Goal: Task Accomplishment & Management: Manage account settings

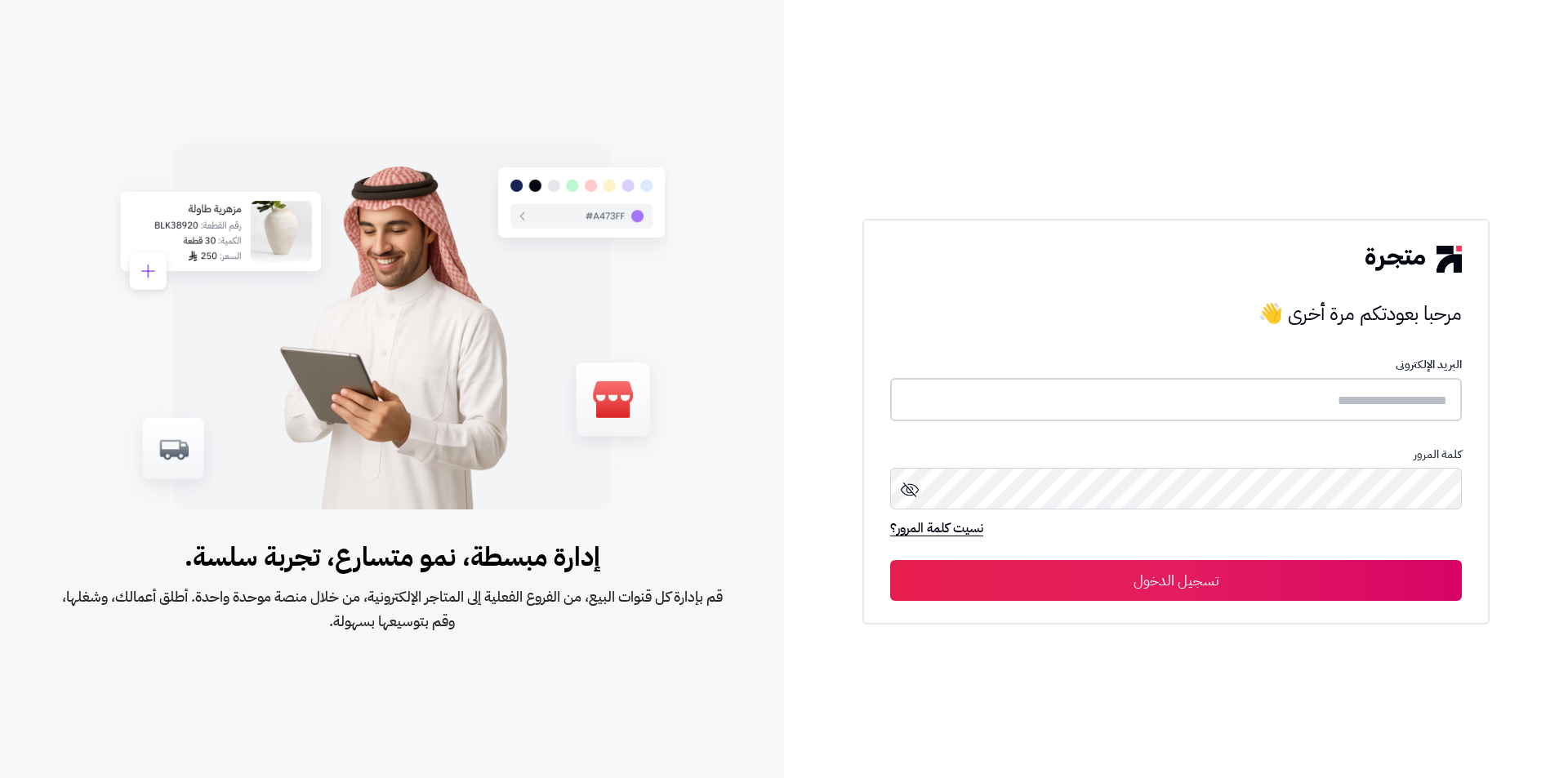
click at [1387, 398] on input "text" at bounding box center [1176, 399] width 572 height 43
type input "*"
type input "*****"
click at [890, 560] on button "تسجيل الدخول" at bounding box center [1176, 580] width 572 height 41
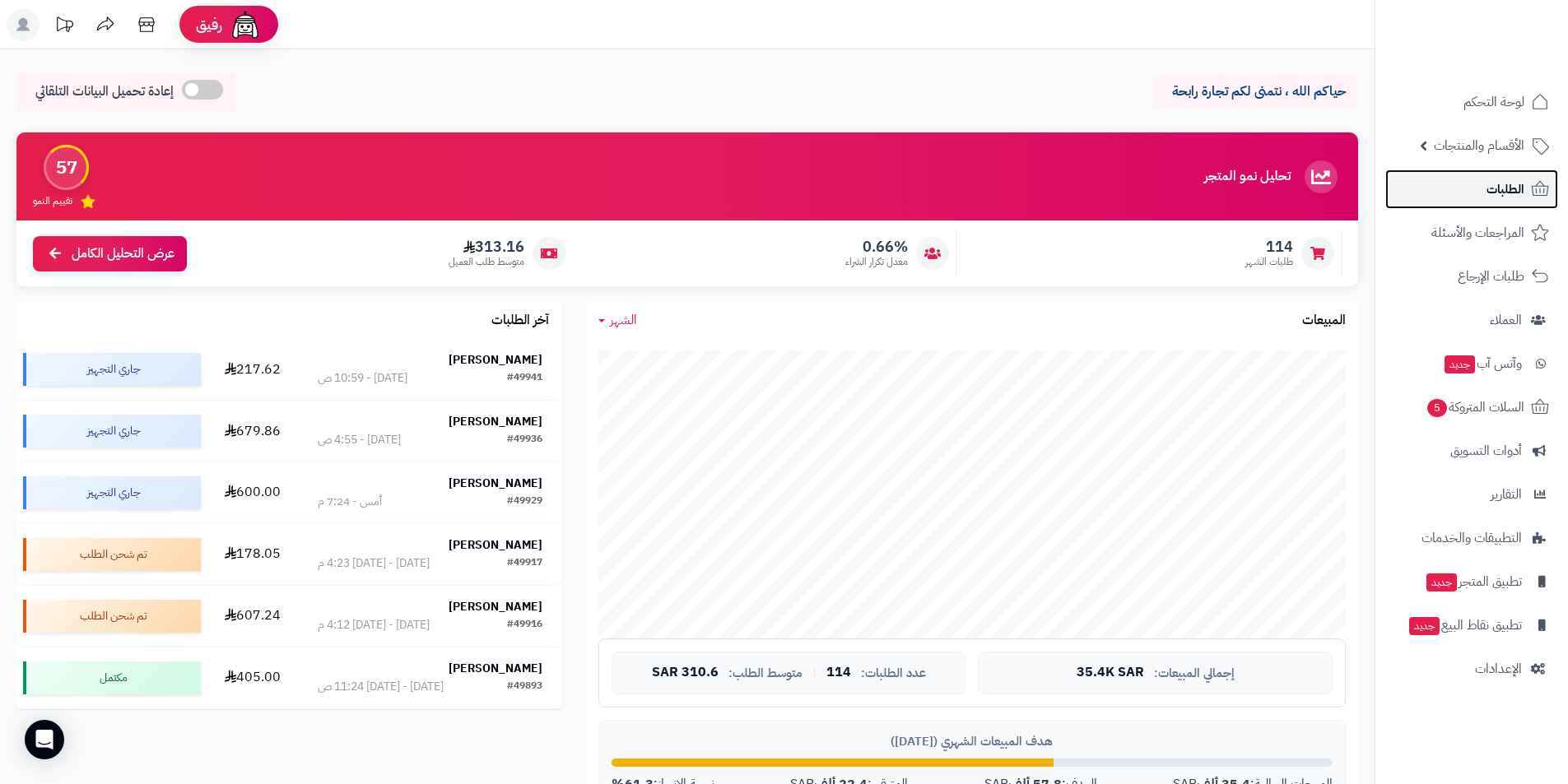
click at [1511, 194] on span "الطلبات" at bounding box center [1505, 188] width 38 height 23
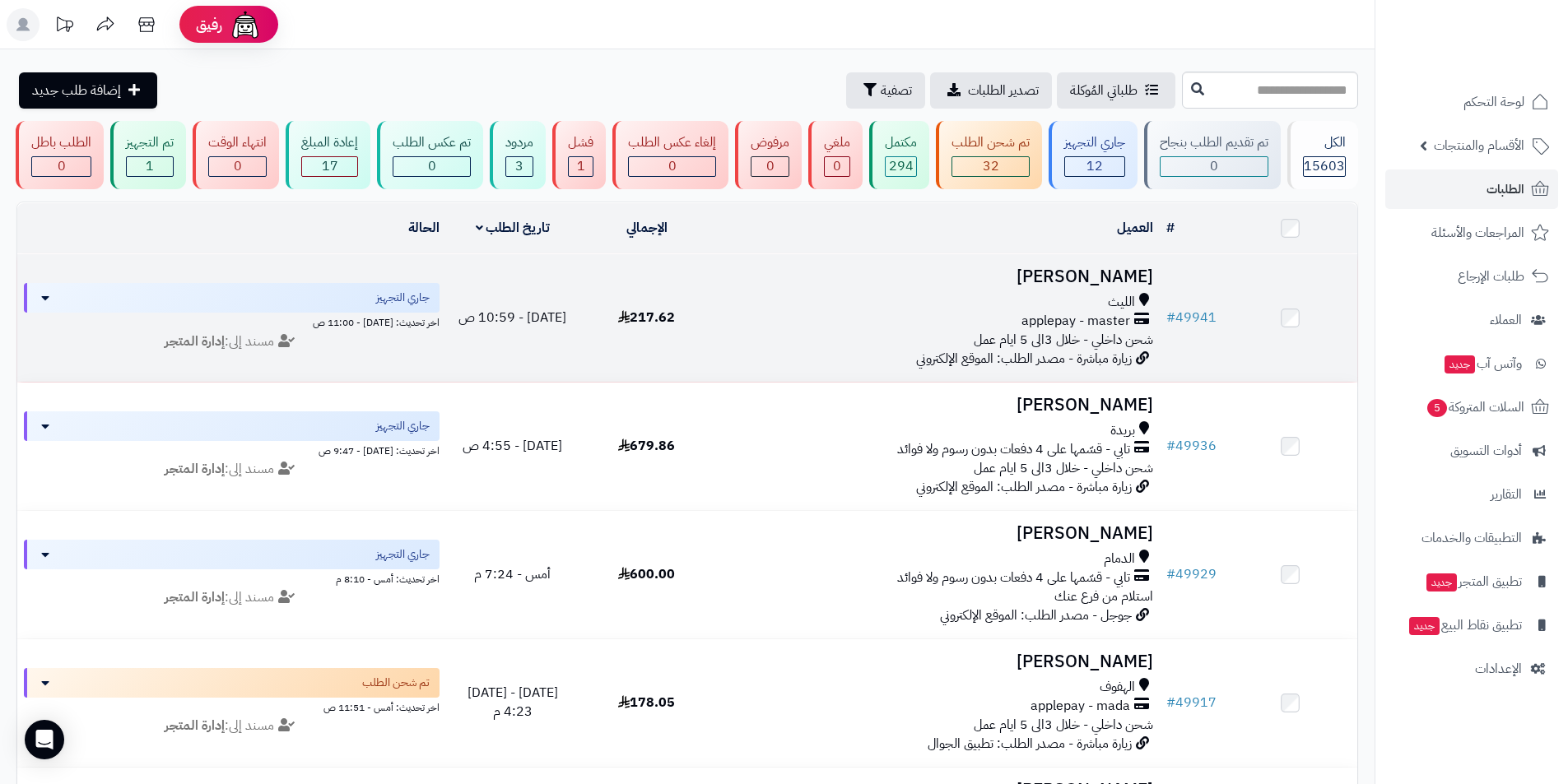
click at [1108, 287] on h3 "[PERSON_NAME]" at bounding box center [937, 276] width 433 height 19
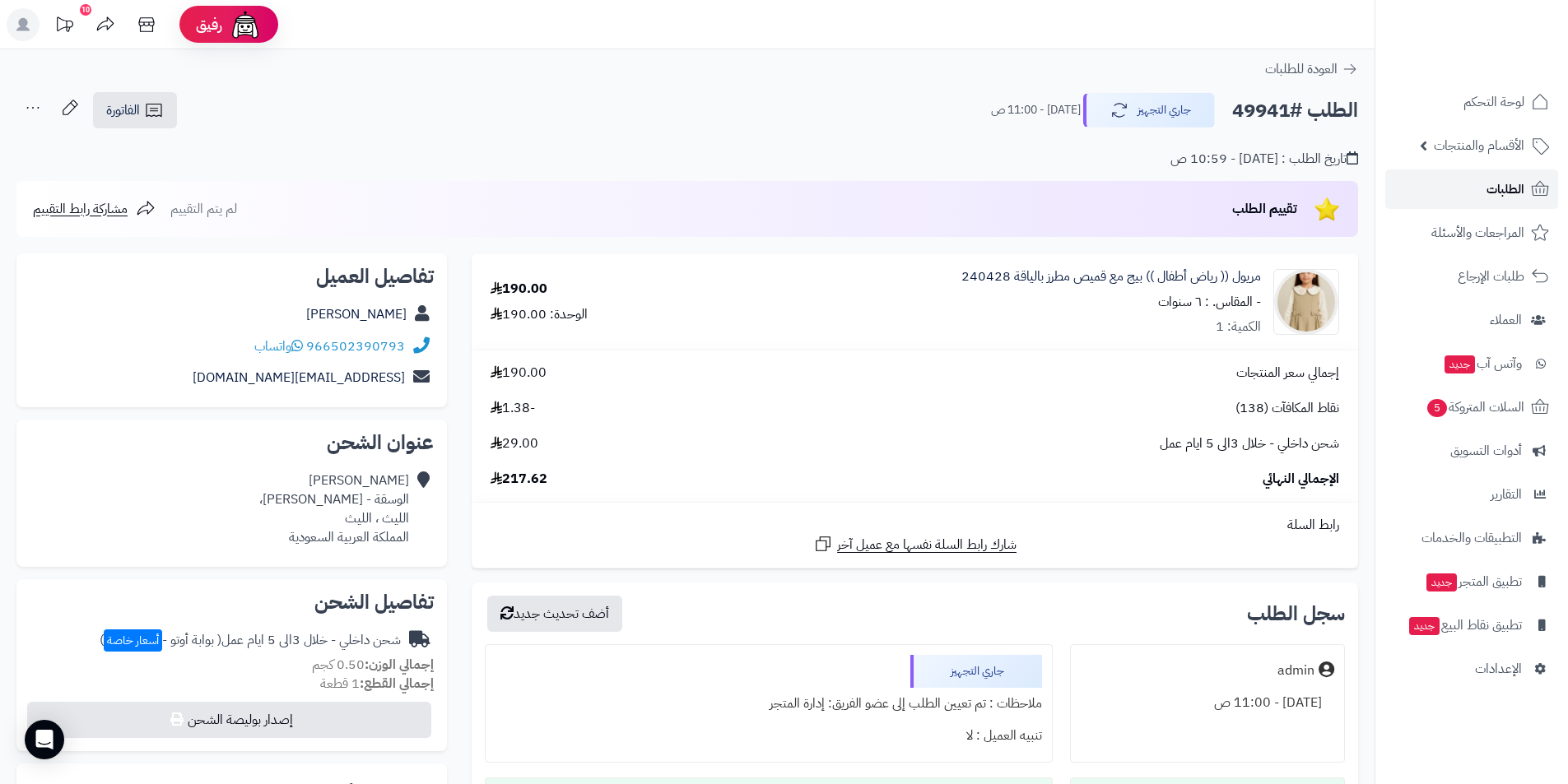
click at [1490, 200] on span "الطلبات" at bounding box center [1505, 188] width 38 height 23
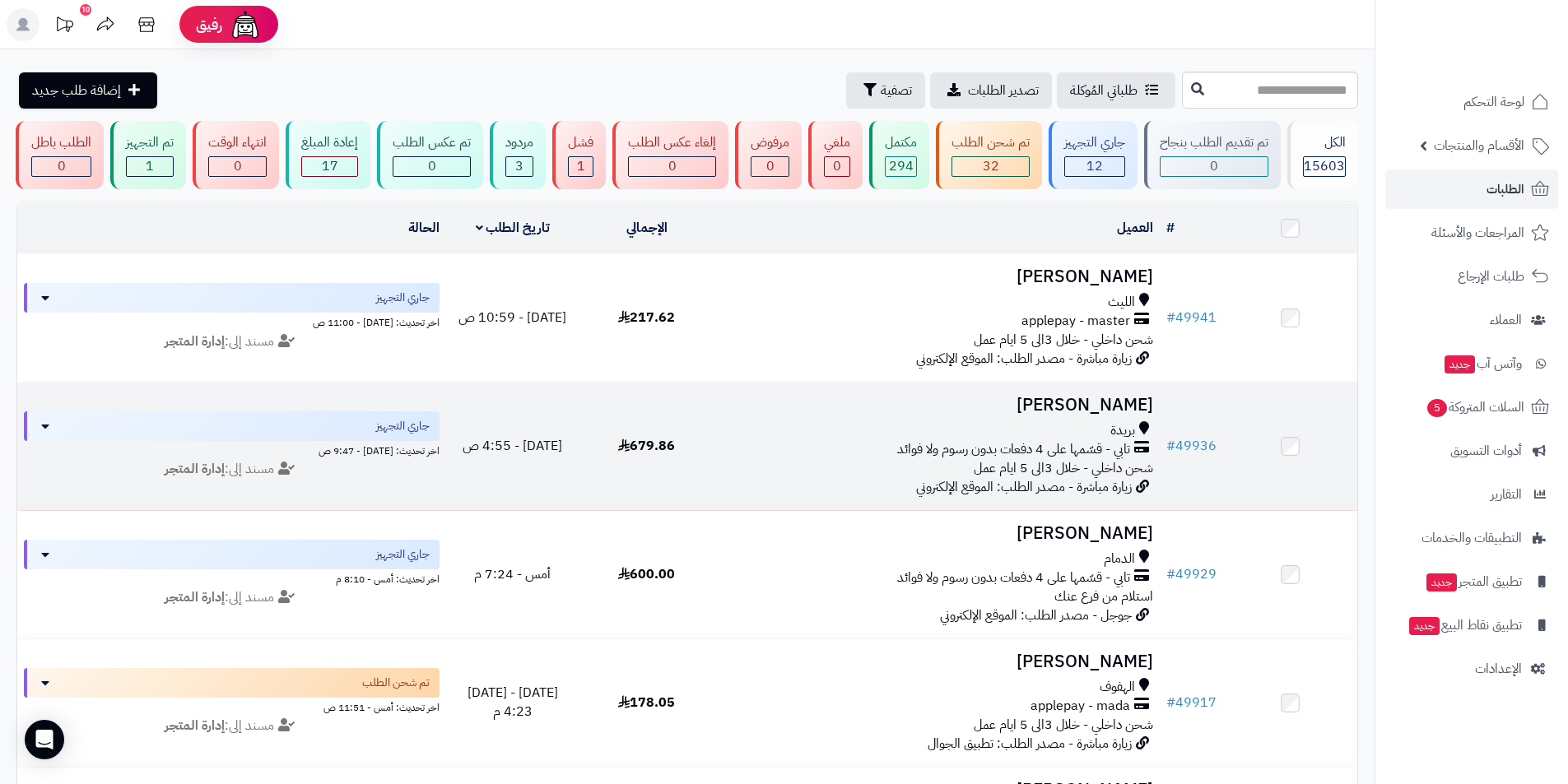
click at [1072, 428] on td "[PERSON_NAME] تابي - قسّمها على 4 دفعات بدون رسوم ولا فوائد شحن داخلي - خلال 3ا…" at bounding box center [937, 446] width 446 height 128
click at [1083, 415] on h3 "[PERSON_NAME]" at bounding box center [937, 404] width 433 height 19
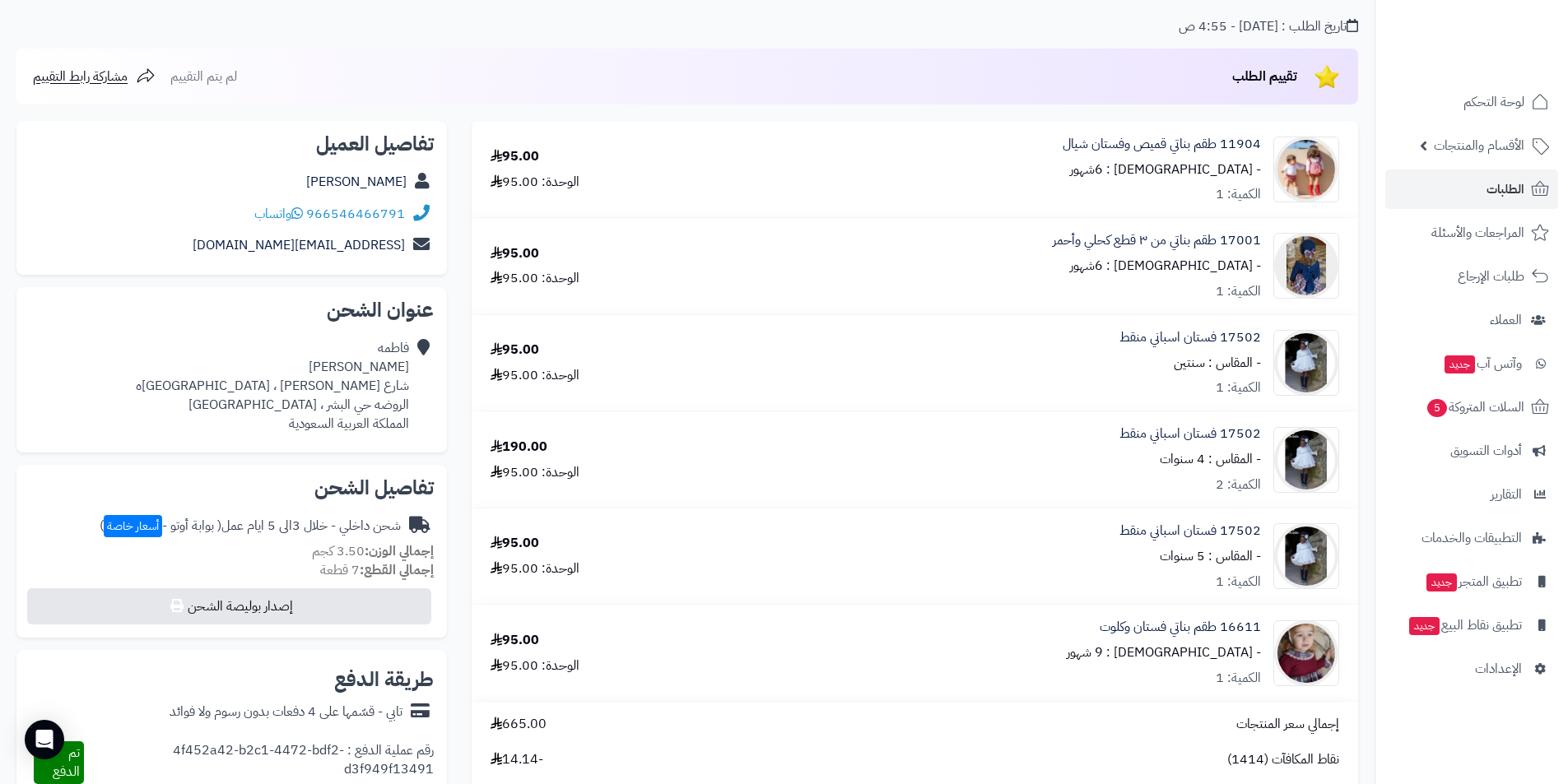
scroll to position [165, 0]
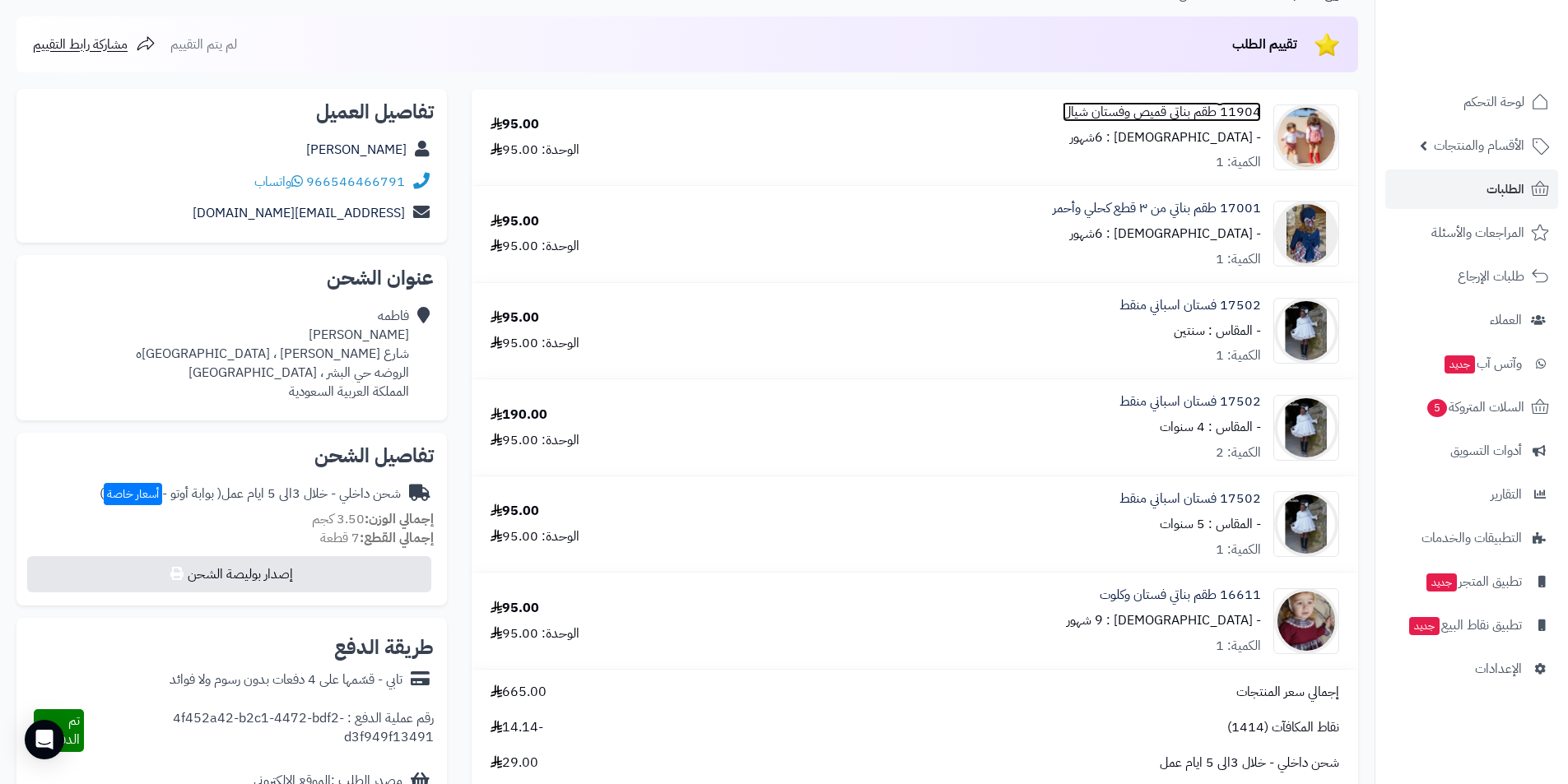
click at [1162, 112] on link "11904 طقم بناتي قميص وفستان شيال" at bounding box center [1162, 112] width 198 height 19
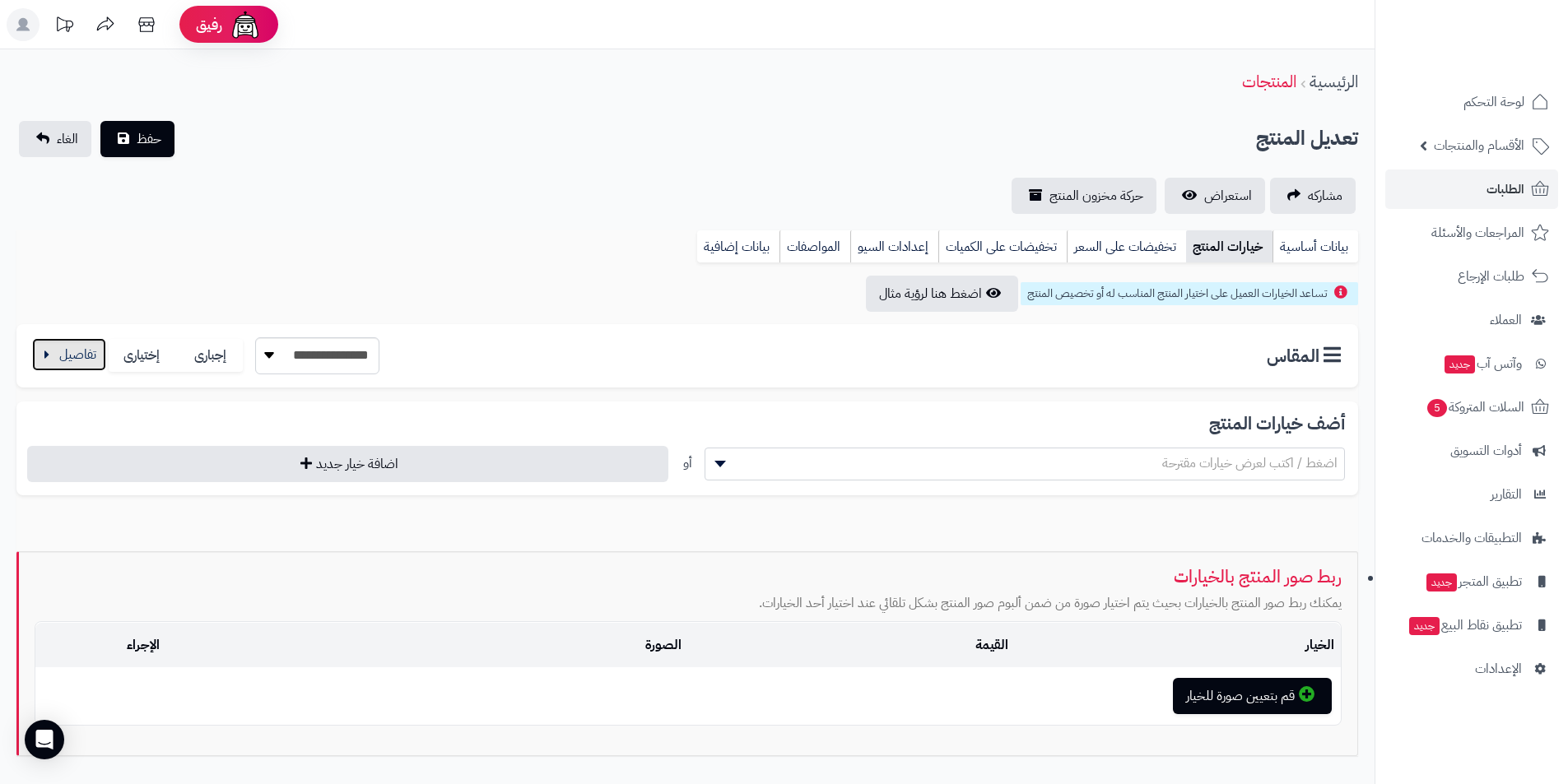
click at [83, 351] on button "button" at bounding box center [69, 355] width 74 height 33
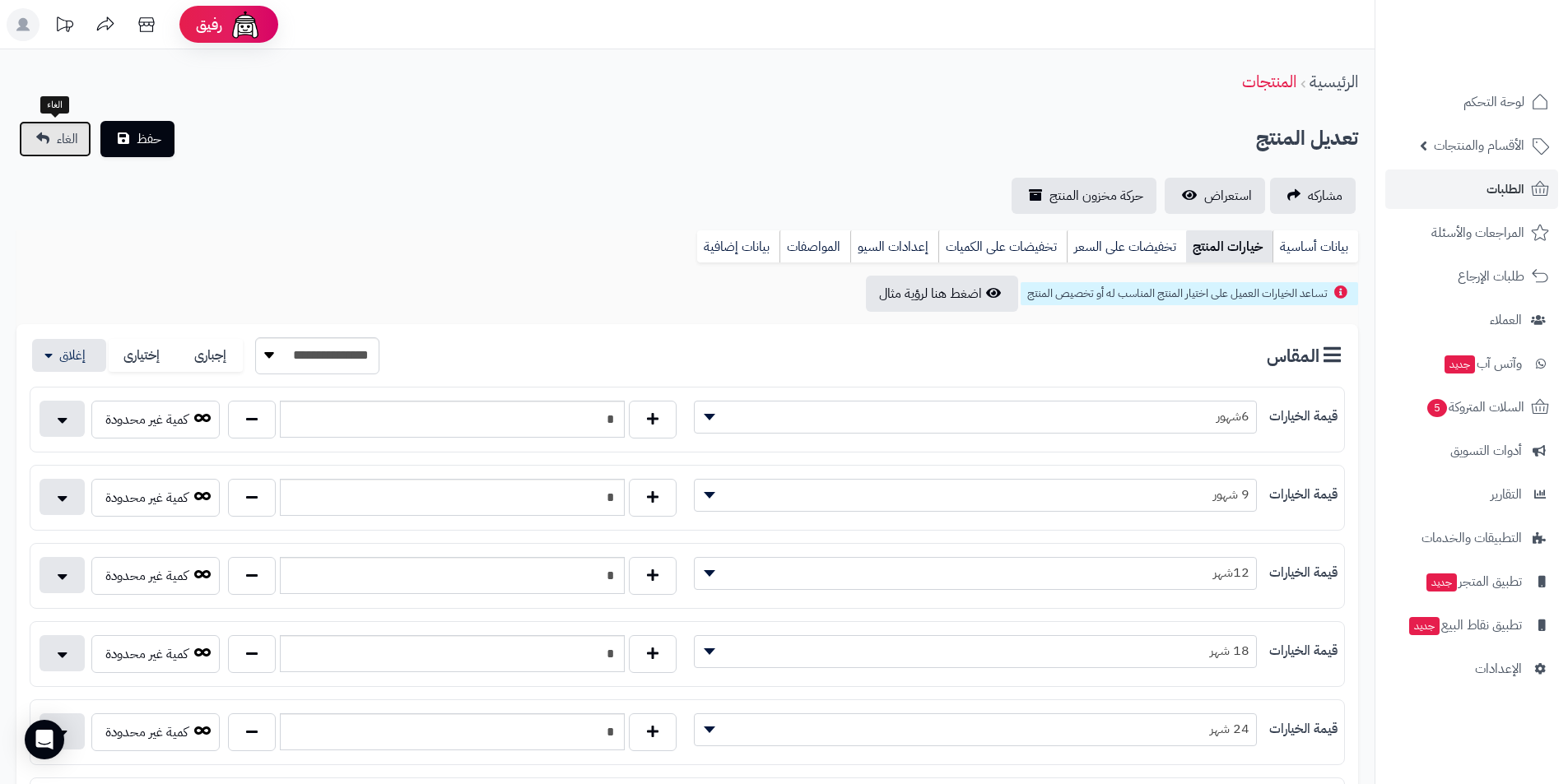
click at [56, 150] on link "الغاء" at bounding box center [55, 138] width 73 height 36
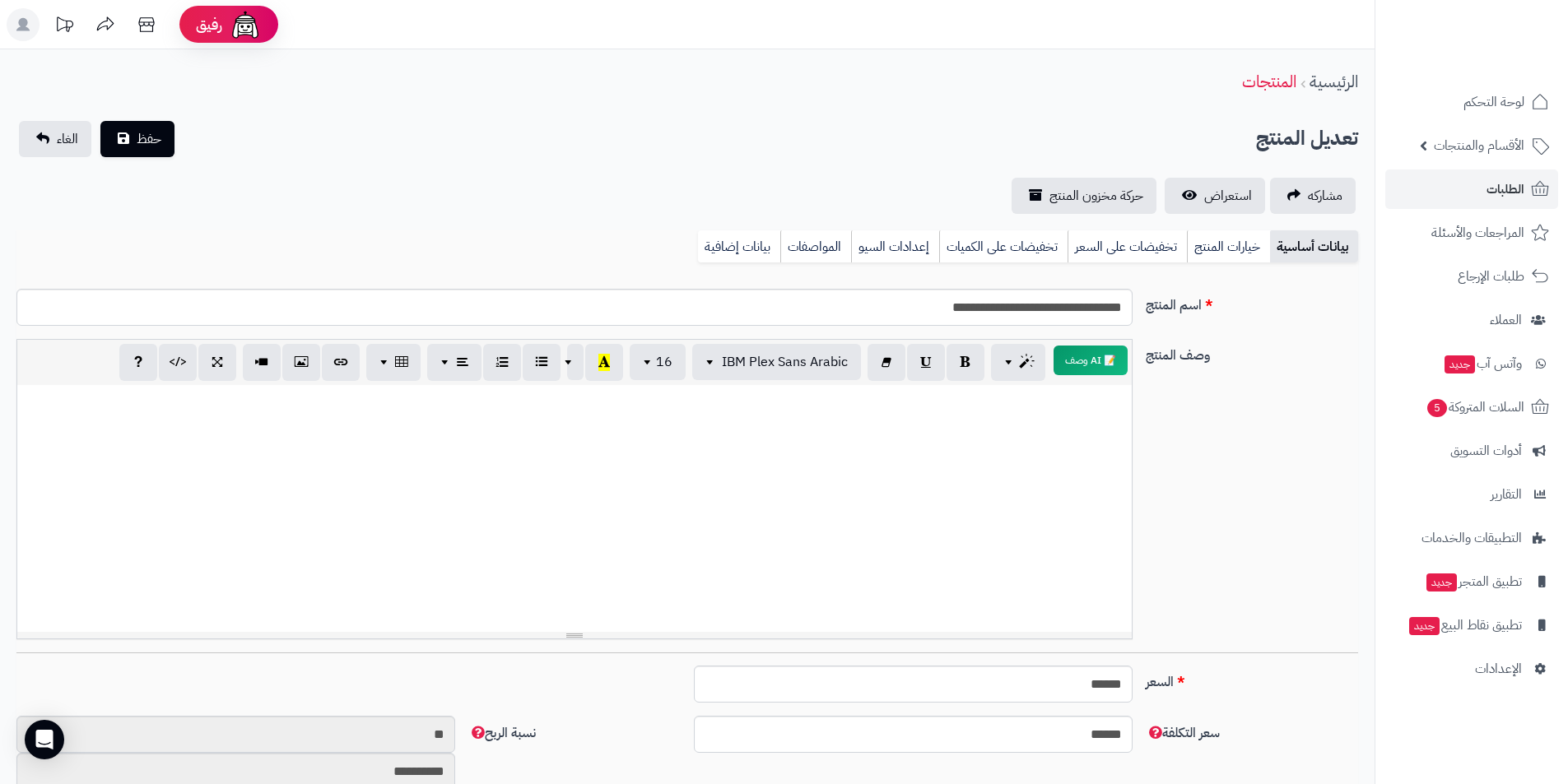
scroll to position [247, 0]
click at [1490, 191] on span "الطلبات" at bounding box center [1505, 188] width 38 height 23
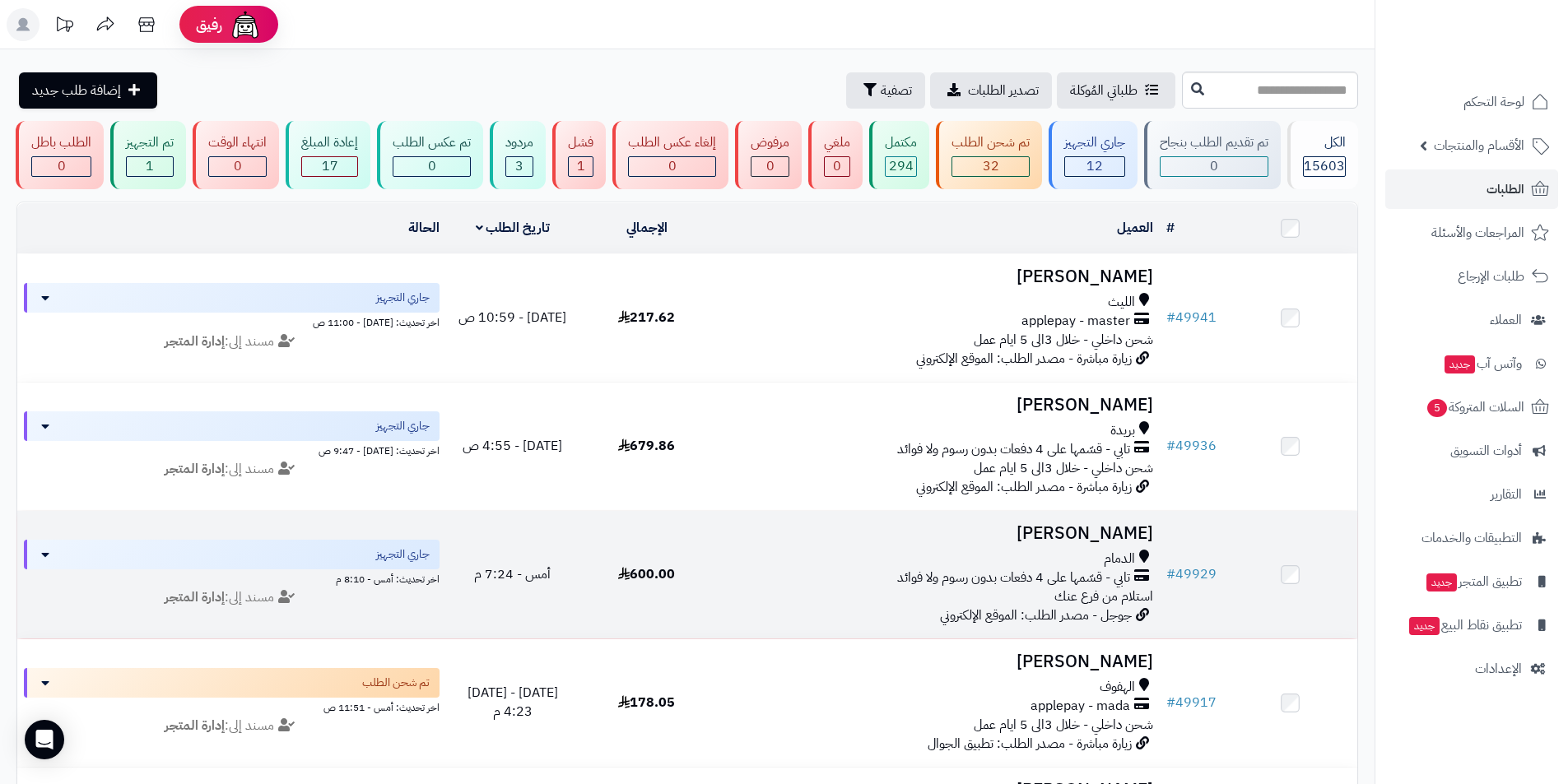
click at [1023, 528] on h3 "Ghadeer Aloufi" at bounding box center [937, 533] width 433 height 19
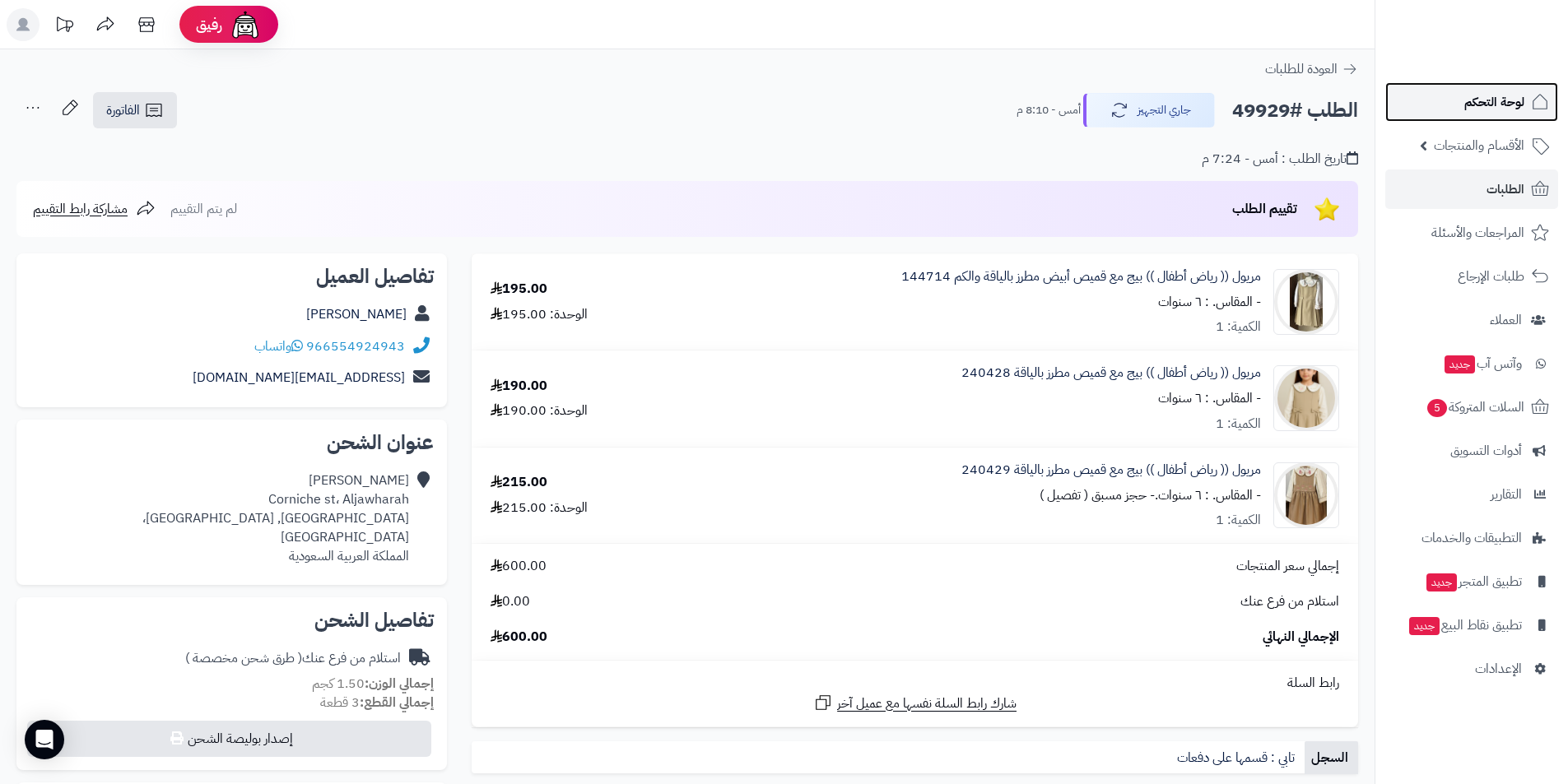
click at [1487, 110] on span "لوحة التحكم" at bounding box center [1494, 101] width 60 height 23
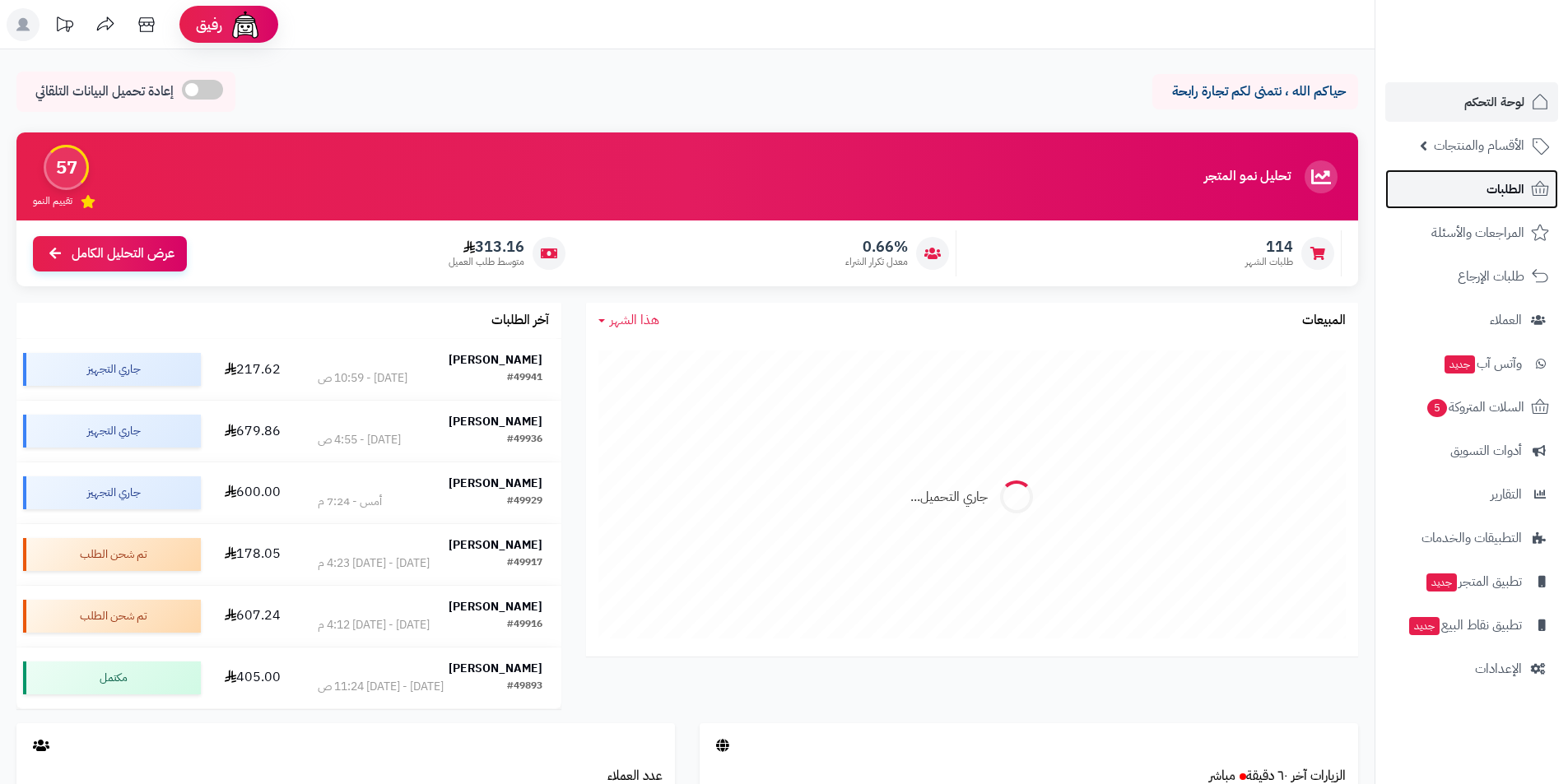
click at [1509, 195] on span "الطلبات" at bounding box center [1505, 188] width 38 height 23
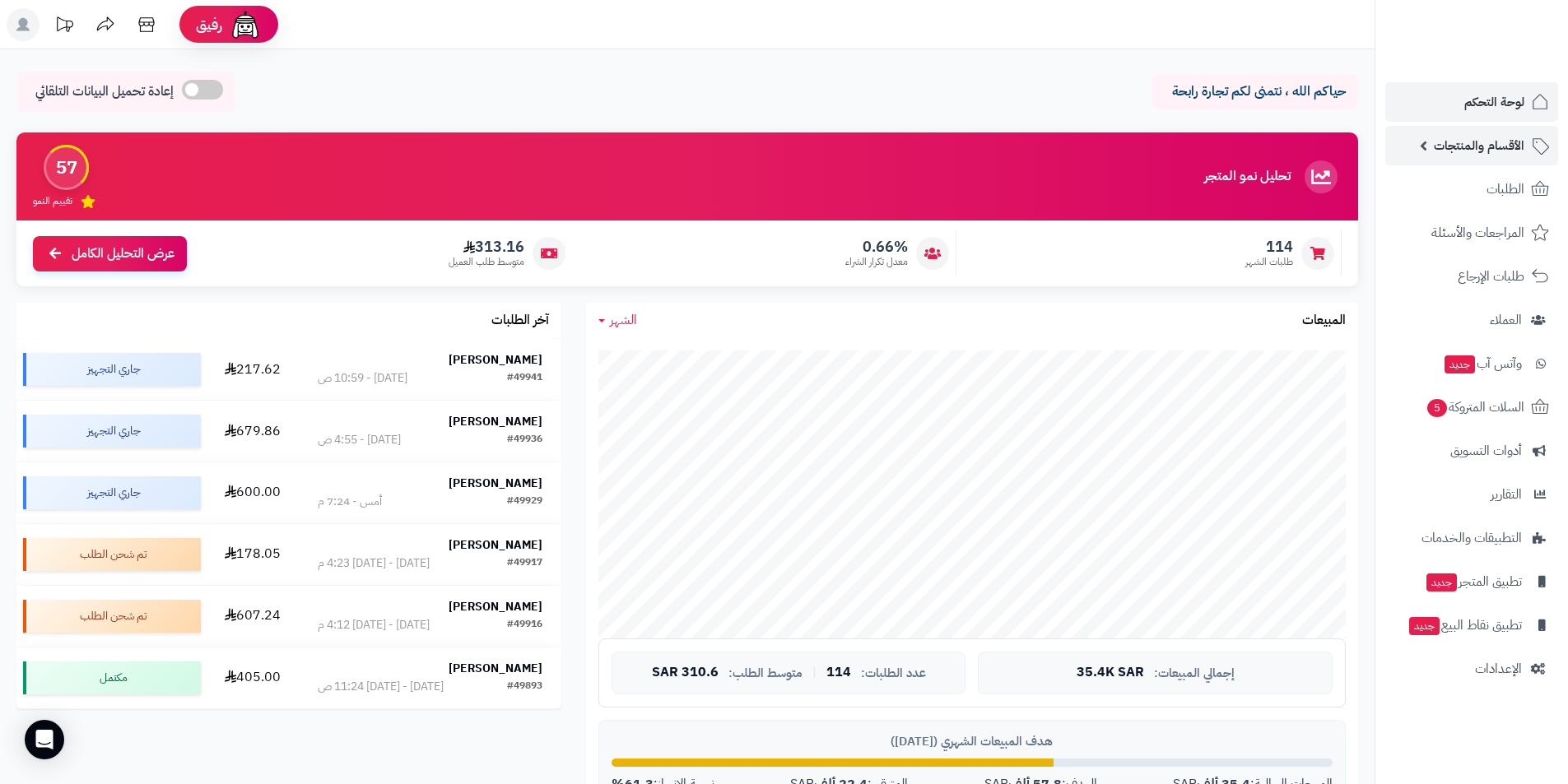
click at [1501, 155] on span "الأقسام والمنتجات" at bounding box center [1480, 145] width 90 height 23
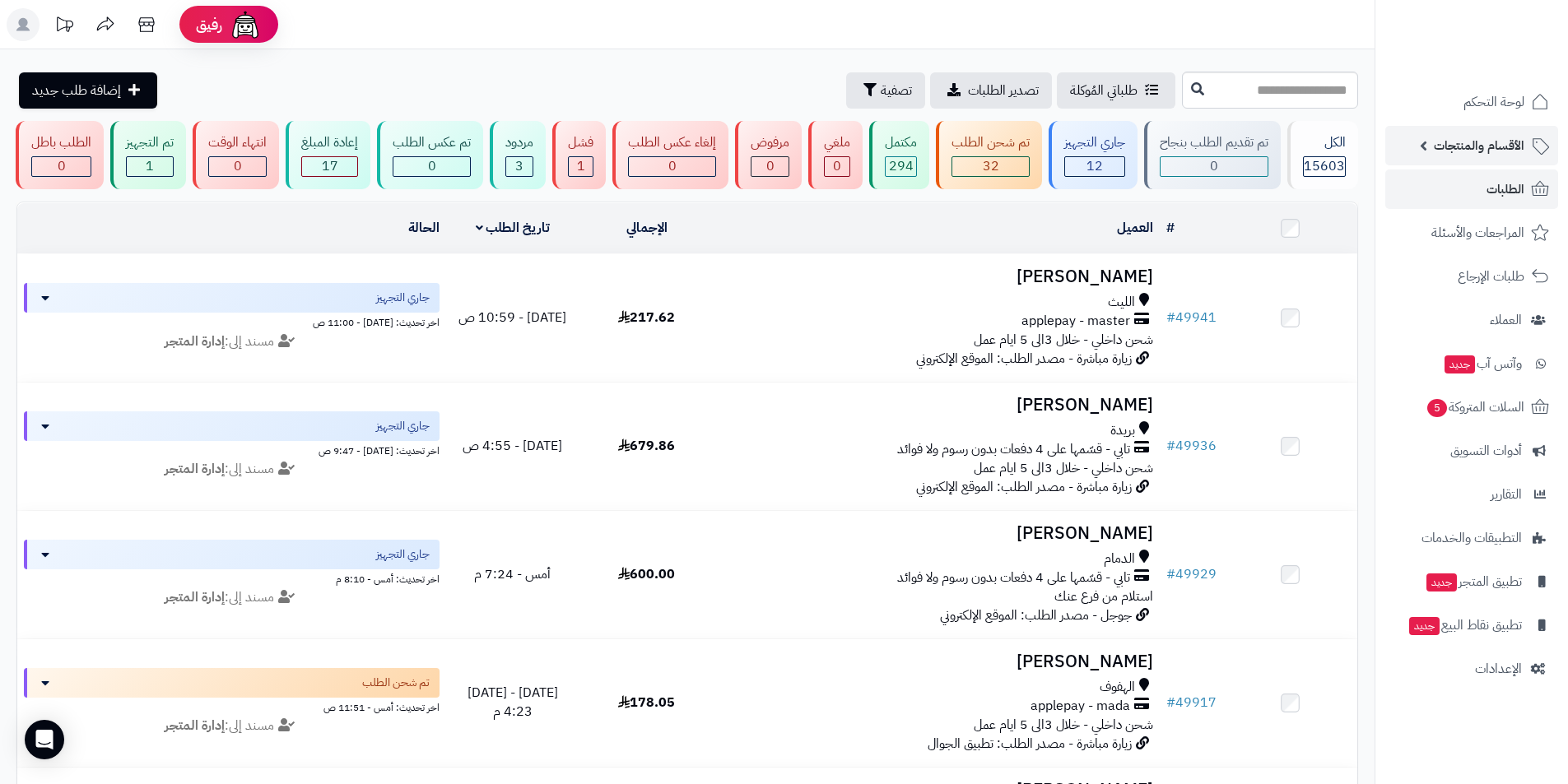
click at [1484, 150] on span "الأقسام والمنتجات" at bounding box center [1480, 145] width 90 height 23
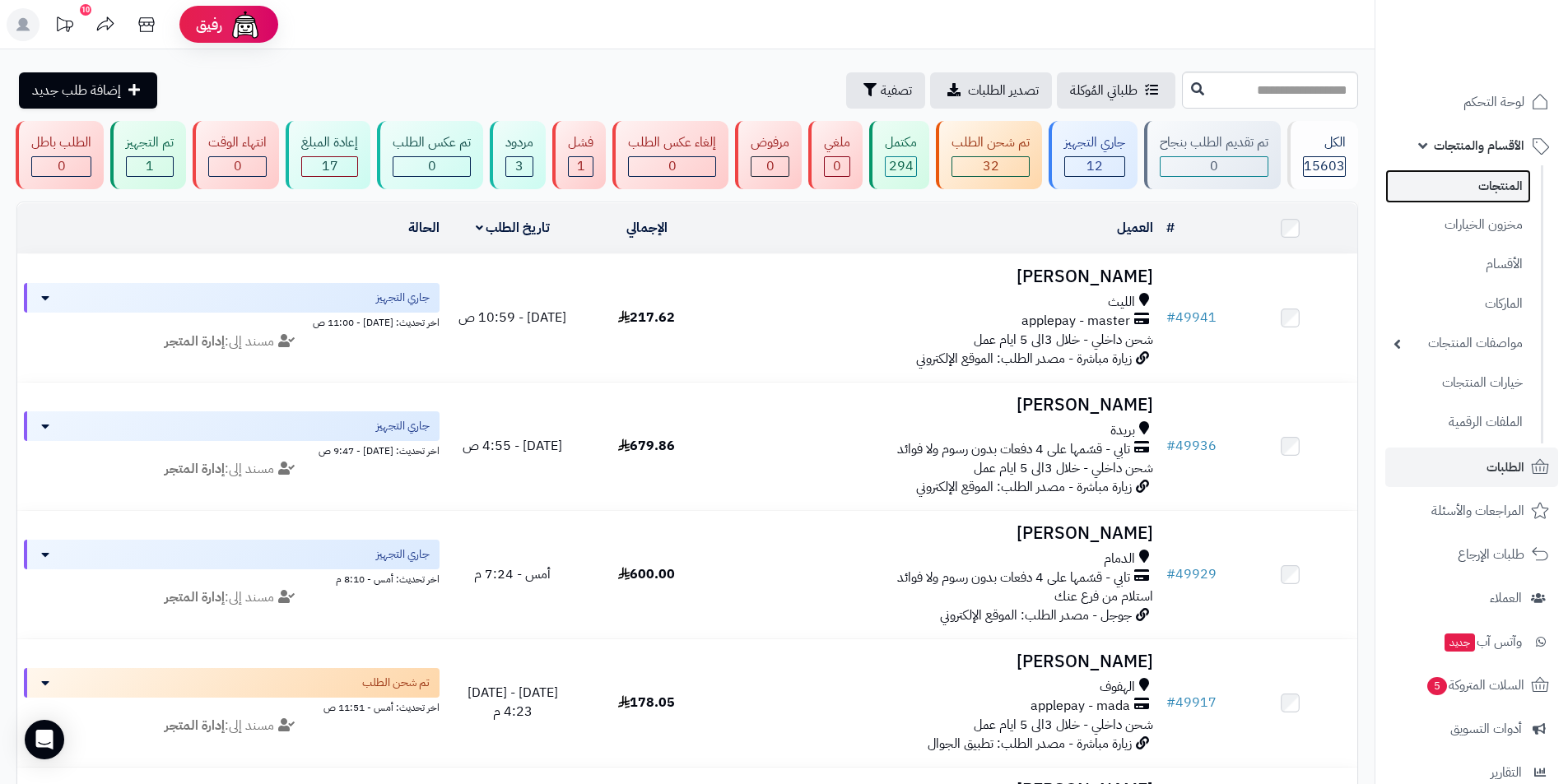
click at [1494, 185] on link "المنتجات" at bounding box center [1458, 186] width 145 height 33
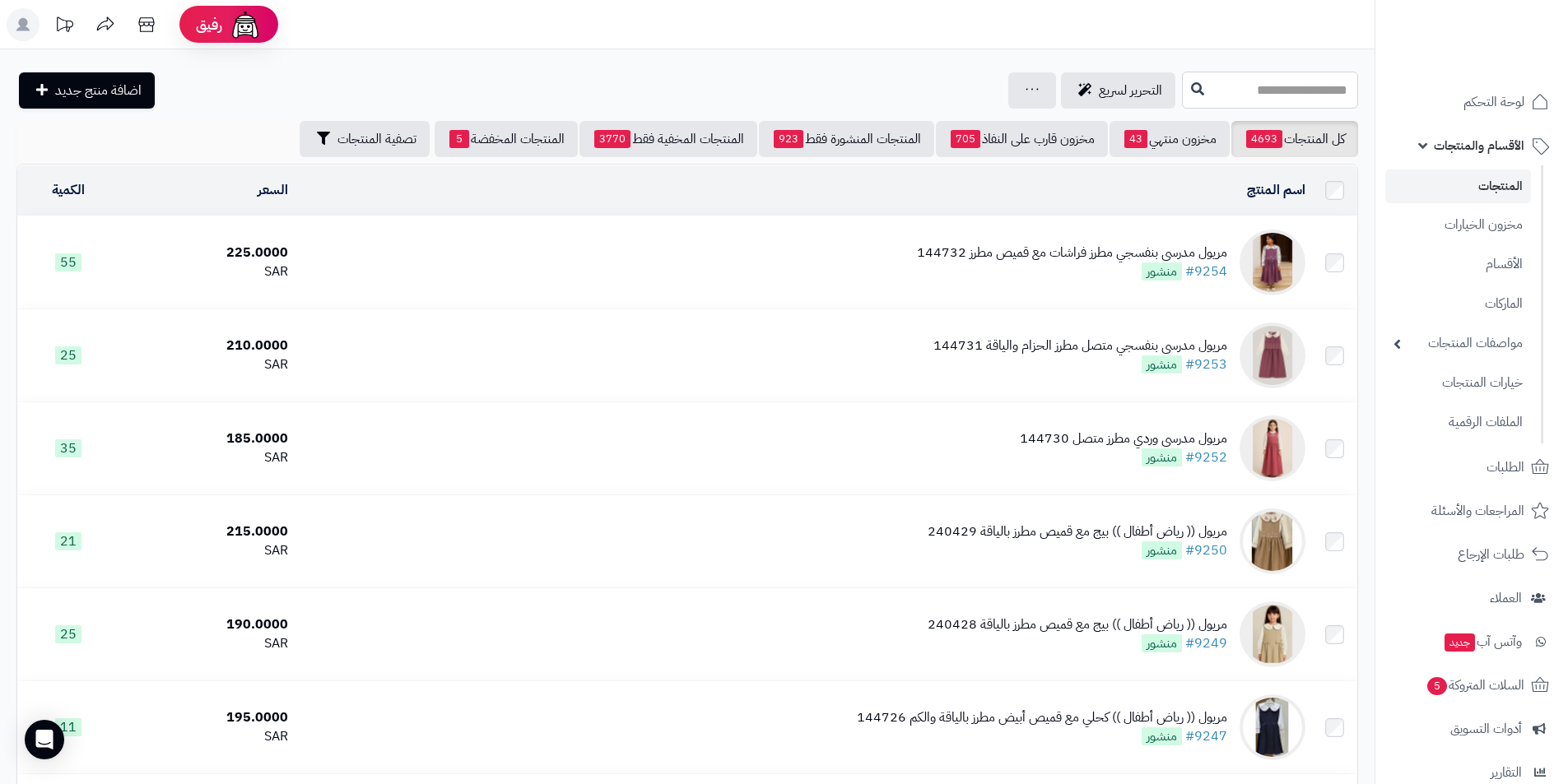
click at [1229, 83] on input "text" at bounding box center [1270, 90] width 176 height 37
type input "****"
click at [1191, 89] on icon at bounding box center [1197, 87] width 13 height 13
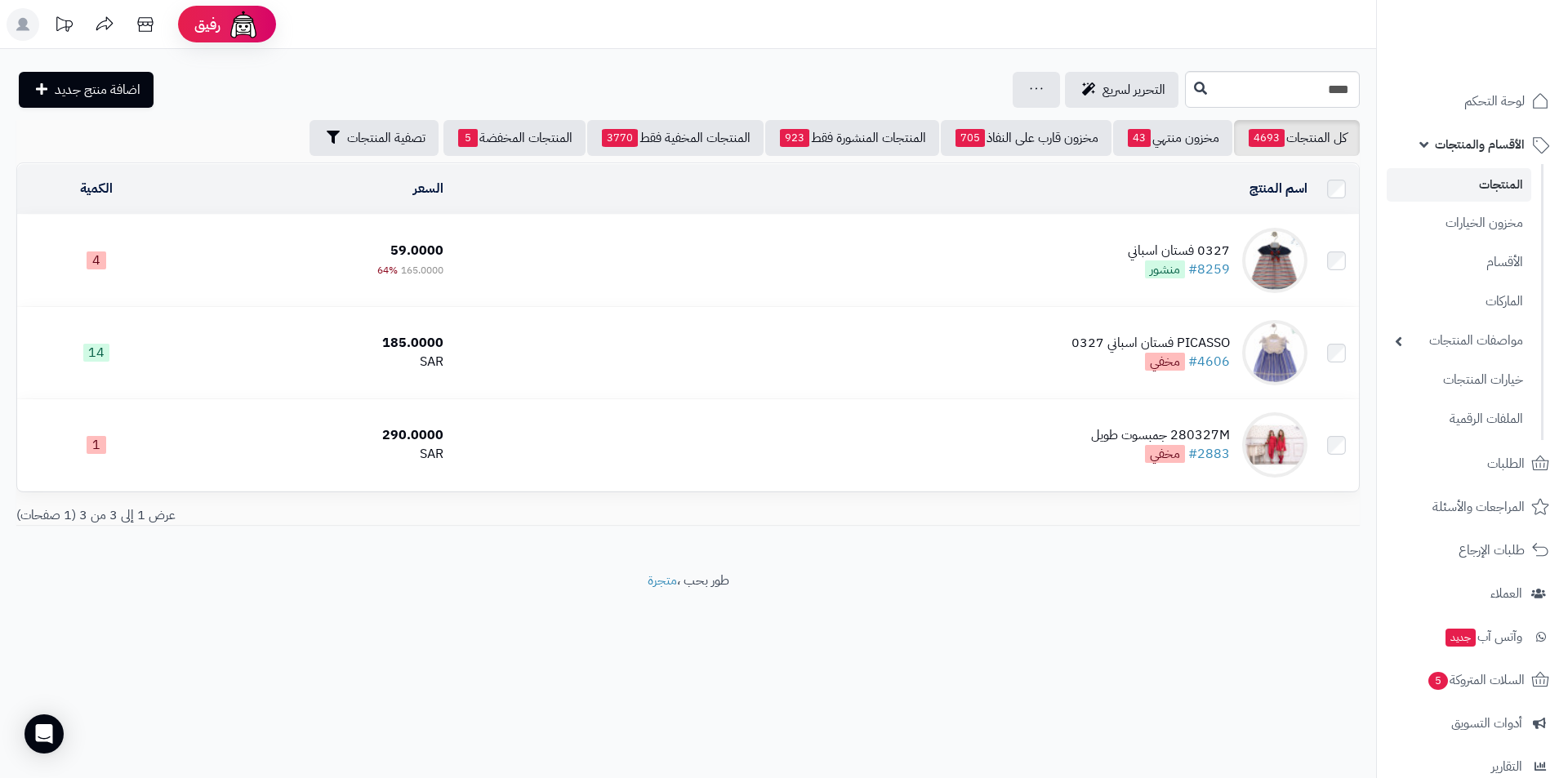
click at [949, 238] on td "0327 فستان اسباني #8259 منشور" at bounding box center [881, 261] width 863 height 92
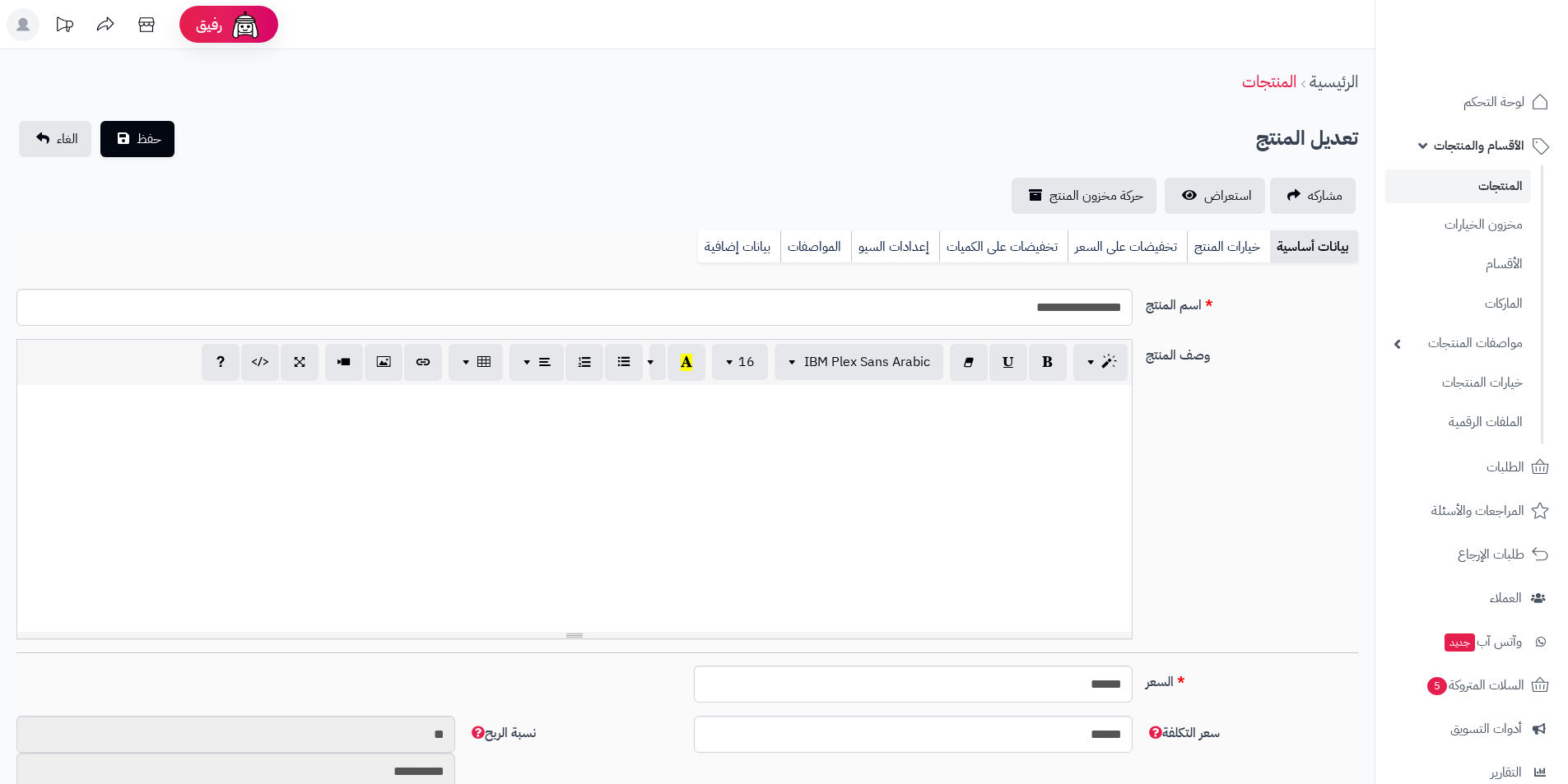
click at [1230, 249] on link "خيارات المنتج" at bounding box center [1228, 247] width 83 height 33
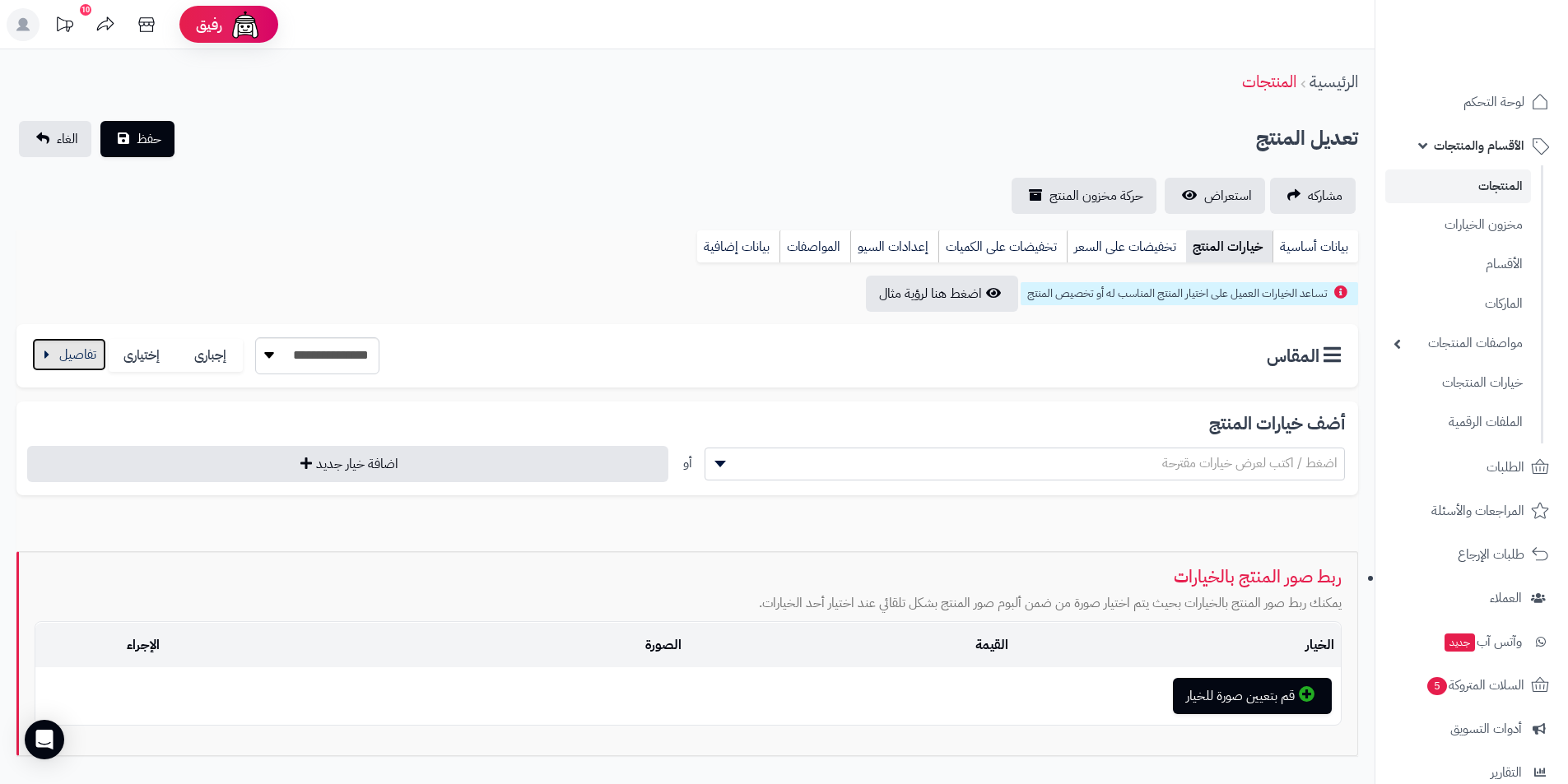
click at [52, 357] on button "button" at bounding box center [69, 355] width 74 height 33
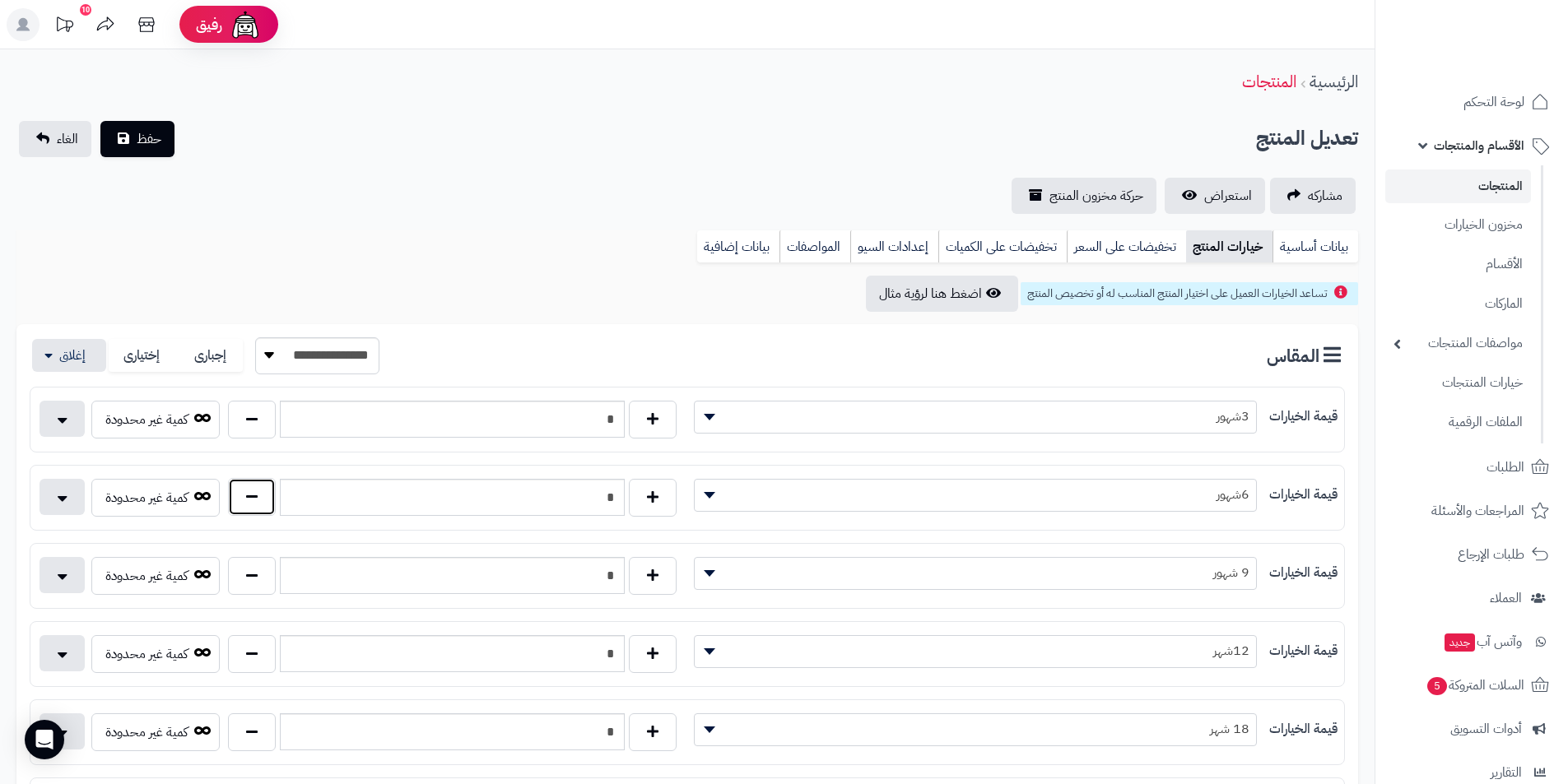
click at [264, 514] on button "button" at bounding box center [251, 497] width 48 height 38
type input "*"
click at [156, 145] on span "حفظ" at bounding box center [148, 138] width 25 height 20
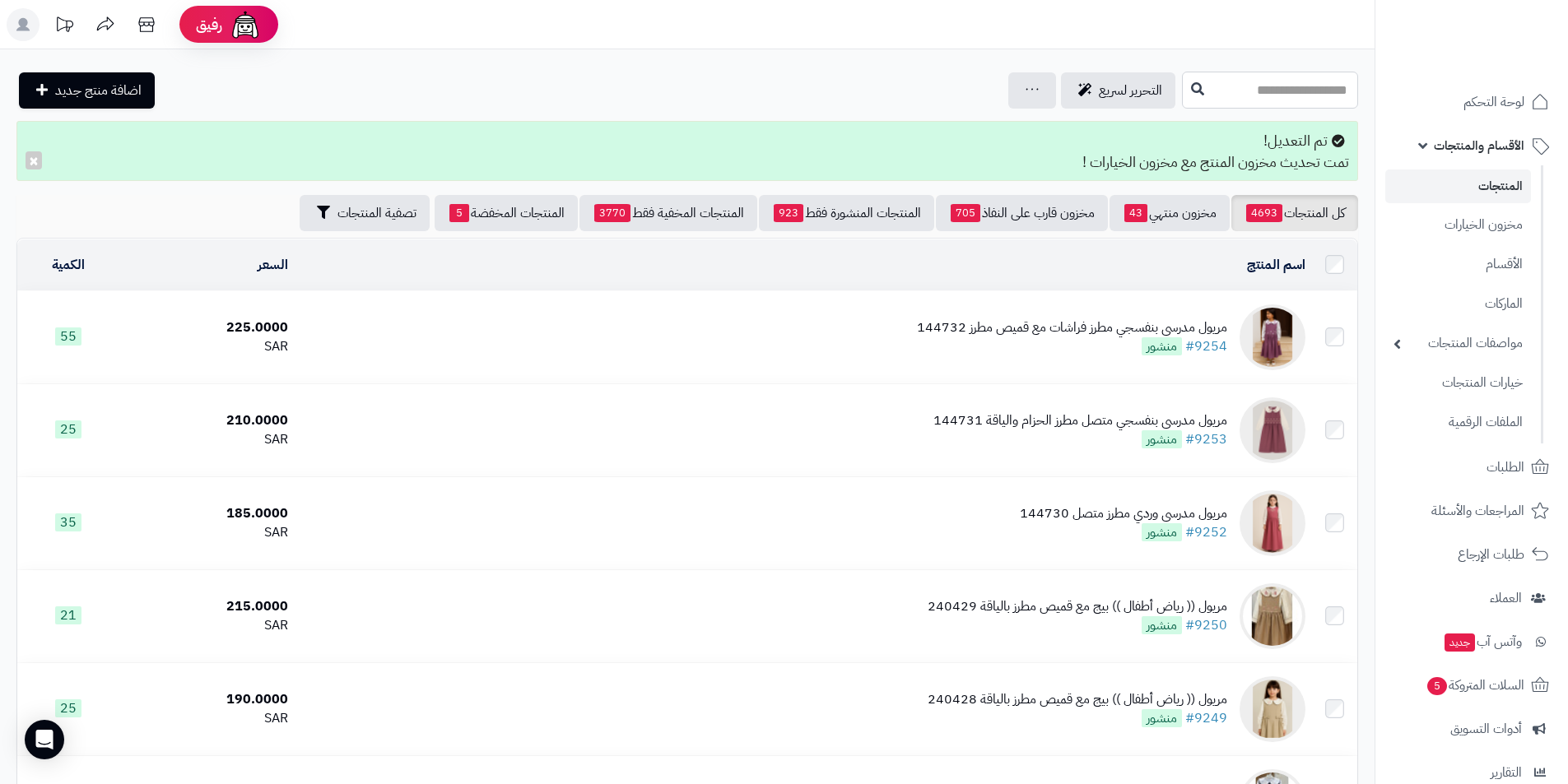
click at [1319, 87] on input "text" at bounding box center [1270, 90] width 176 height 37
type input "****"
click at [1307, 134] on link "0189 طقم اسباني فستان وكلوت" at bounding box center [1270, 130] width 176 height 30
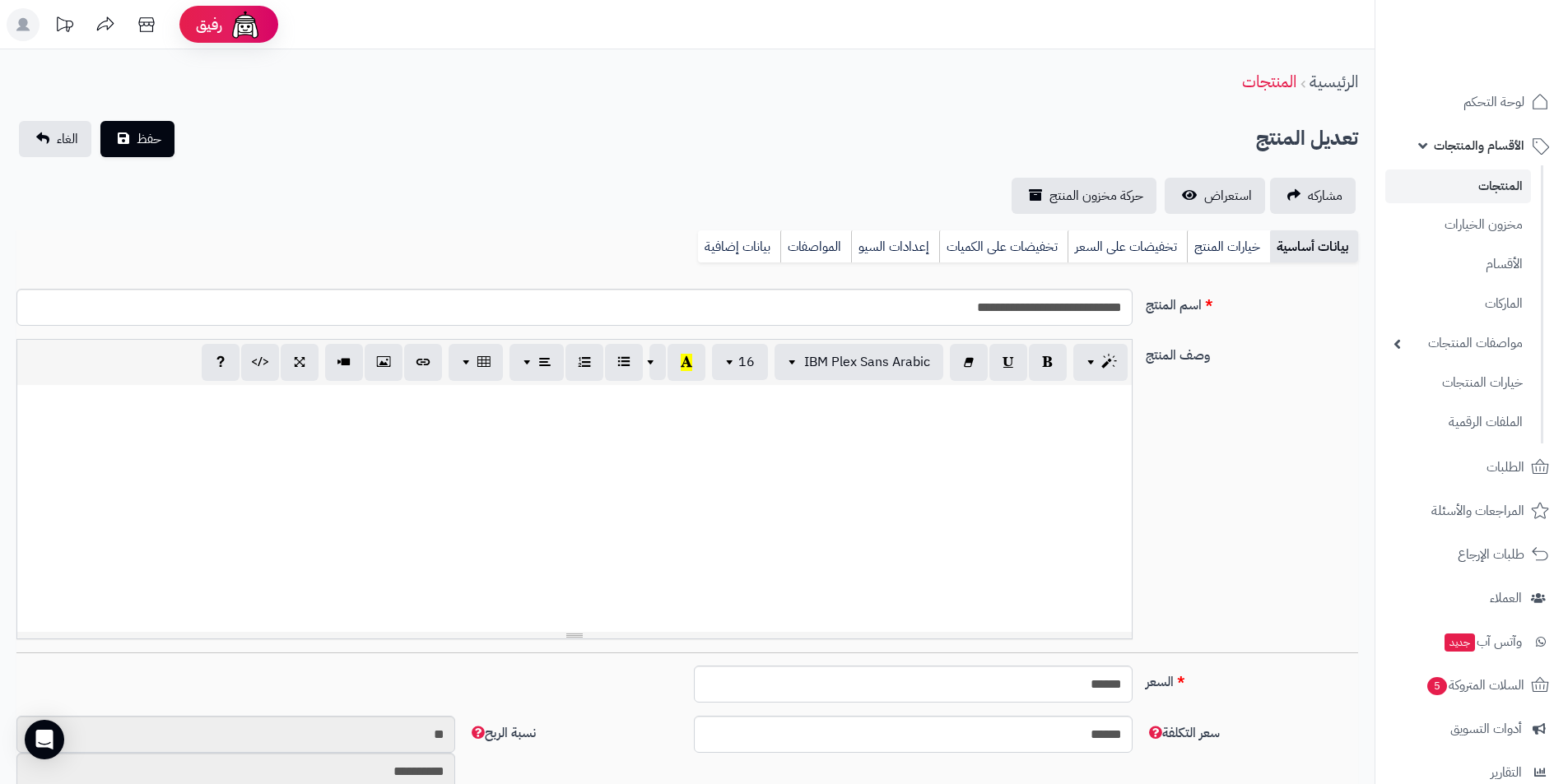
scroll to position [238, 0]
click at [1225, 251] on link "خيارات المنتج" at bounding box center [1228, 247] width 83 height 33
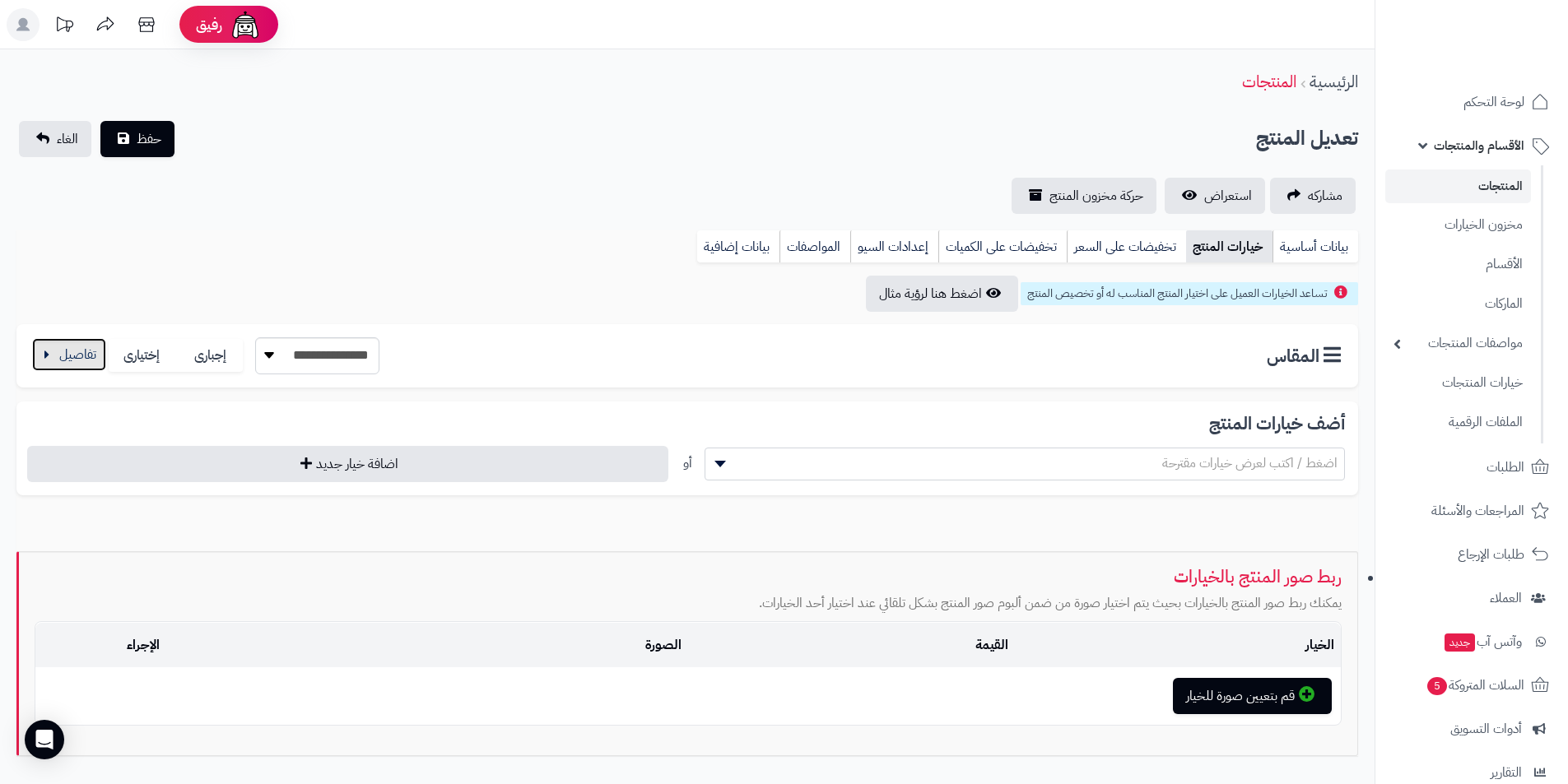
click at [74, 362] on button "button" at bounding box center [69, 355] width 74 height 33
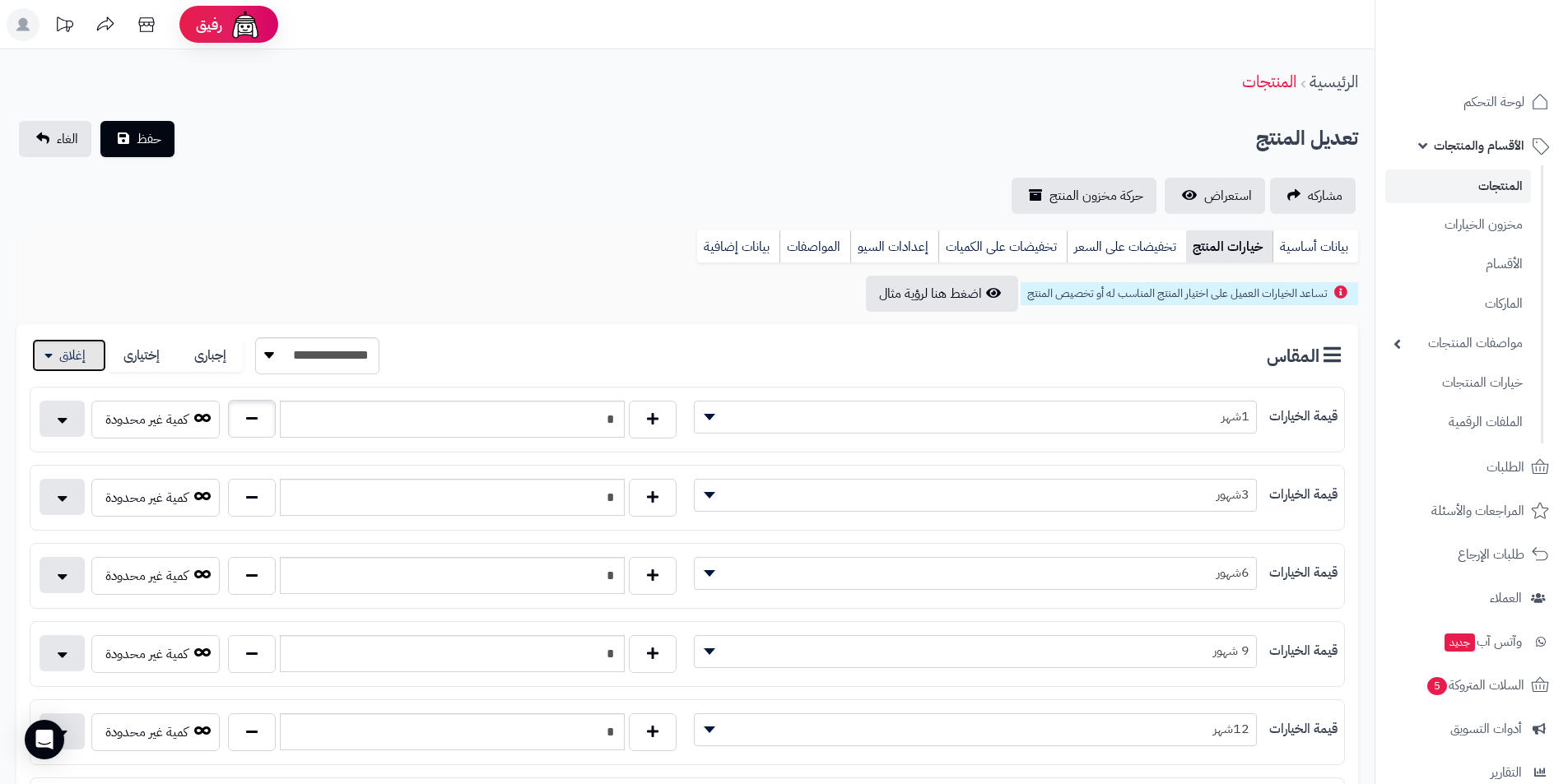
click at [259, 415] on button "button" at bounding box center [251, 418] width 48 height 38
type input "*"
click at [149, 132] on span "حفظ" at bounding box center [148, 138] width 25 height 20
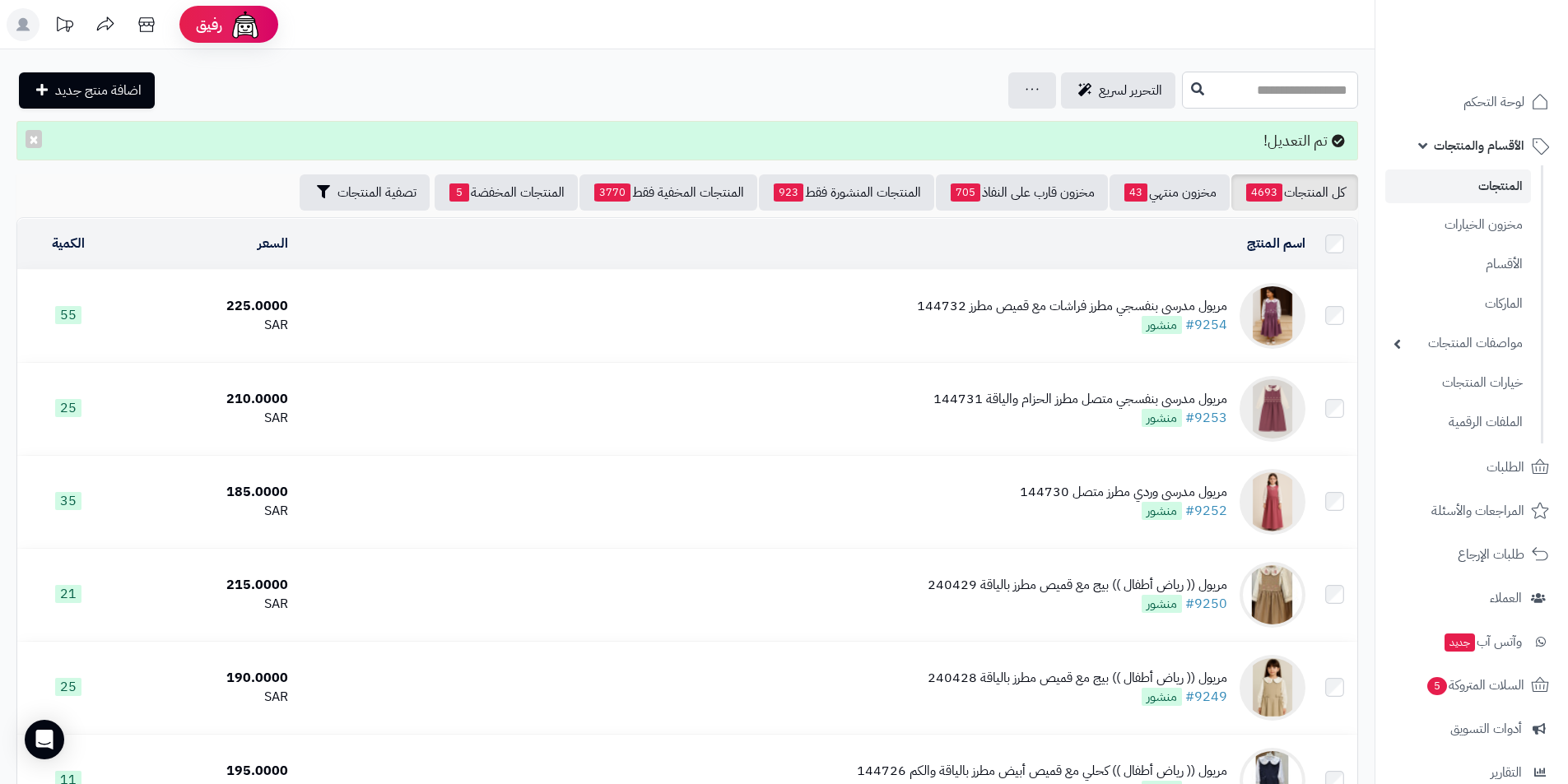
click at [1219, 96] on input "text" at bounding box center [1270, 90] width 176 height 37
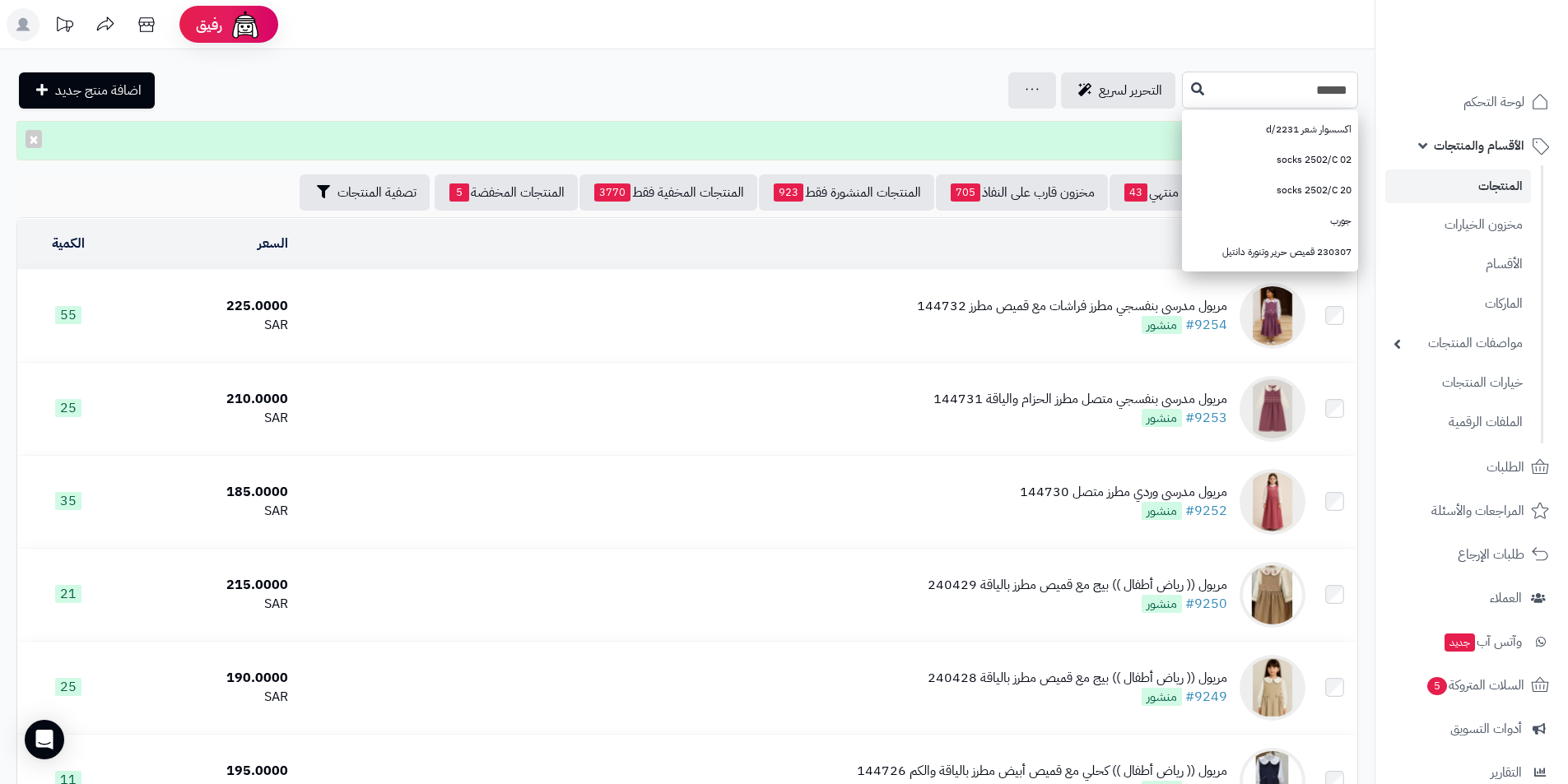
type input "******"
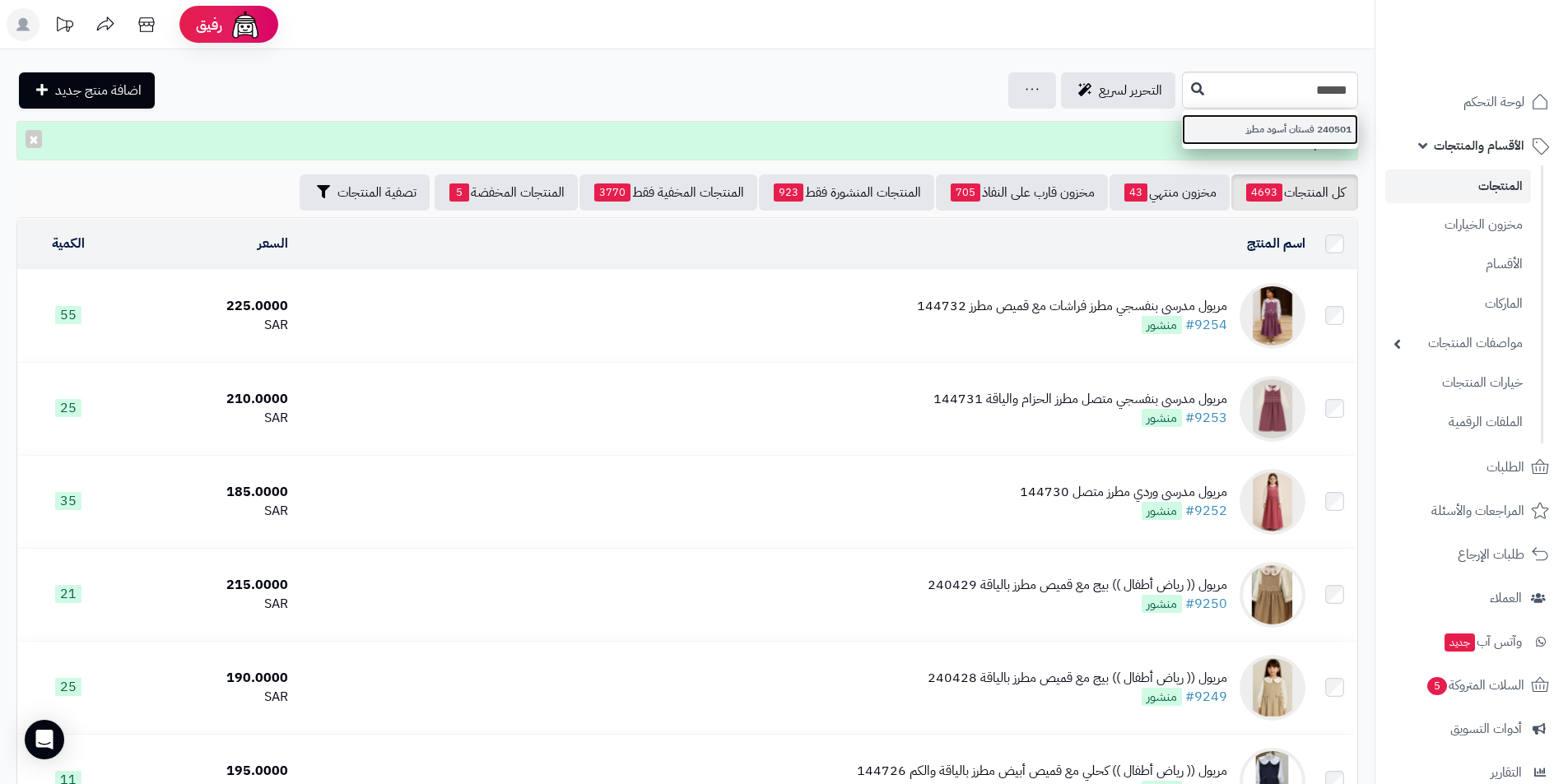
click at [1230, 140] on link "240501 فستان أسود مطرز" at bounding box center [1270, 130] width 176 height 30
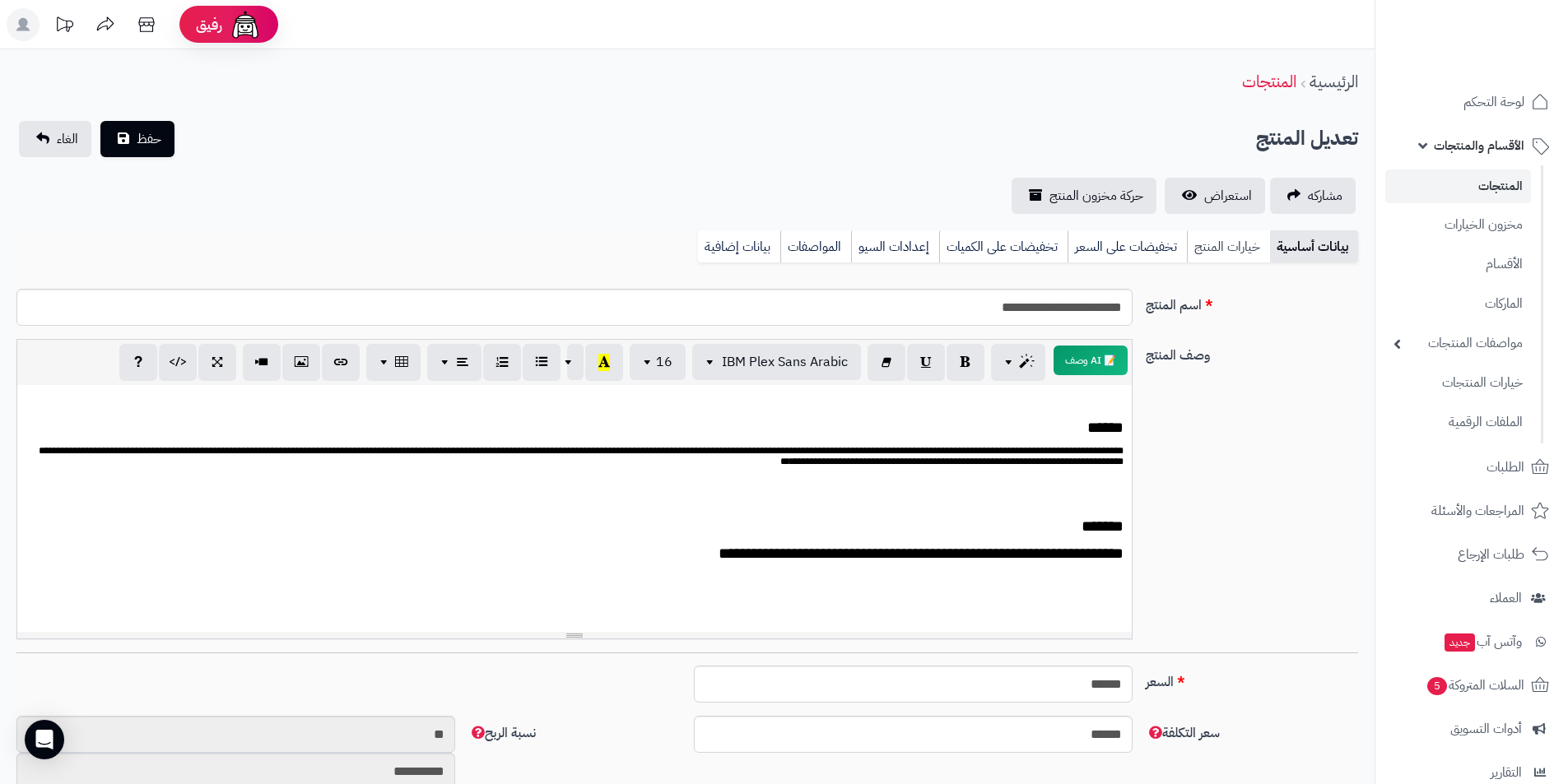
click at [1217, 237] on link "خيارات المنتج" at bounding box center [1228, 247] width 83 height 33
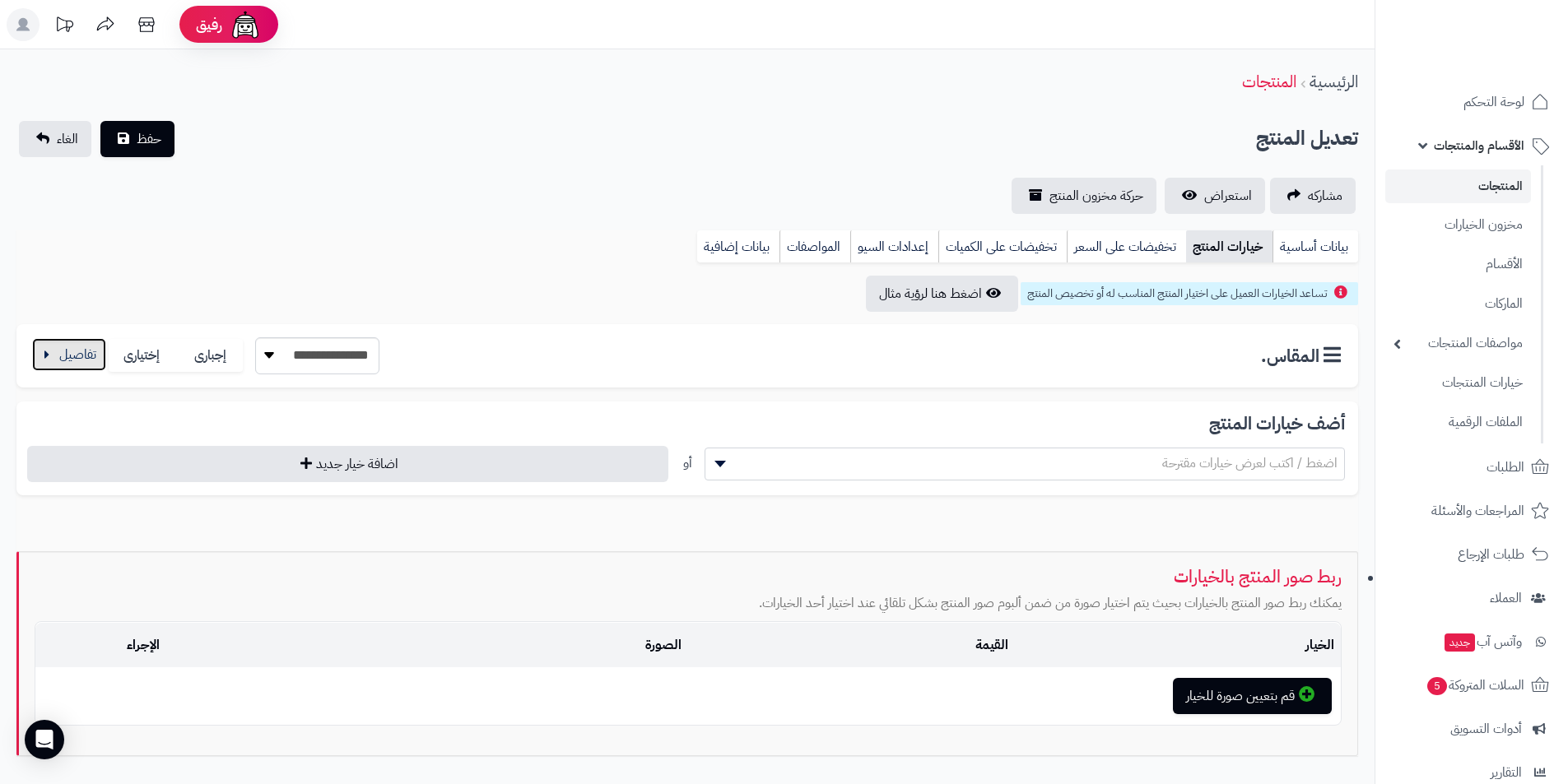
click at [84, 345] on button "button" at bounding box center [69, 355] width 74 height 33
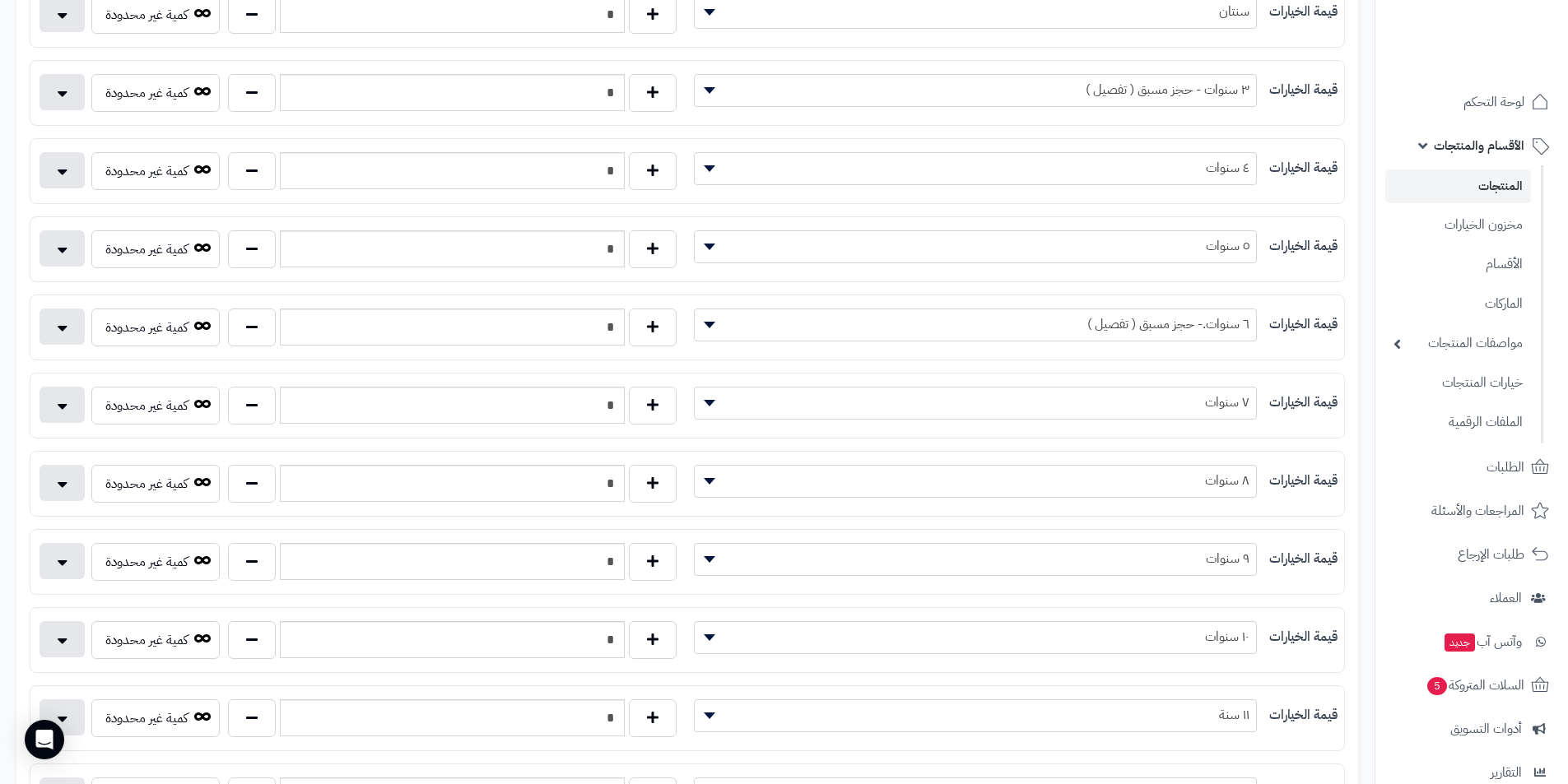
scroll to position [411, 0]
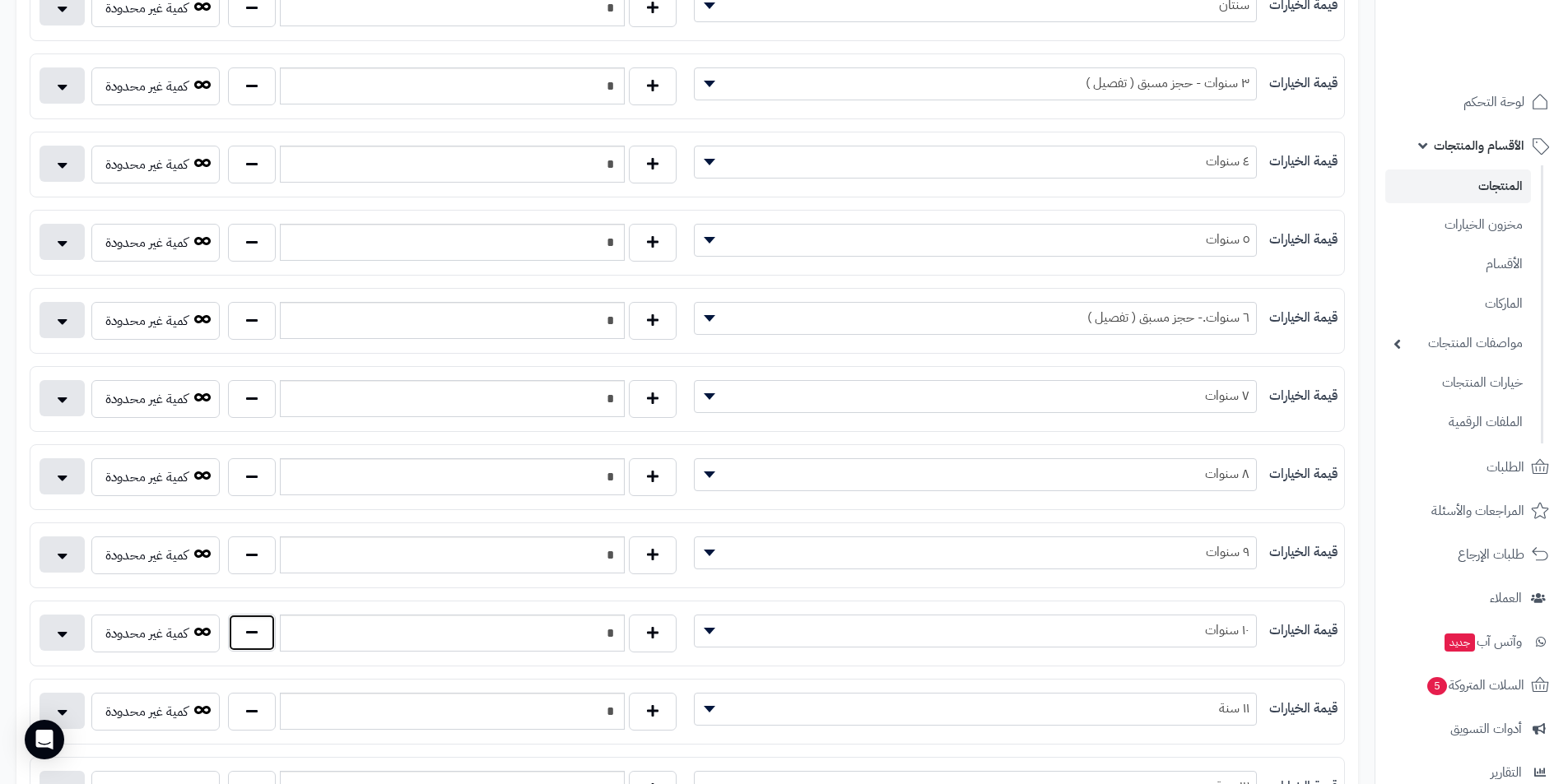
click at [270, 639] on button "button" at bounding box center [251, 632] width 48 height 38
type input "*"
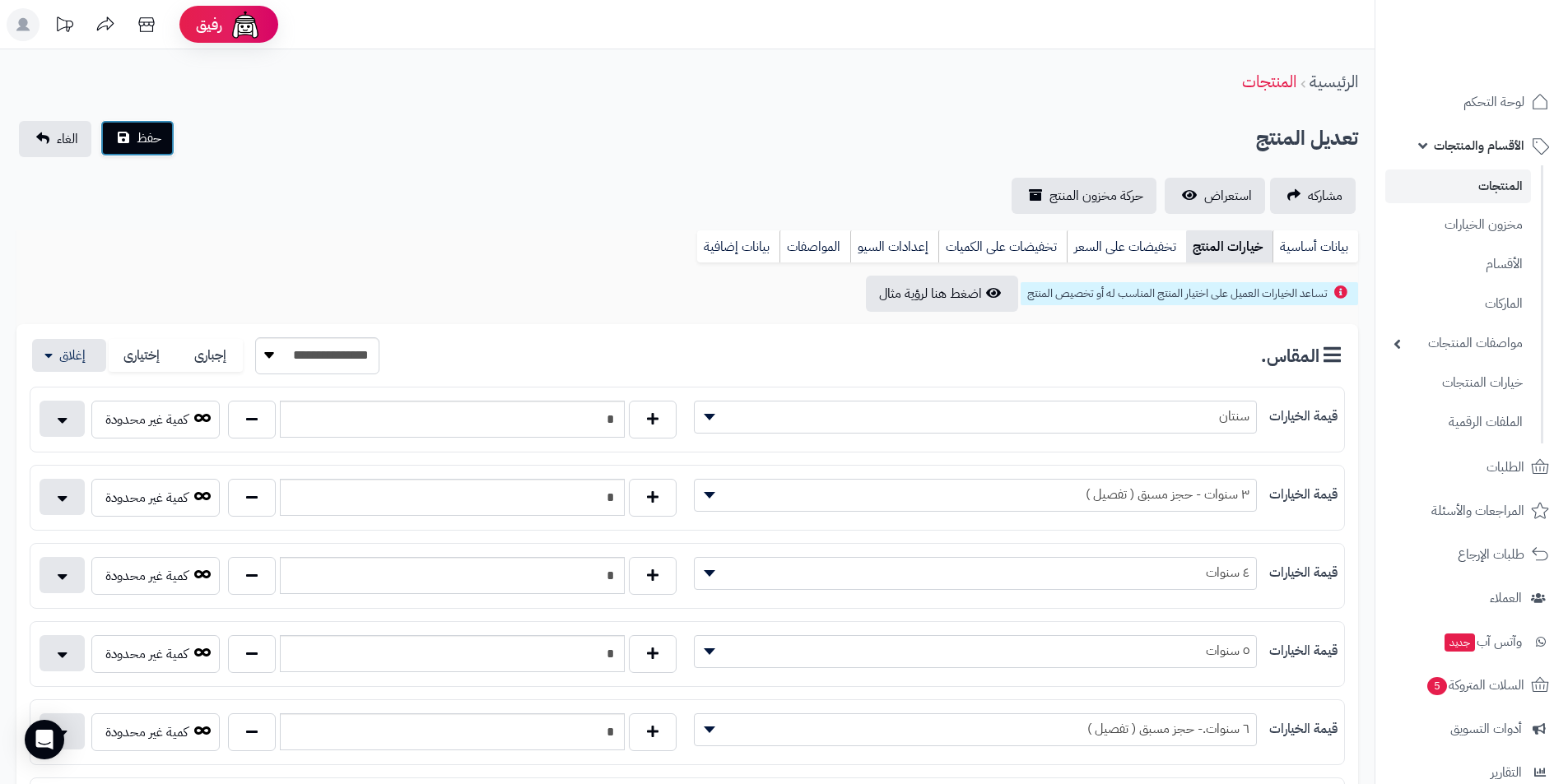
click at [157, 150] on button "حفظ" at bounding box center [136, 137] width 74 height 36
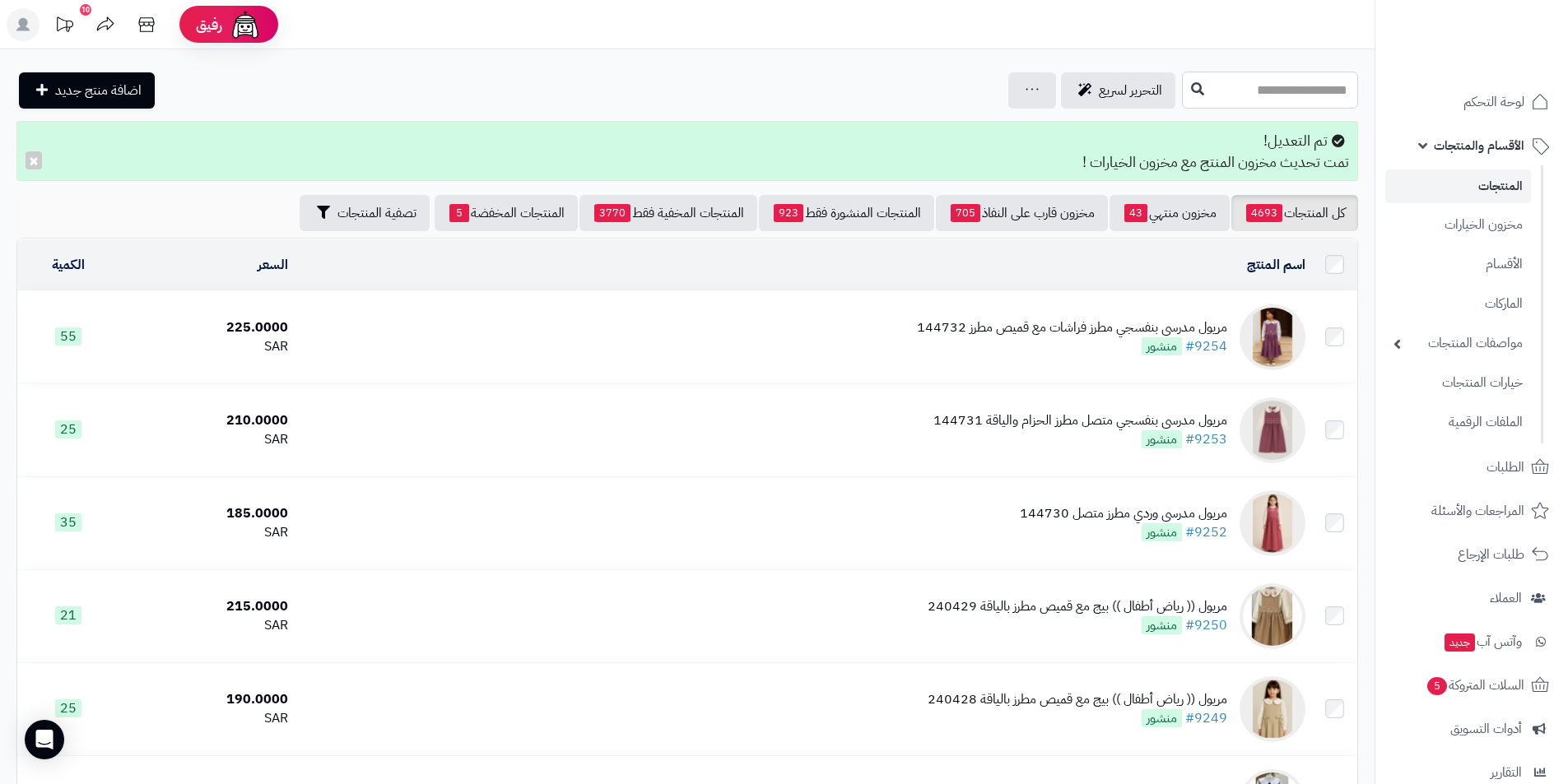
click at [1248, 105] on input "text" at bounding box center [1270, 90] width 176 height 37
type input "******"
click at [1185, 84] on button at bounding box center [1197, 89] width 25 height 31
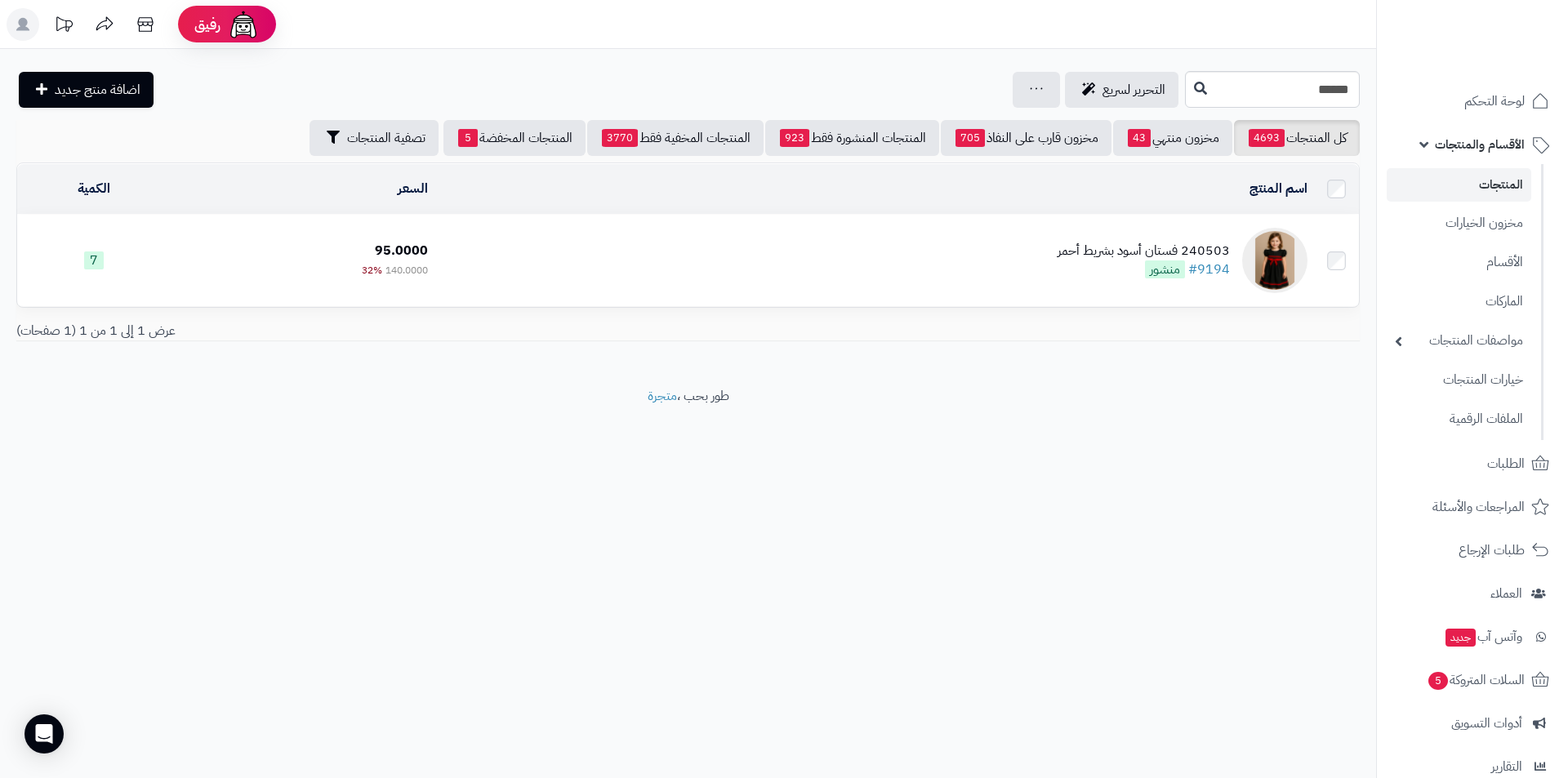
click at [1187, 241] on div "240503 فستان أسود بشريط أحمر" at bounding box center [1143, 250] width 172 height 19
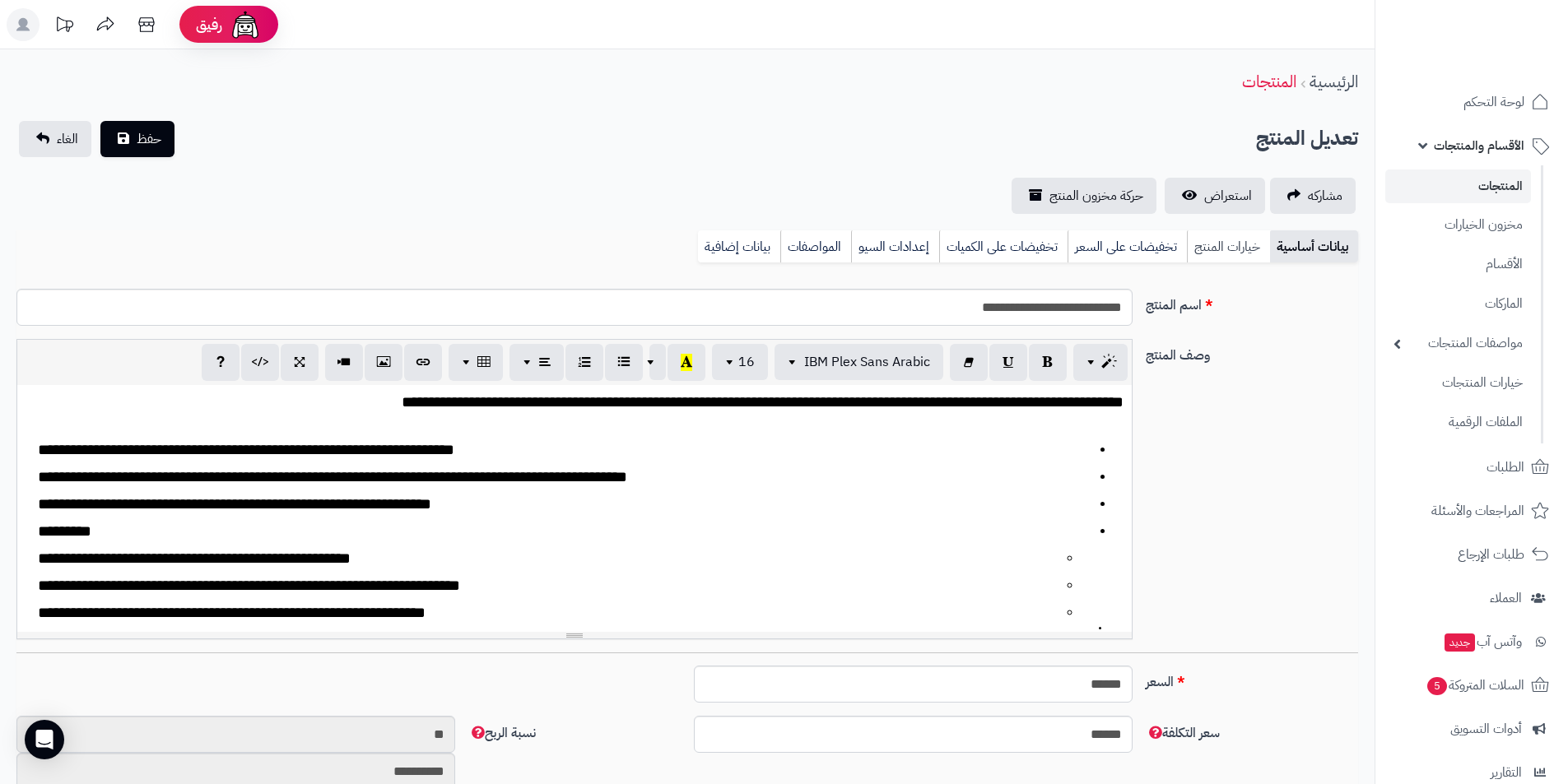
scroll to position [300, 0]
click at [1204, 249] on link "خيارات المنتج" at bounding box center [1228, 247] width 83 height 33
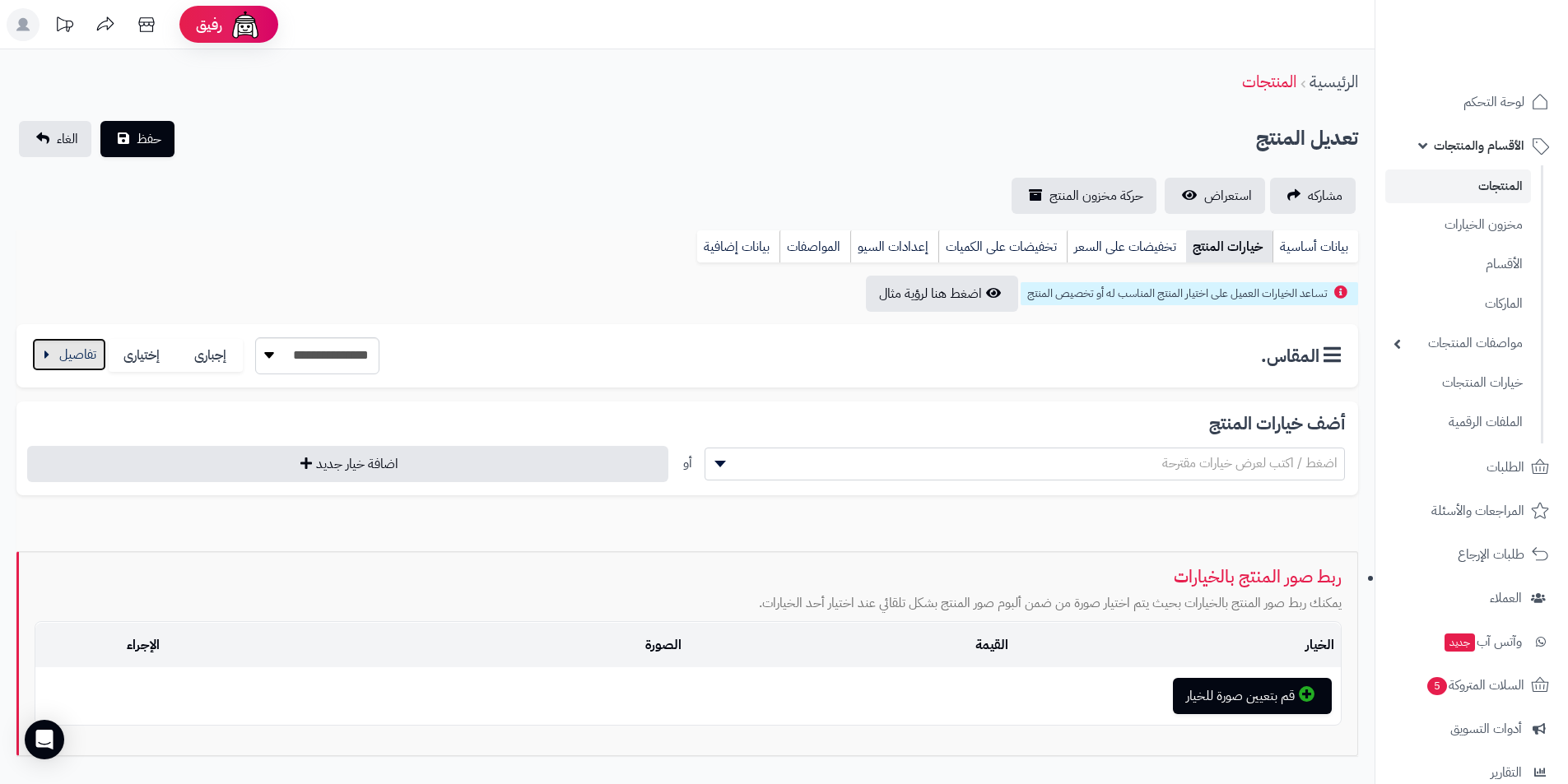
click at [35, 364] on button "button" at bounding box center [69, 355] width 74 height 33
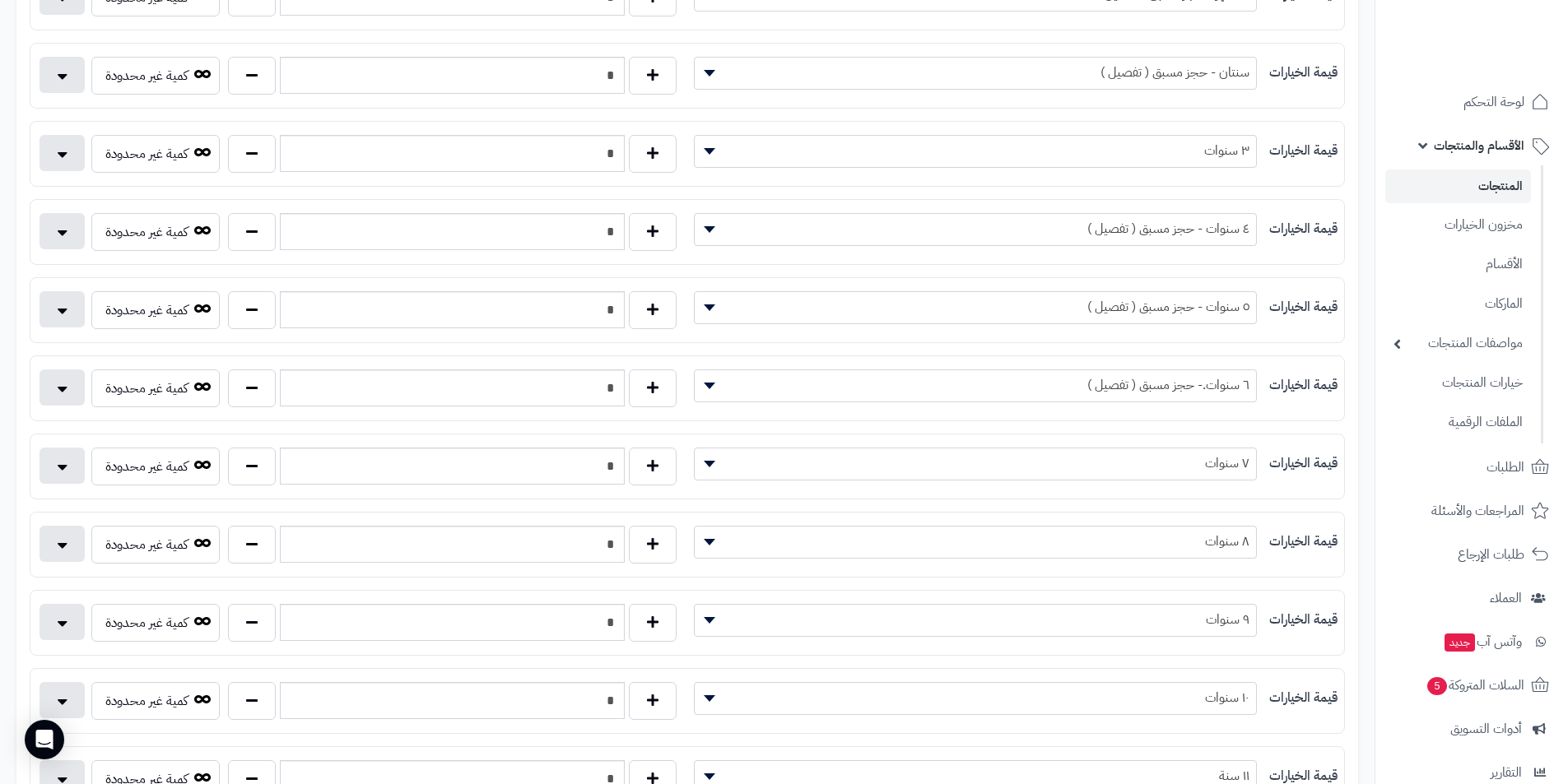
scroll to position [658, 0]
click at [255, 697] on button "button" at bounding box center [251, 699] width 48 height 38
type input "*"
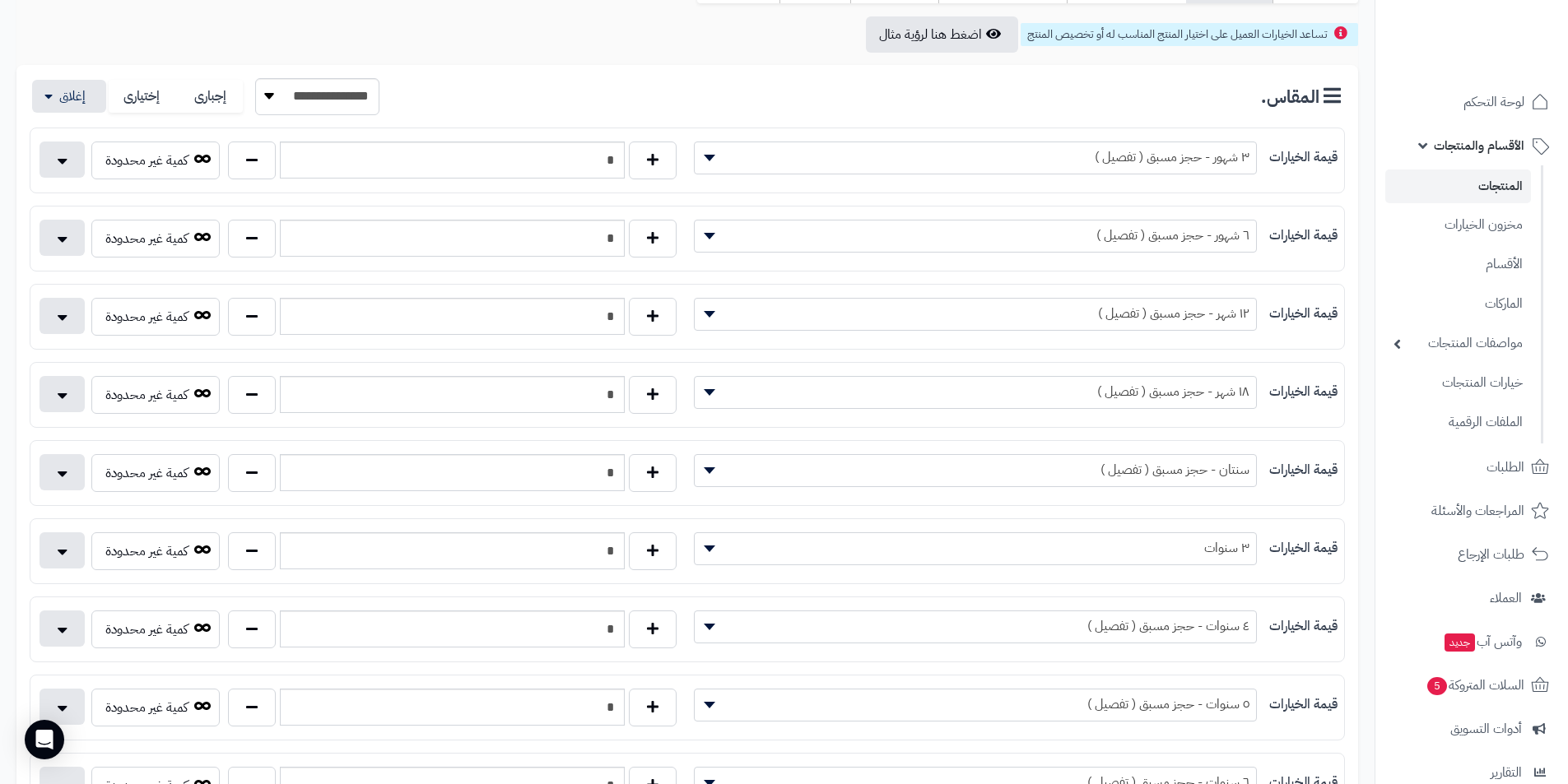
scroll to position [0, 0]
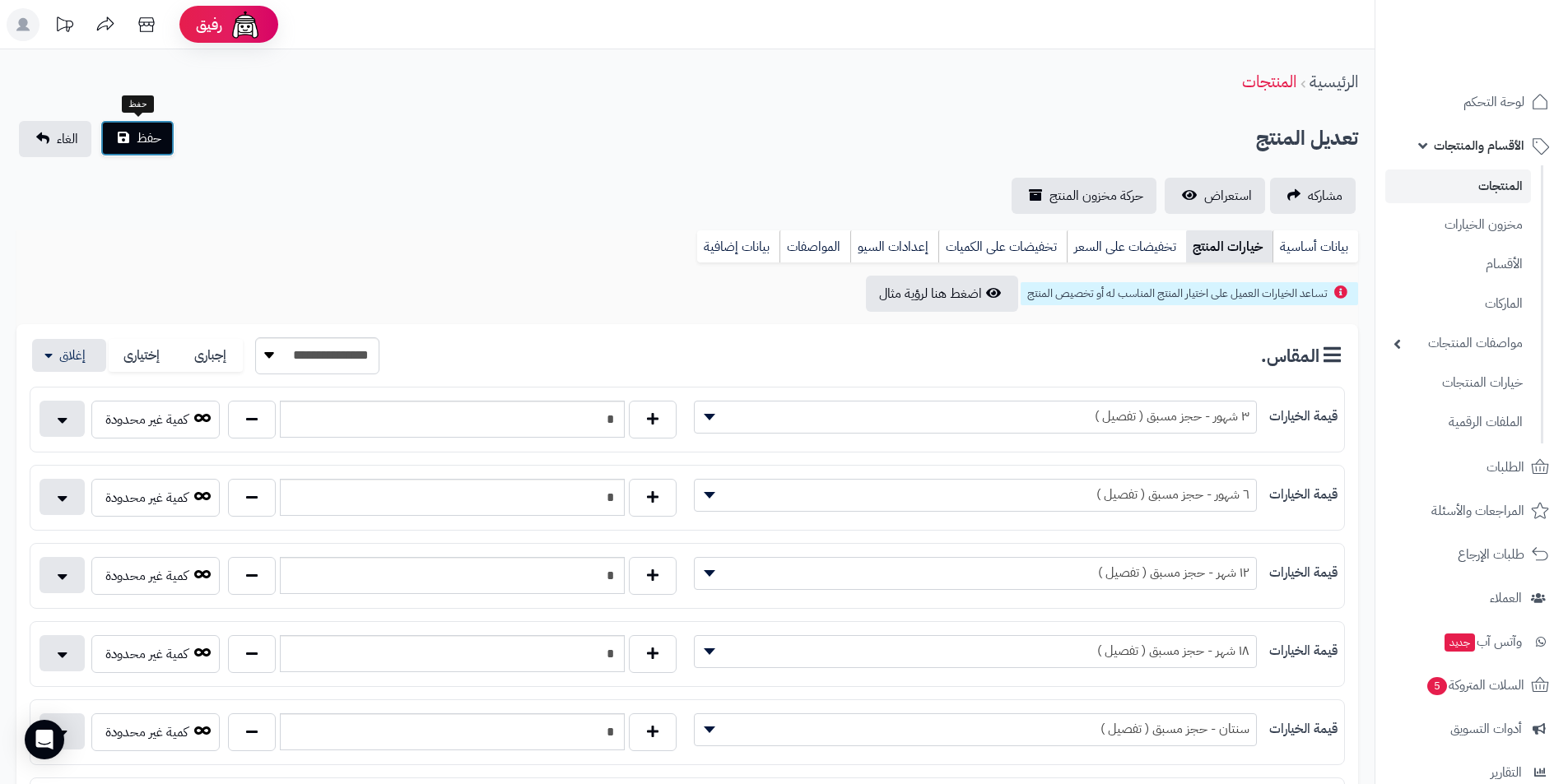
click at [137, 137] on span "حفظ" at bounding box center [148, 138] width 25 height 20
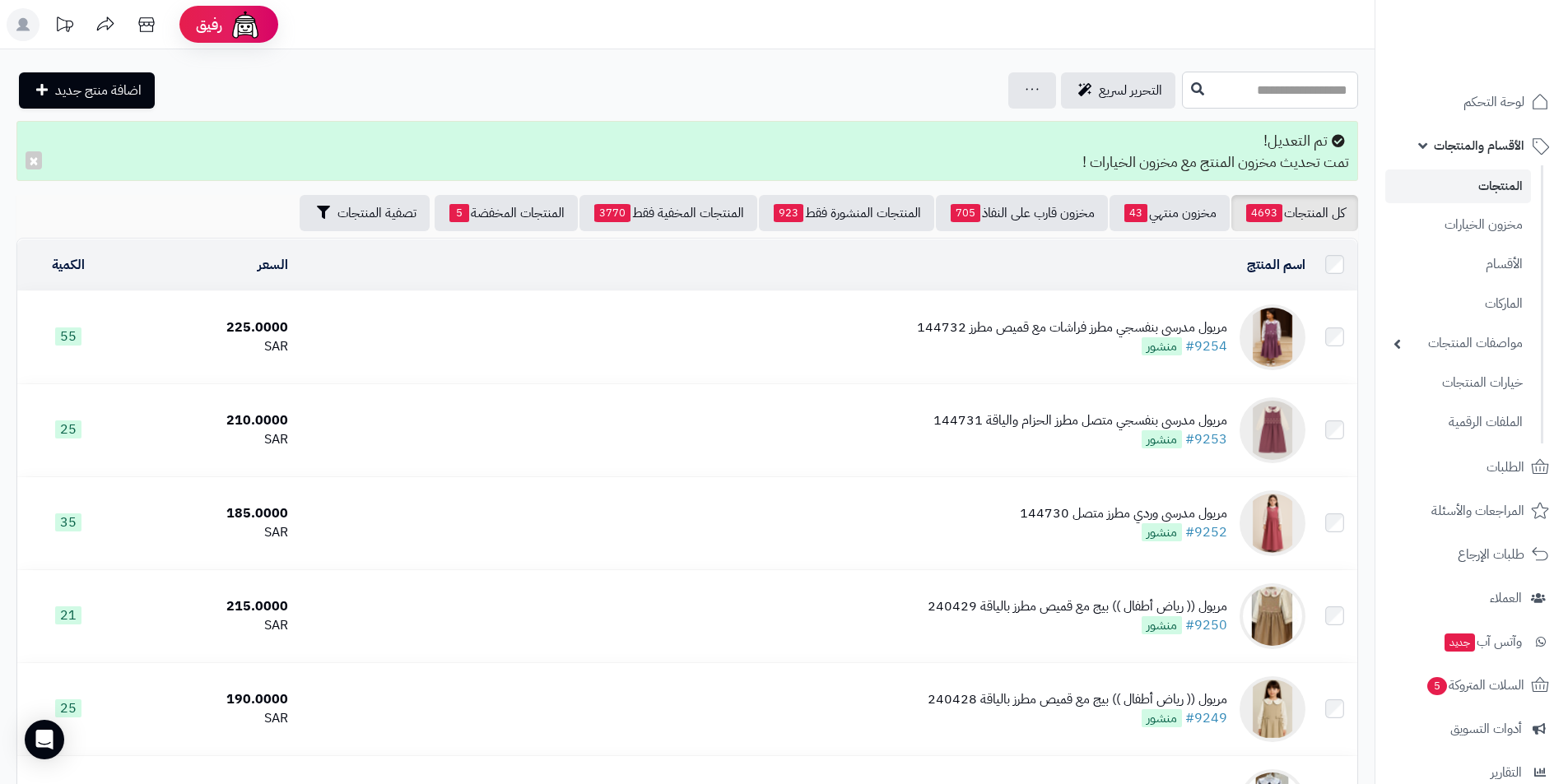
click at [1249, 88] on input "text" at bounding box center [1270, 90] width 176 height 37
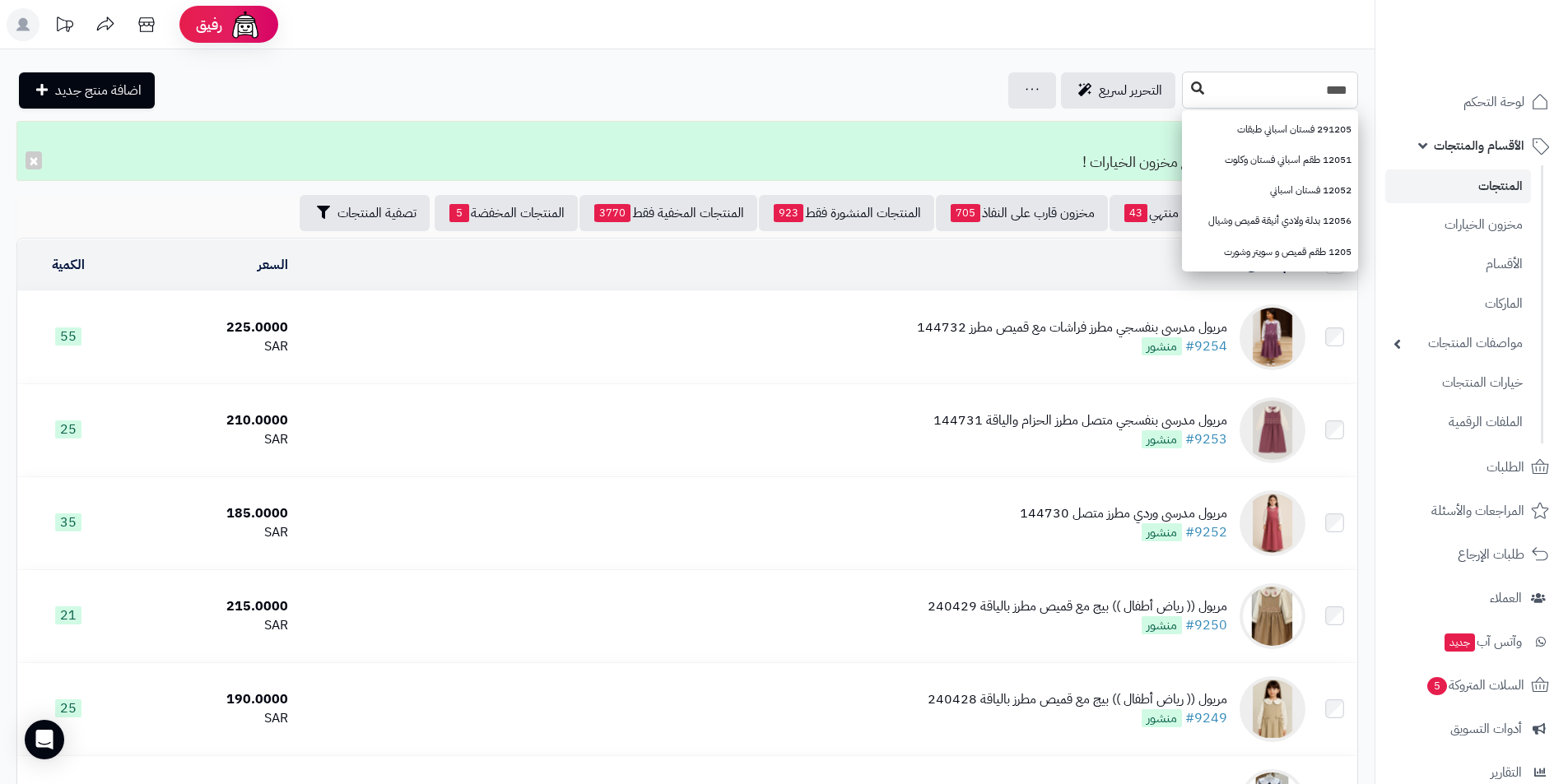
type input "****"
click at [1191, 86] on icon at bounding box center [1197, 87] width 13 height 13
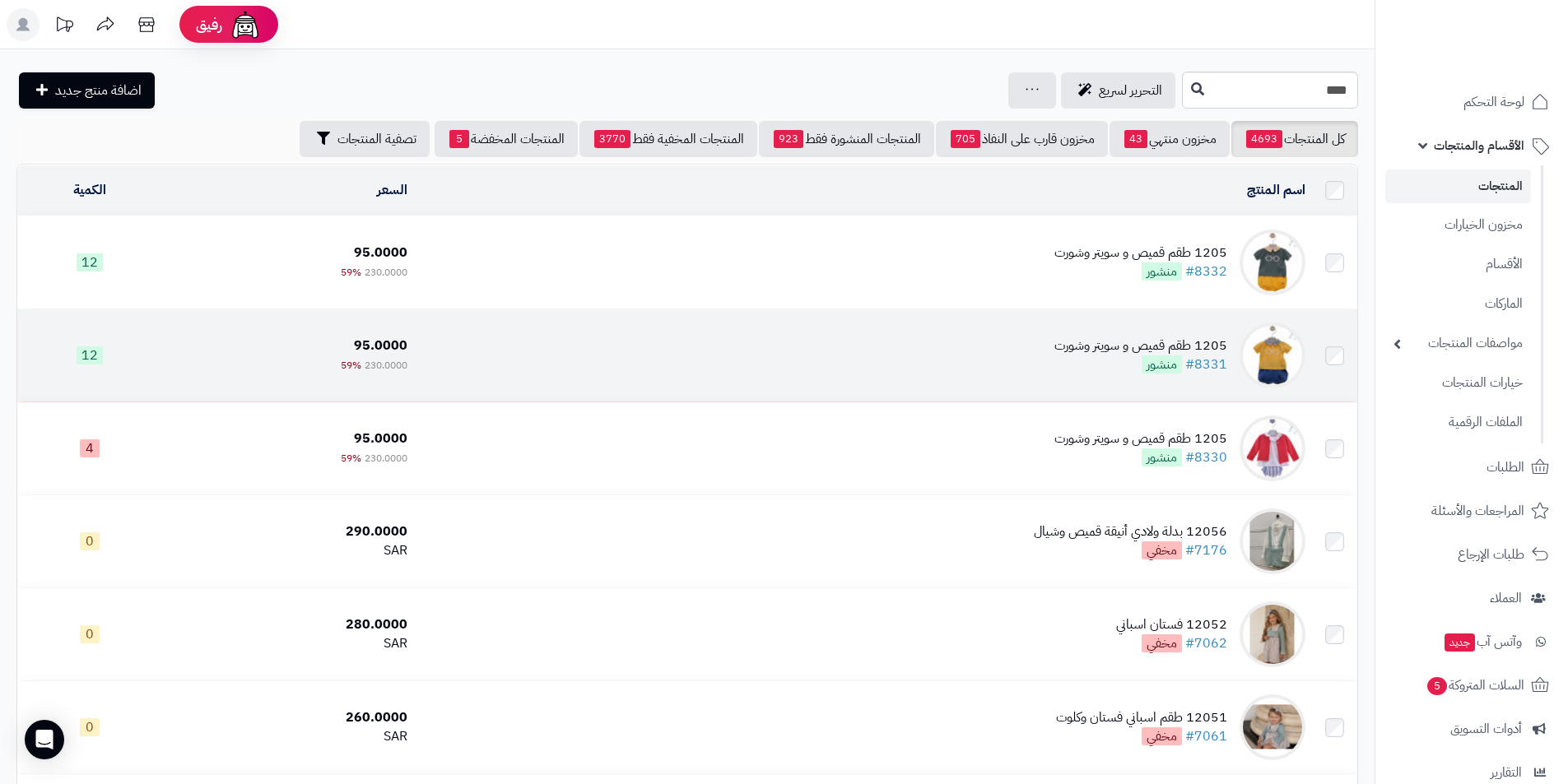
click at [1121, 355] on div "1205 طقم قميص و سويتر وشورت #8331 منشور" at bounding box center [1141, 355] width 173 height 38
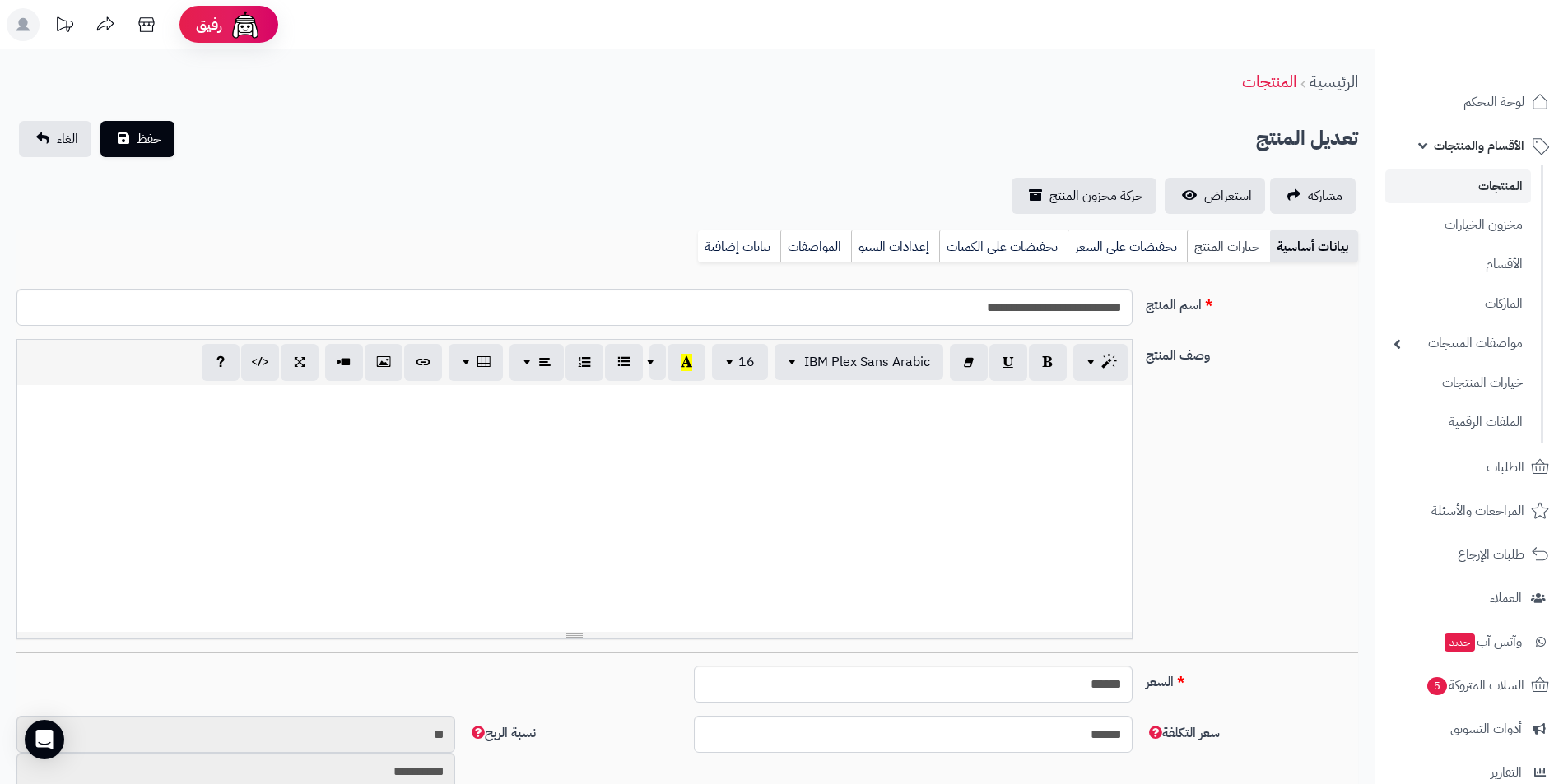
scroll to position [177, 0]
click at [1222, 241] on link "خيارات المنتج" at bounding box center [1228, 247] width 83 height 33
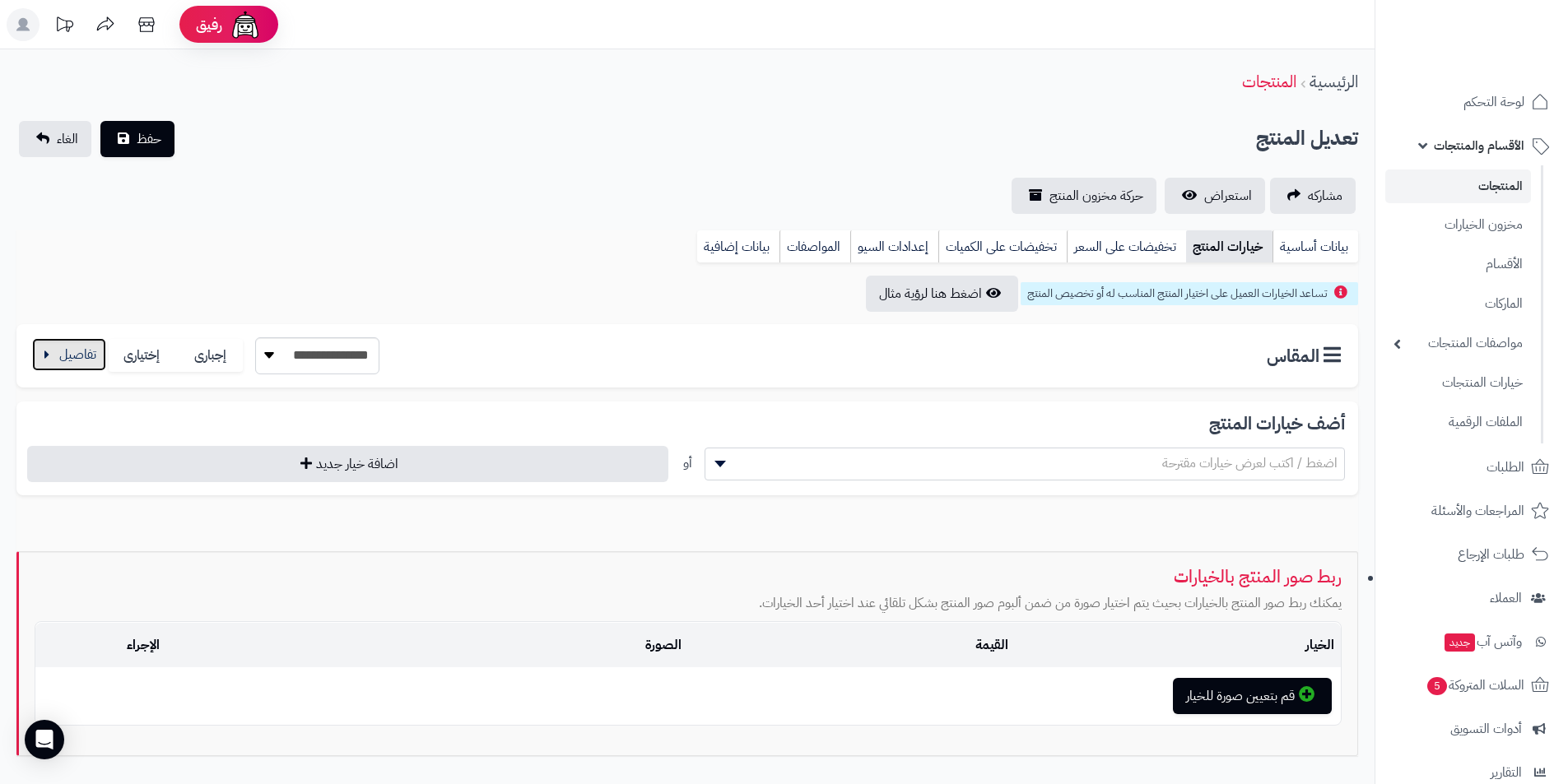
click at [67, 364] on button "button" at bounding box center [69, 355] width 74 height 33
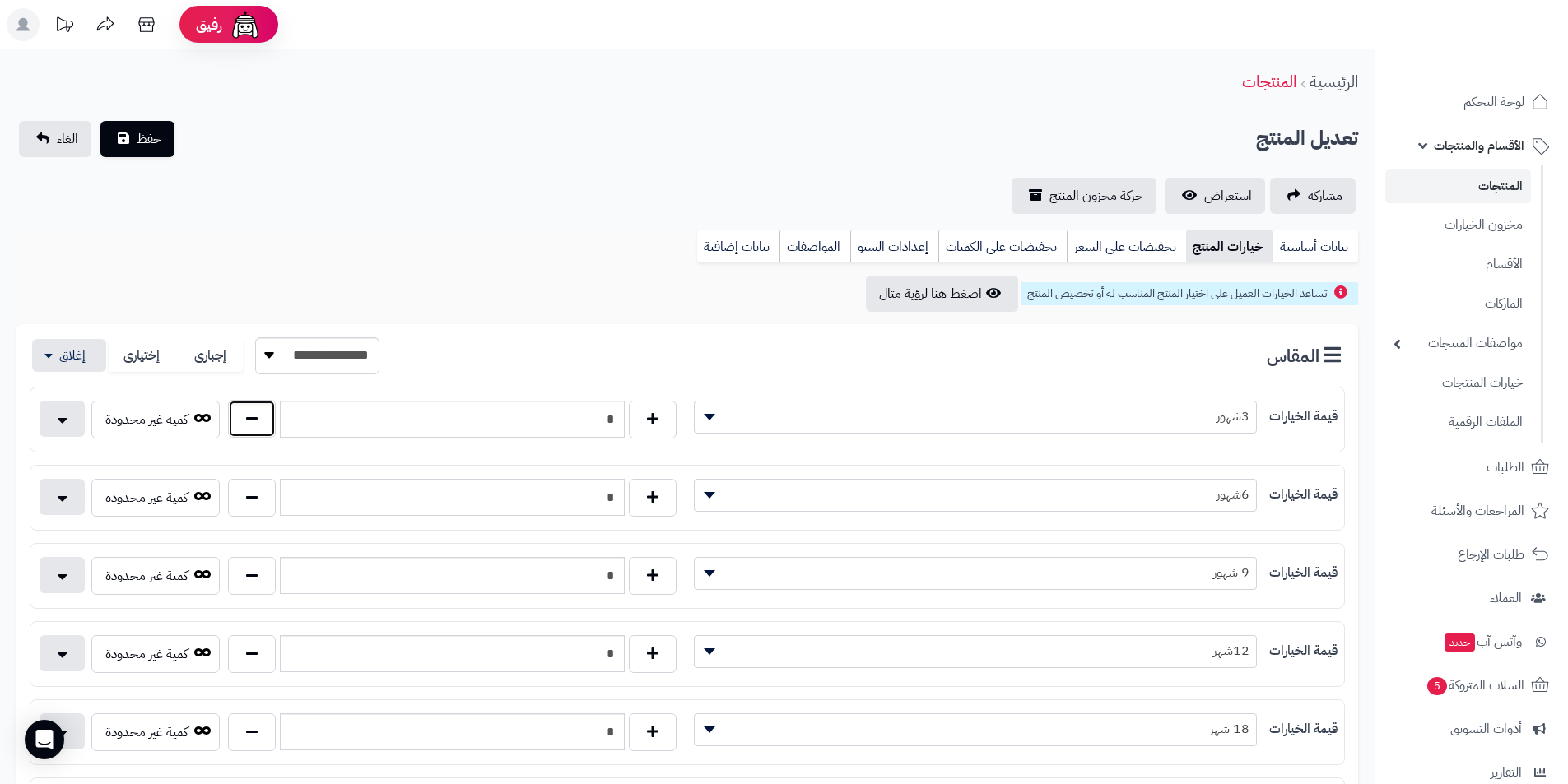
click at [267, 425] on button "button" at bounding box center [251, 418] width 48 height 38
type input "*"
click at [152, 155] on button "حفظ" at bounding box center [136, 137] width 74 height 36
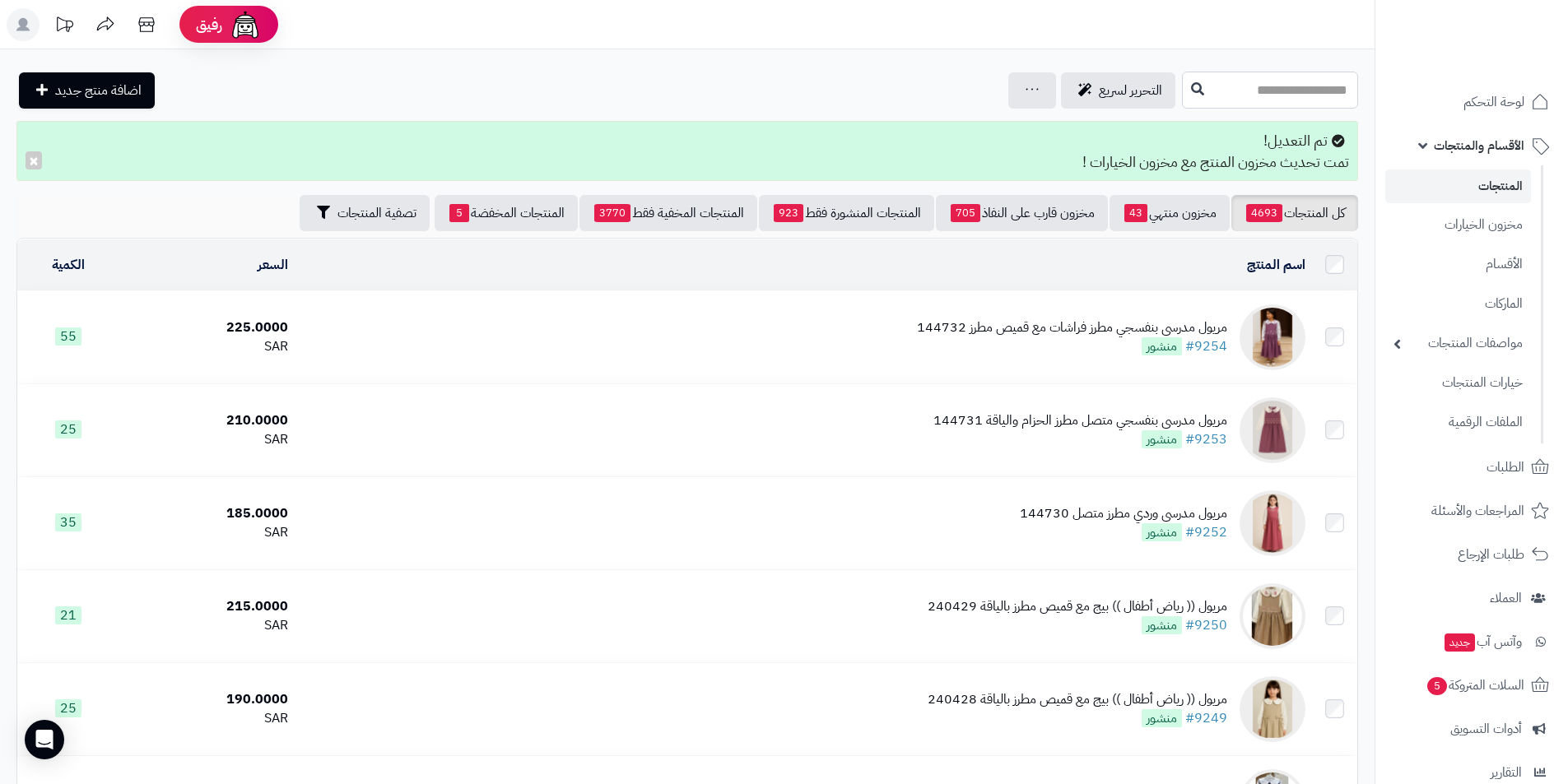
click at [1238, 107] on input "text" at bounding box center [1270, 90] width 176 height 37
type input "*"
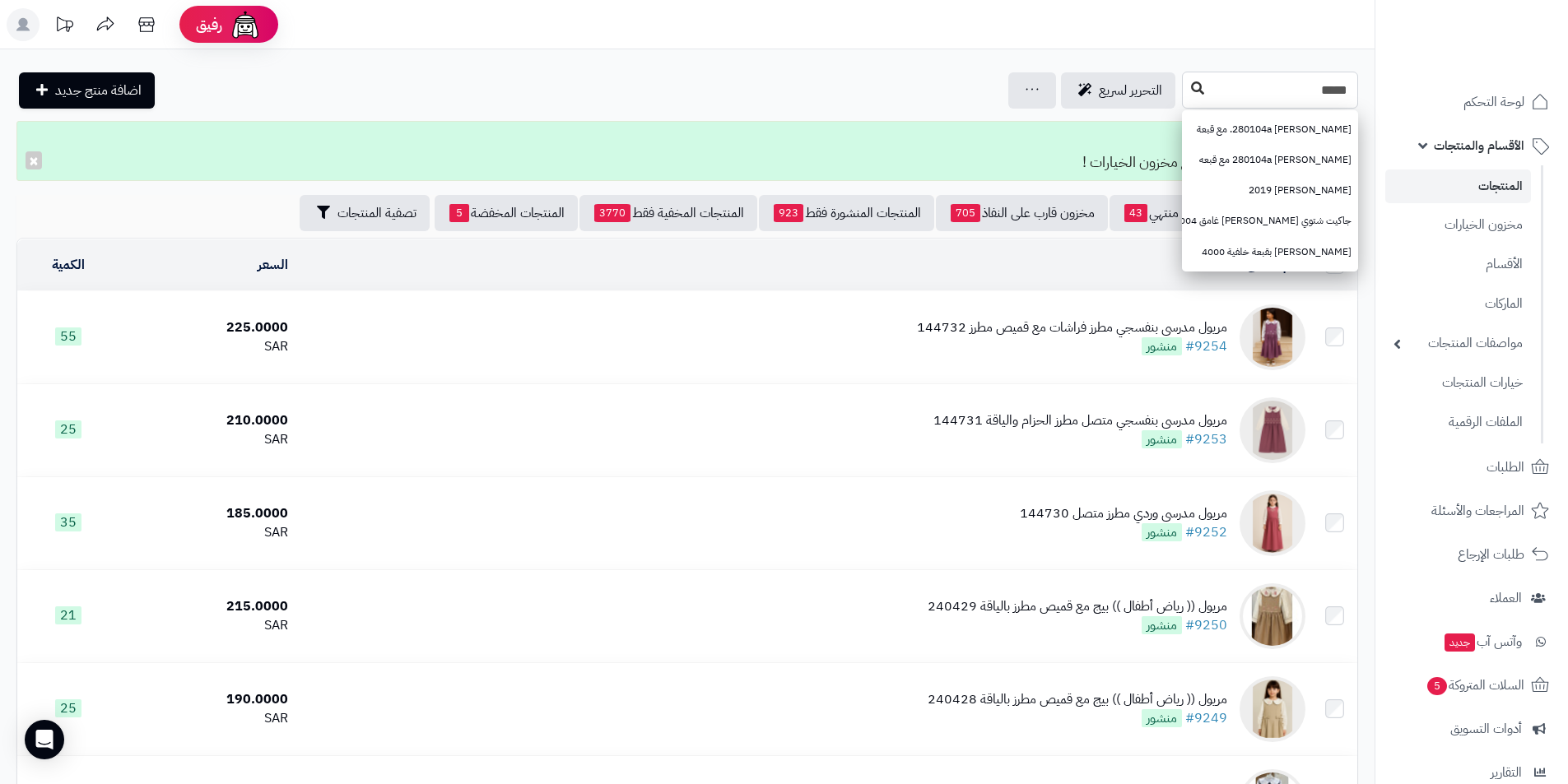
type input "*****"
click at [1191, 94] on icon at bounding box center [1197, 87] width 13 height 13
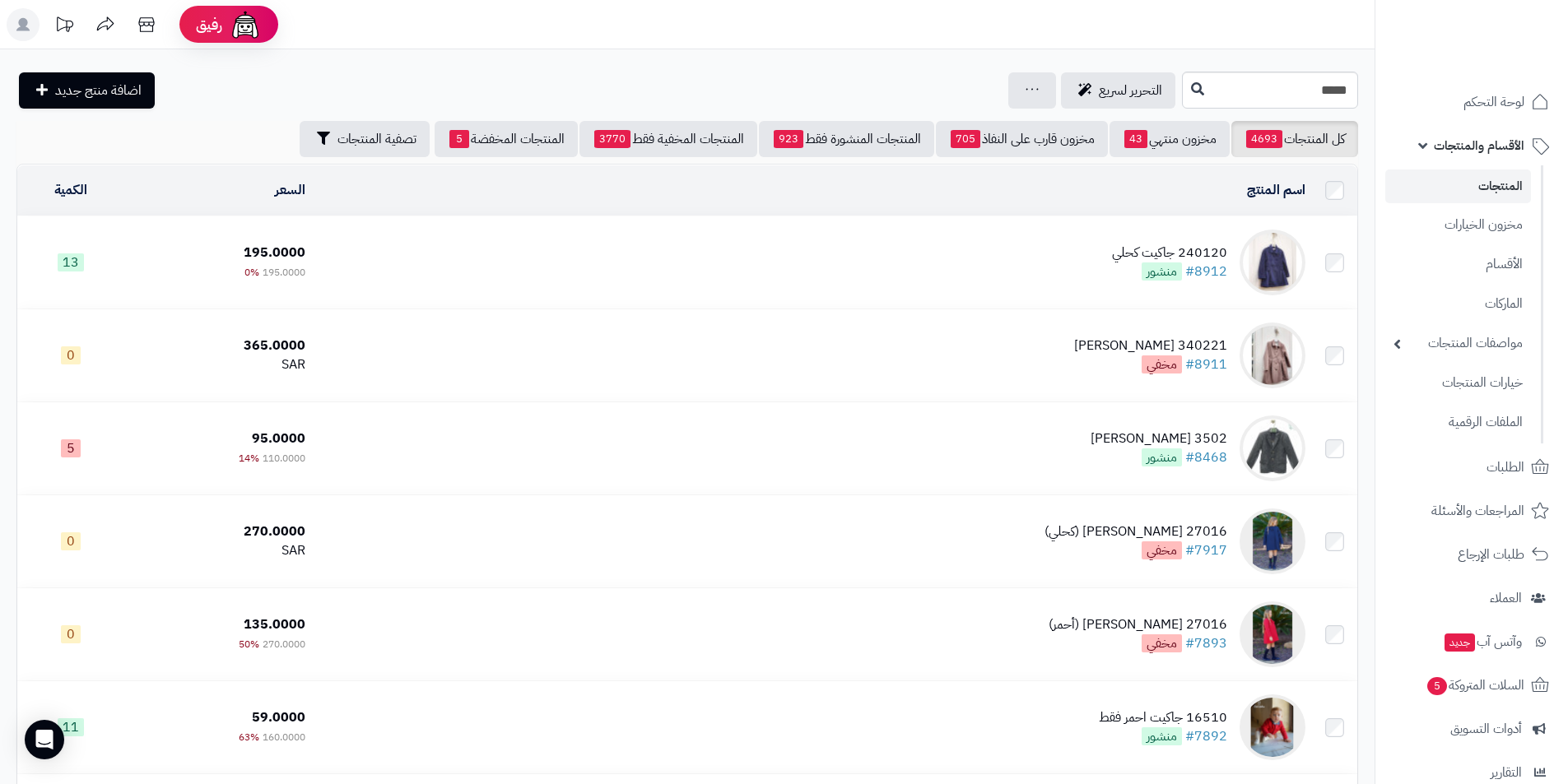
click at [1135, 246] on div "240120 جاكيت كحلي" at bounding box center [1169, 252] width 115 height 19
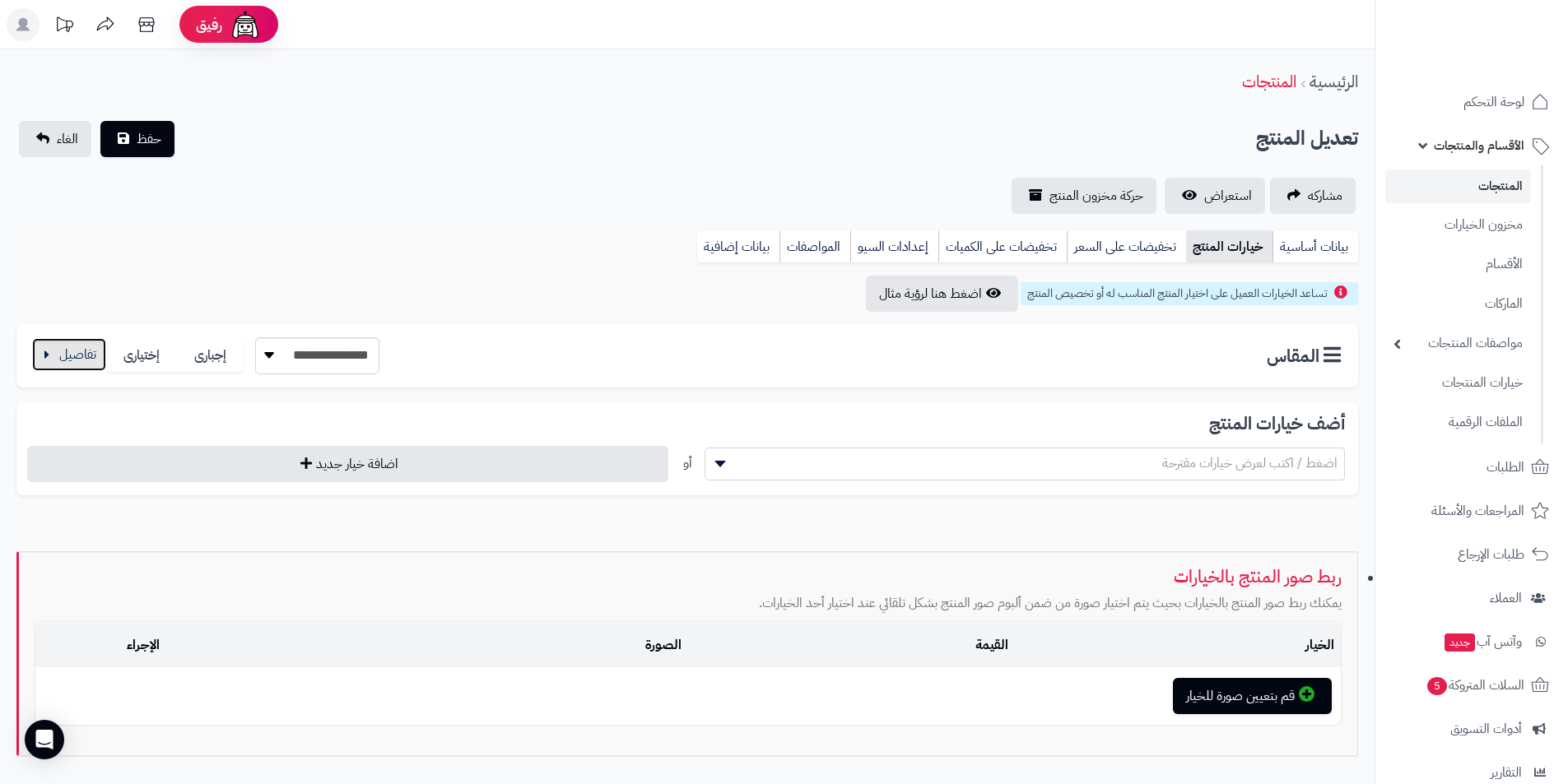
click at [44, 349] on button "button" at bounding box center [69, 355] width 74 height 33
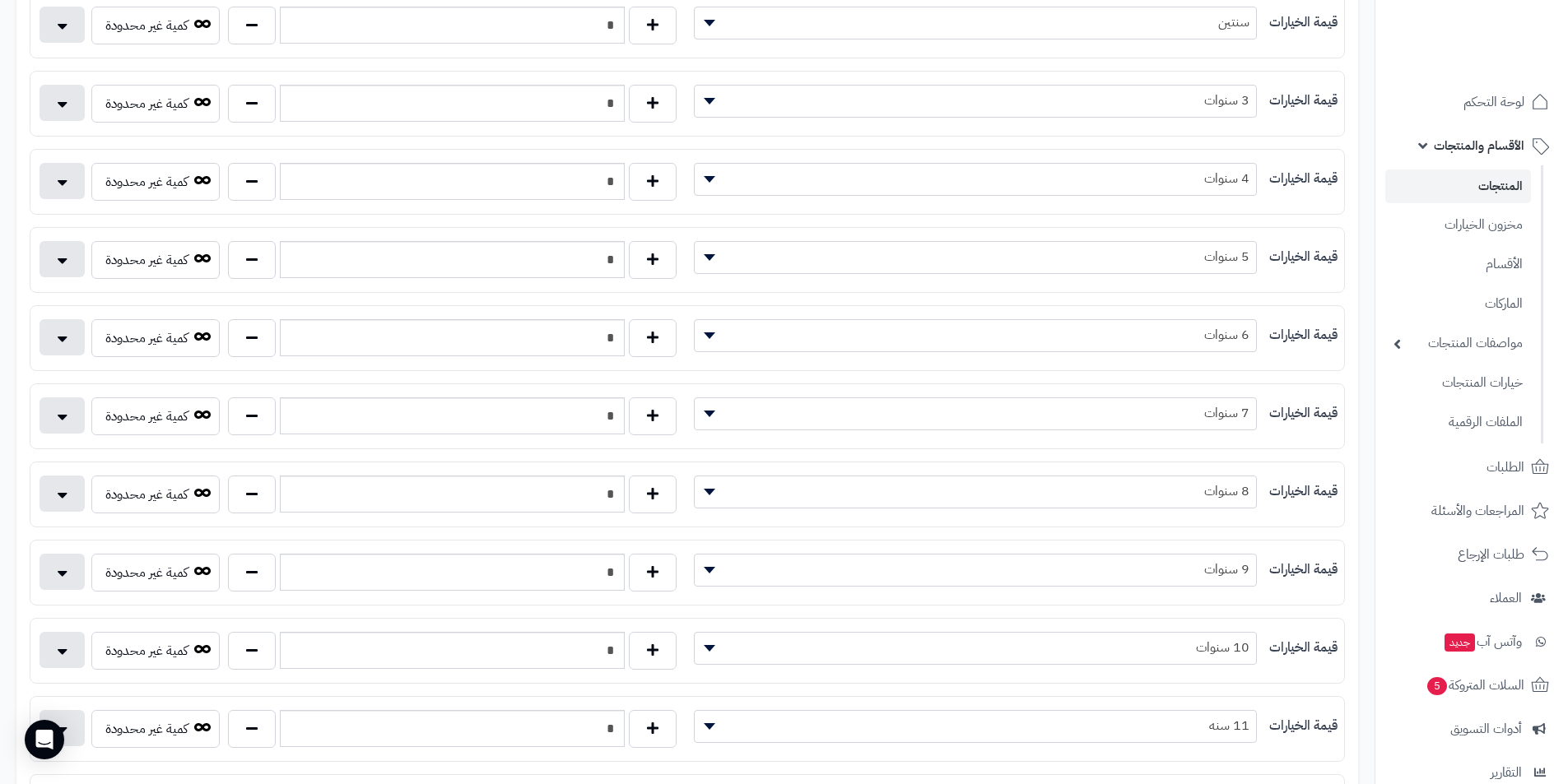
scroll to position [494, 0]
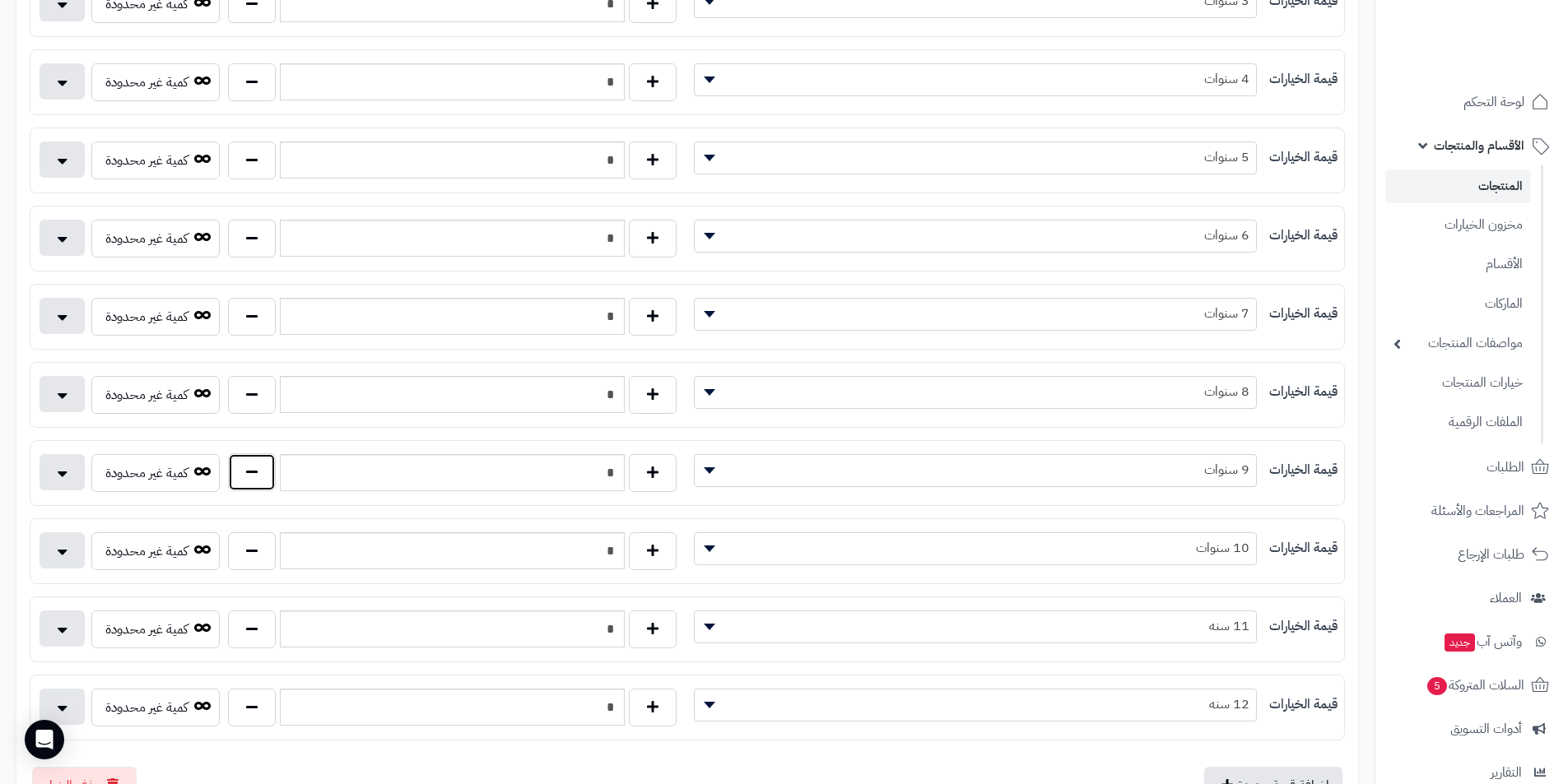
click at [252, 471] on button "button" at bounding box center [251, 472] width 48 height 38
type input "*"
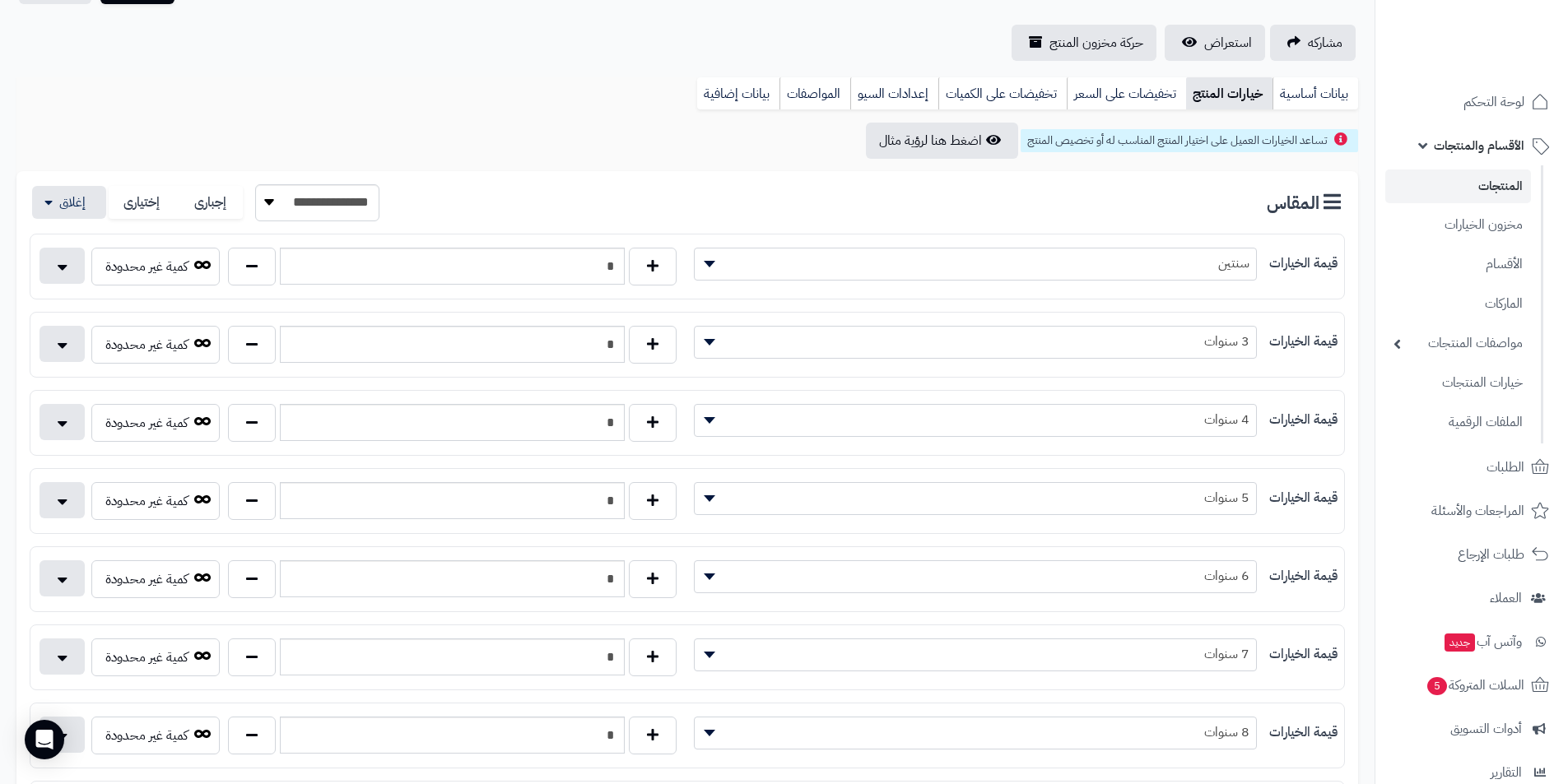
scroll to position [0, 0]
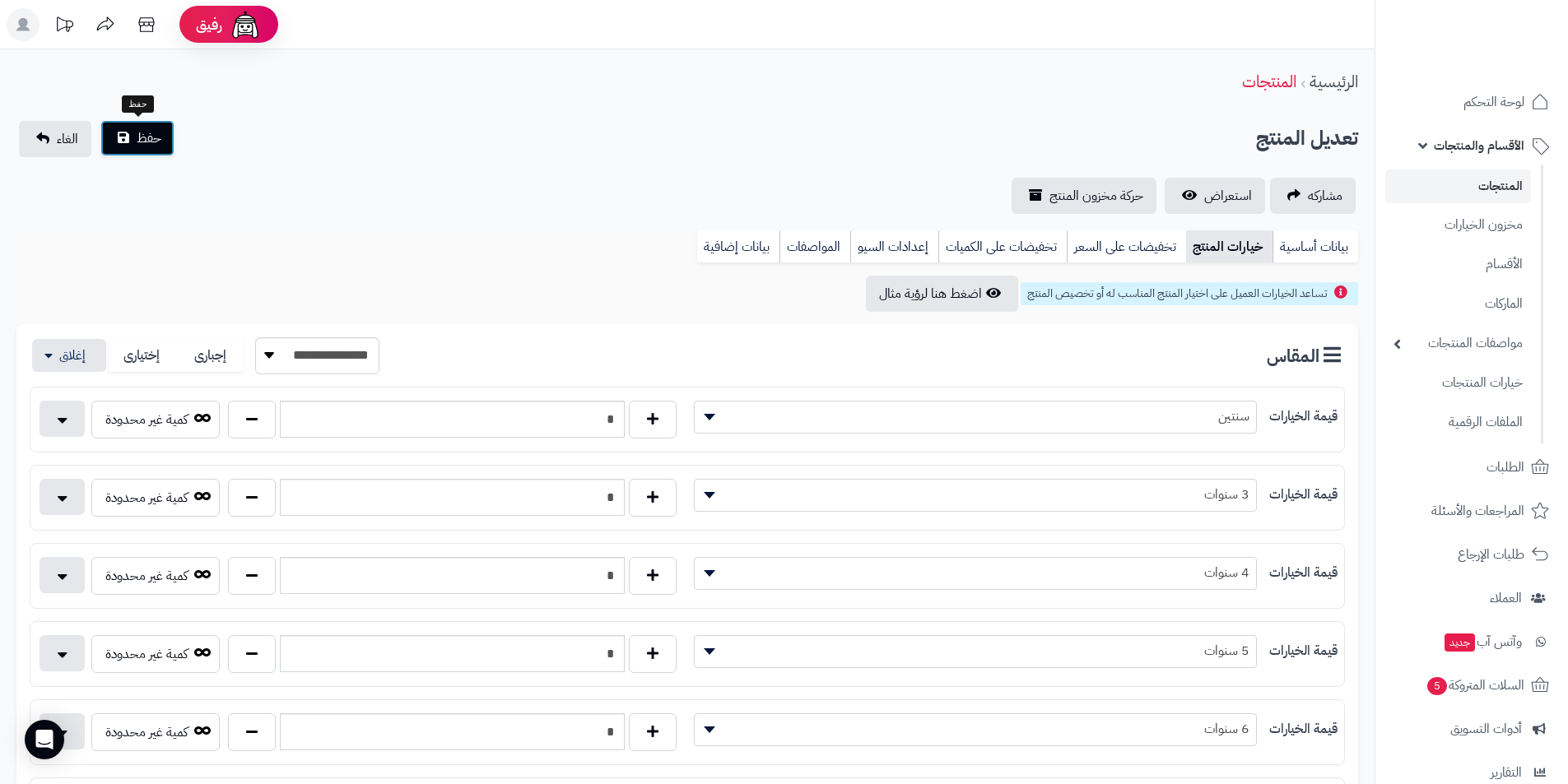
click at [140, 145] on span "حفظ" at bounding box center [148, 138] width 25 height 20
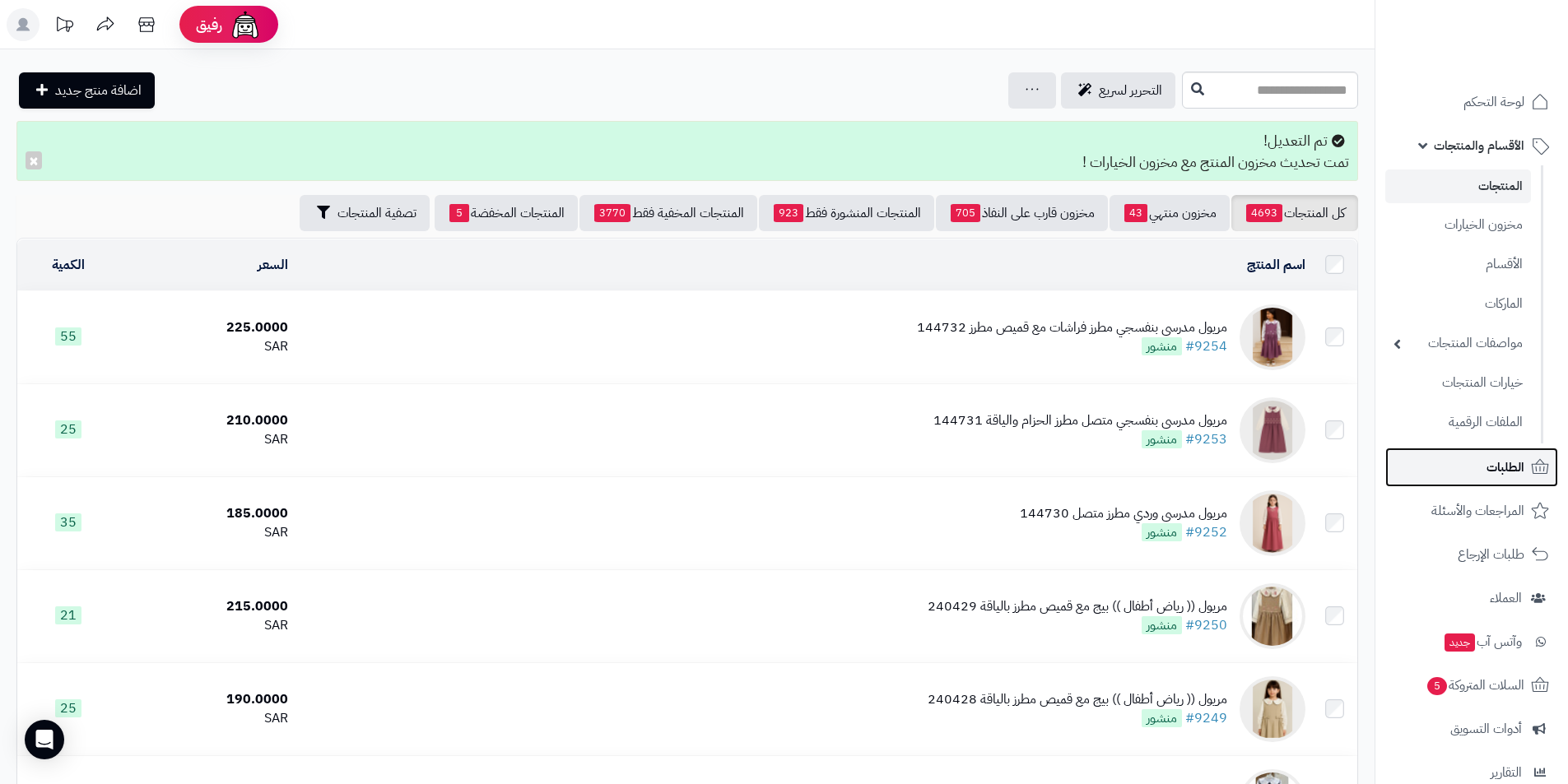
click at [1486, 458] on link "الطلبات" at bounding box center [1472, 467] width 173 height 39
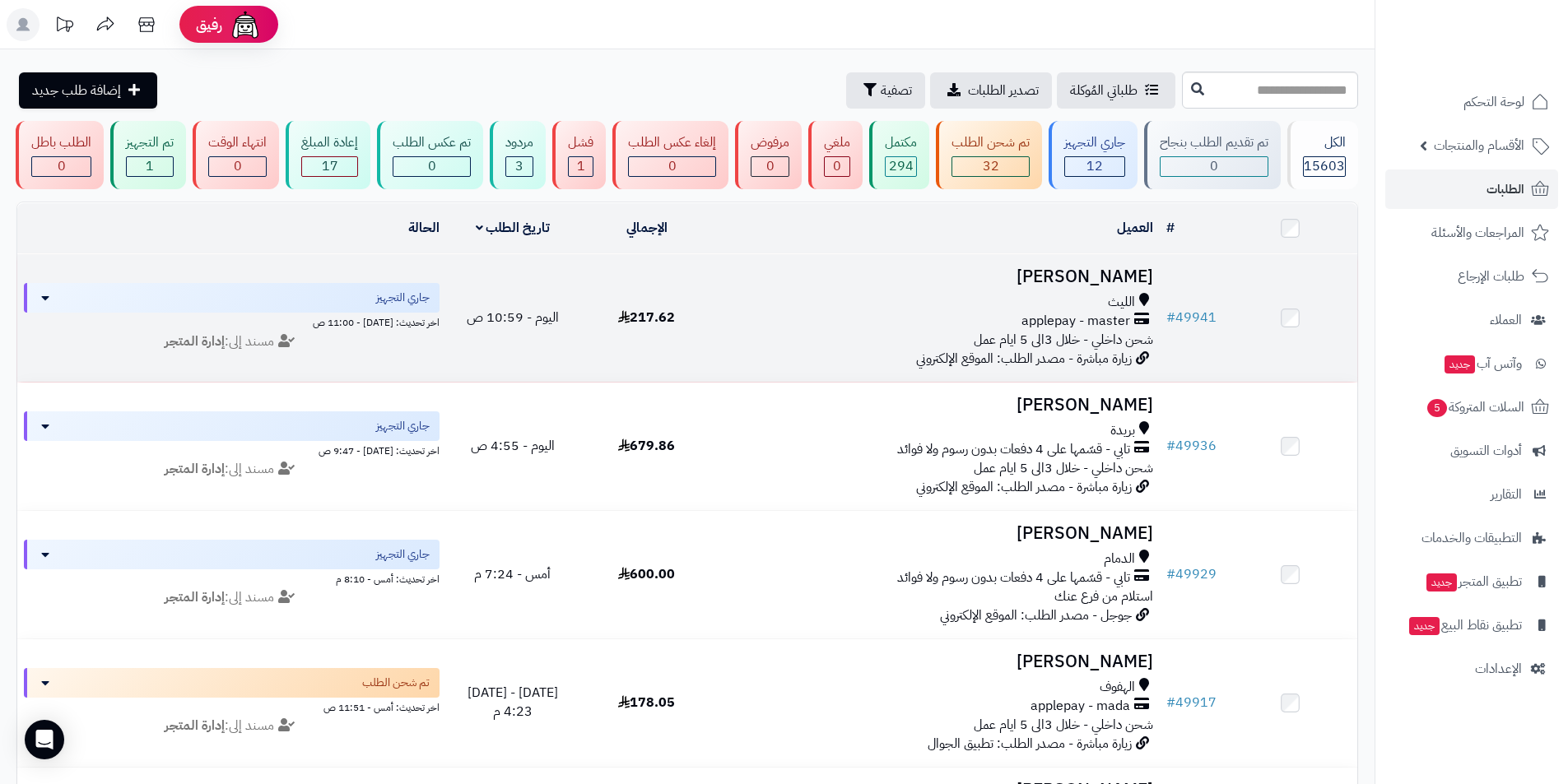
click at [1092, 303] on div "الليث" at bounding box center [937, 301] width 433 height 19
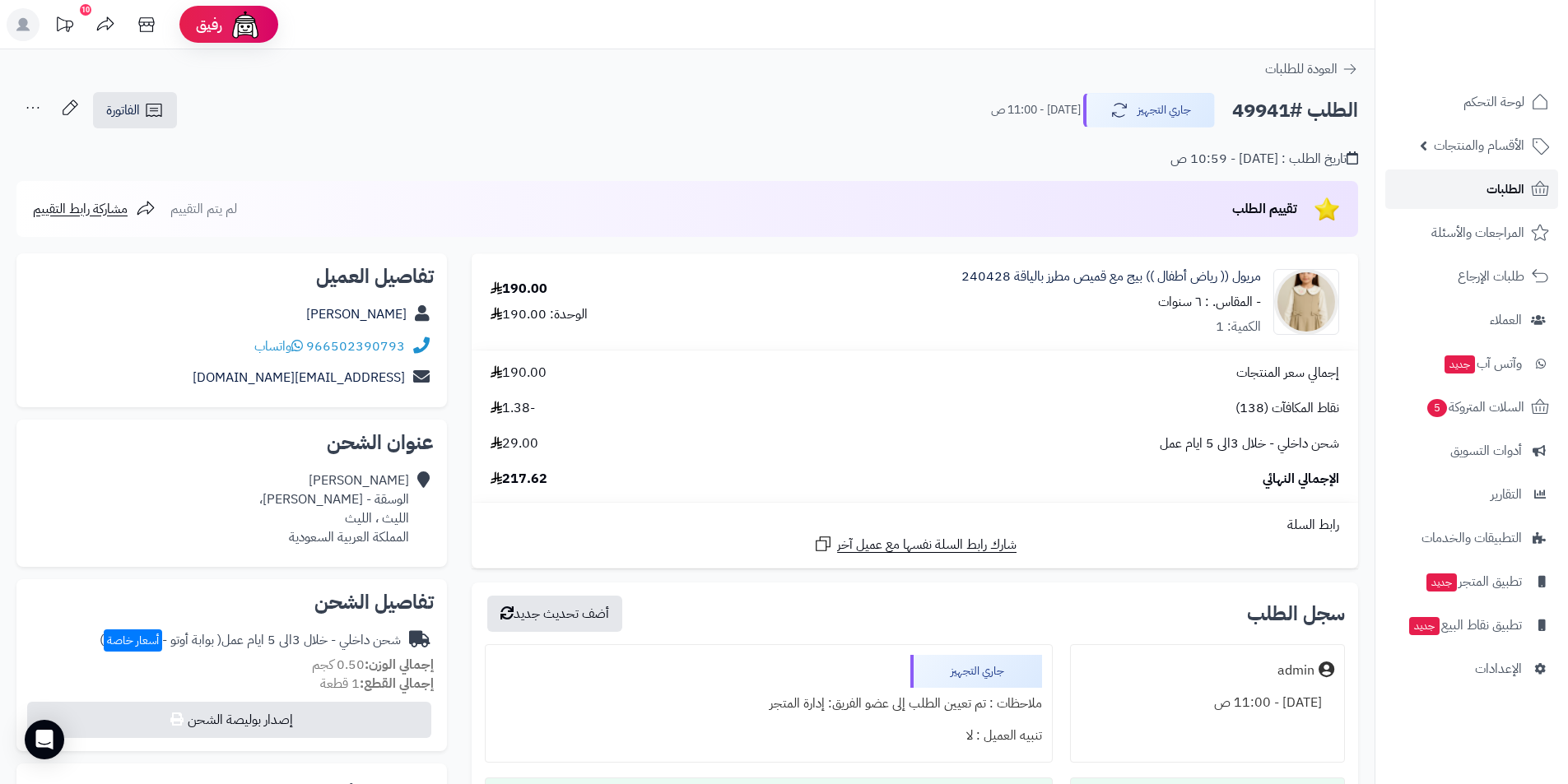
click at [1493, 189] on span "الطلبات" at bounding box center [1505, 188] width 38 height 23
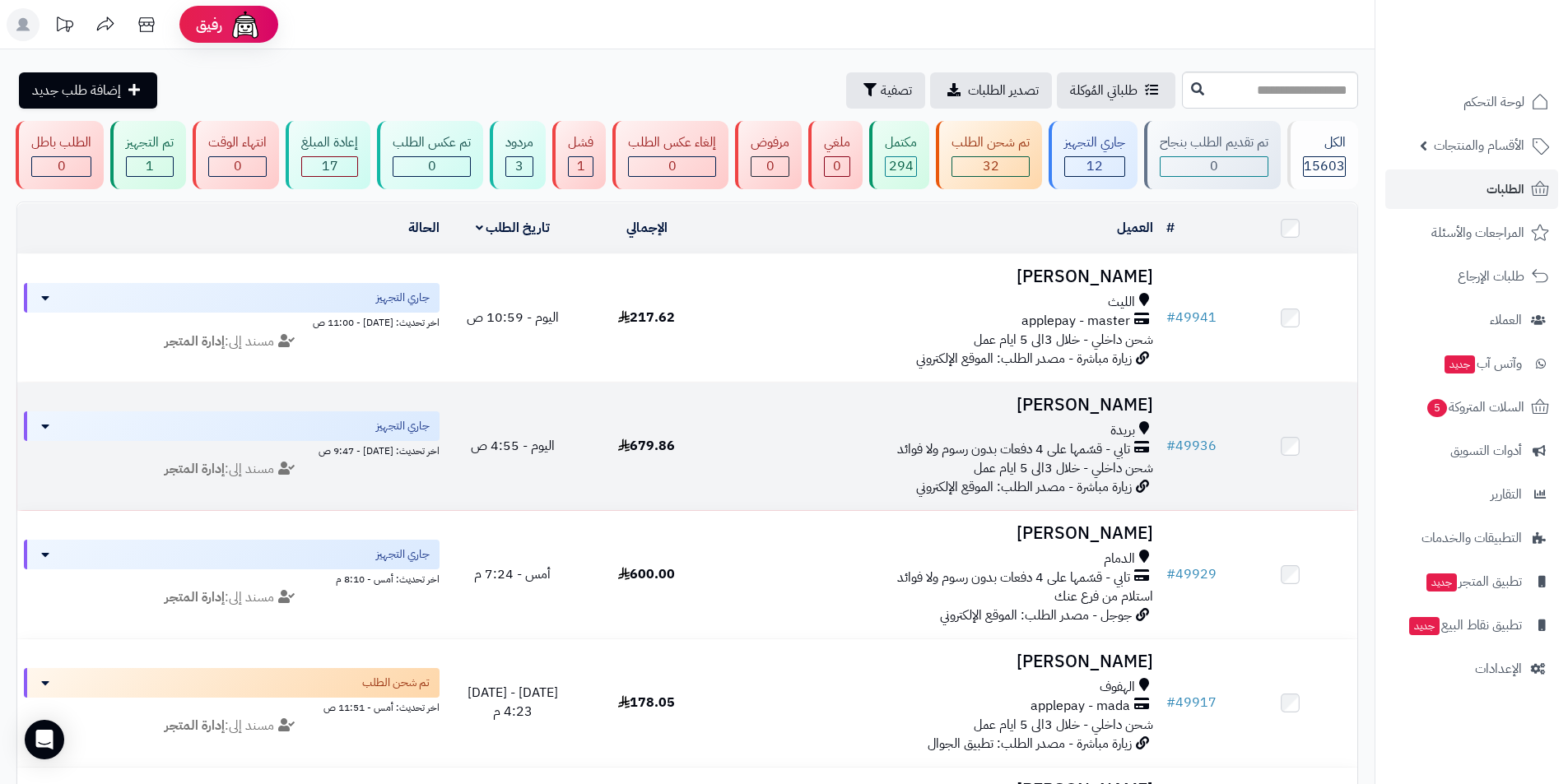
click at [1081, 411] on h3 "فاطمه الحامد" at bounding box center [937, 404] width 433 height 19
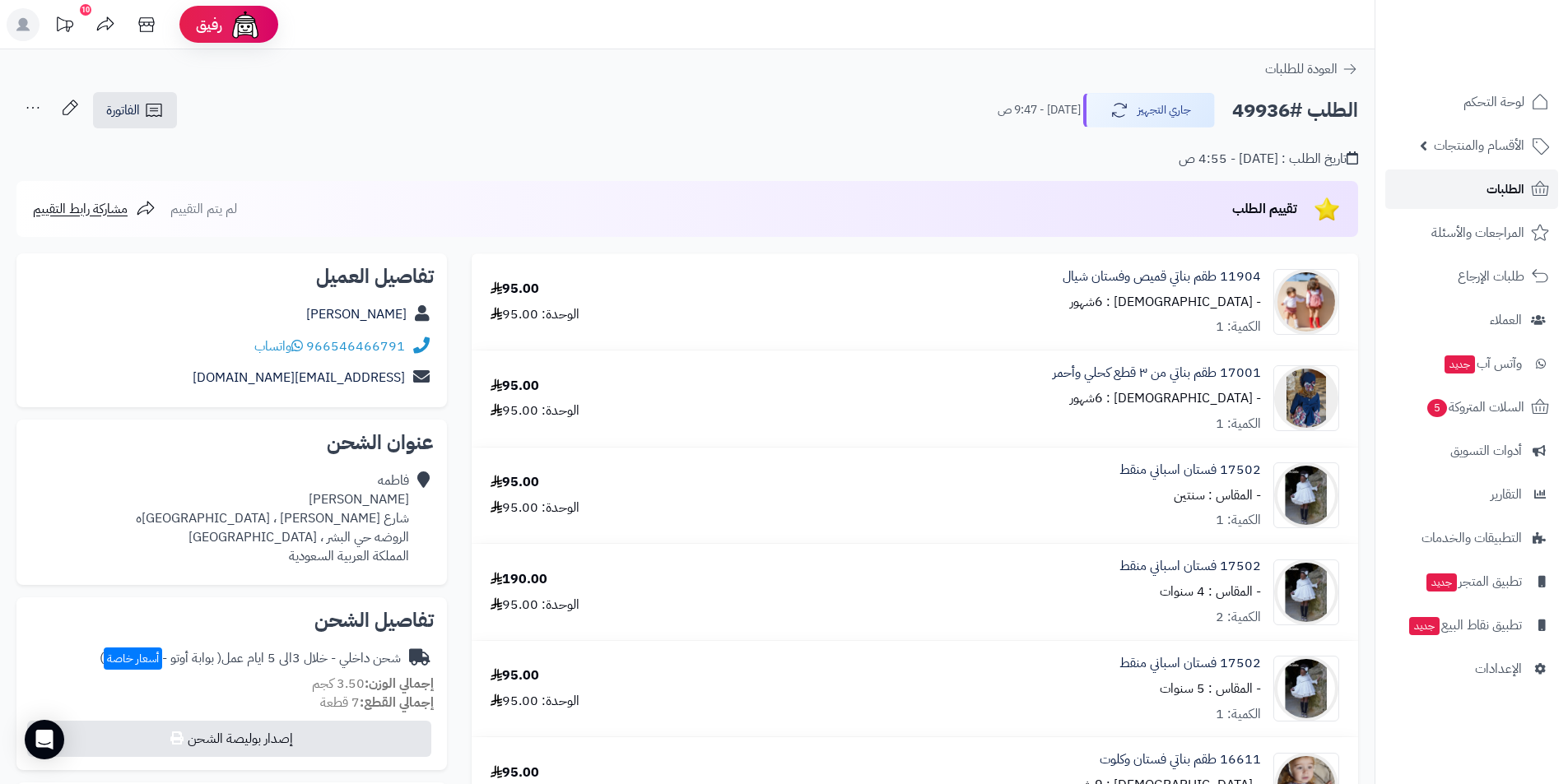
click at [1512, 199] on span "الطلبات" at bounding box center [1505, 188] width 38 height 23
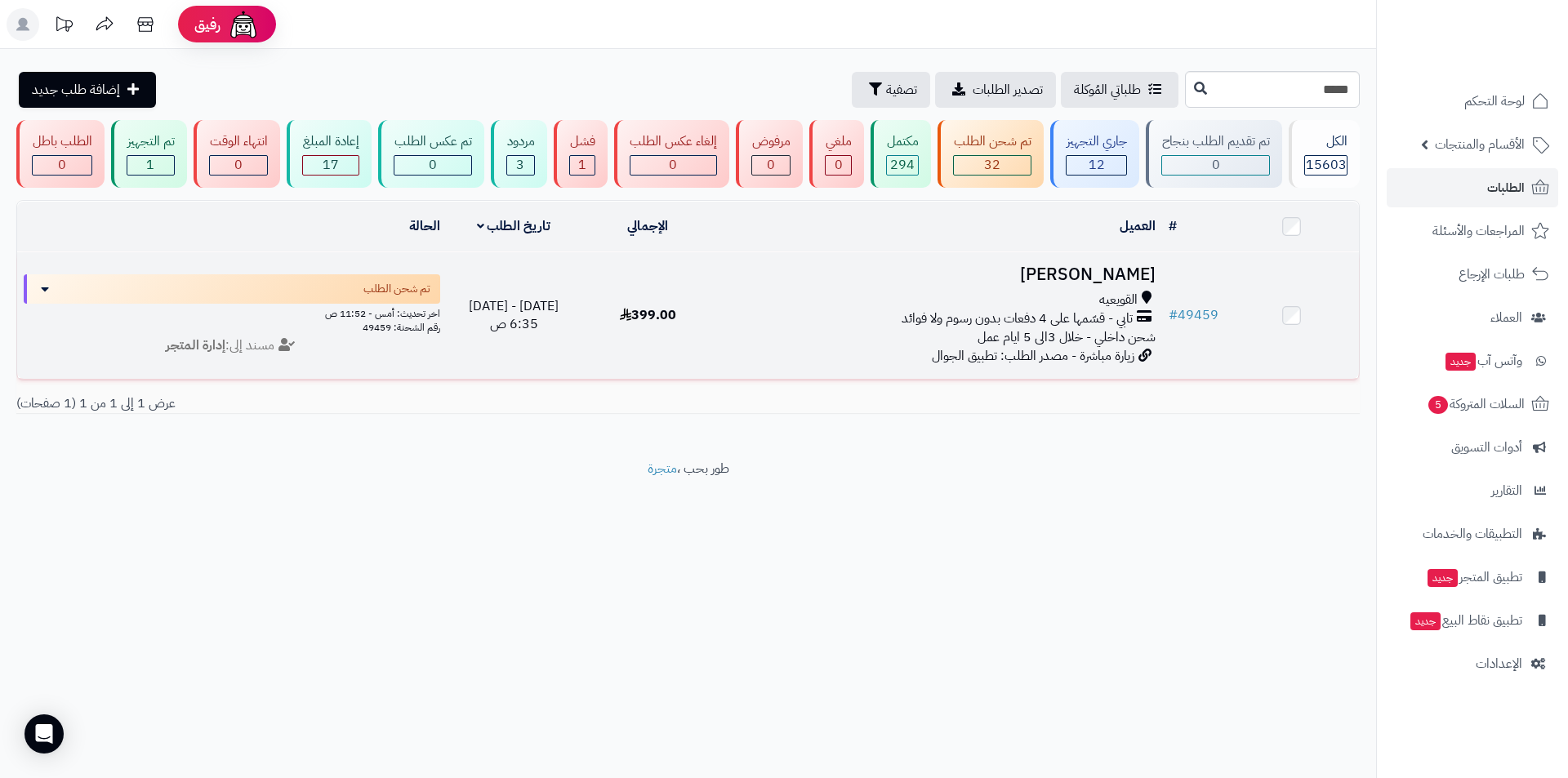
click at [1067, 277] on h3 "[PERSON_NAME]" at bounding box center [938, 274] width 433 height 19
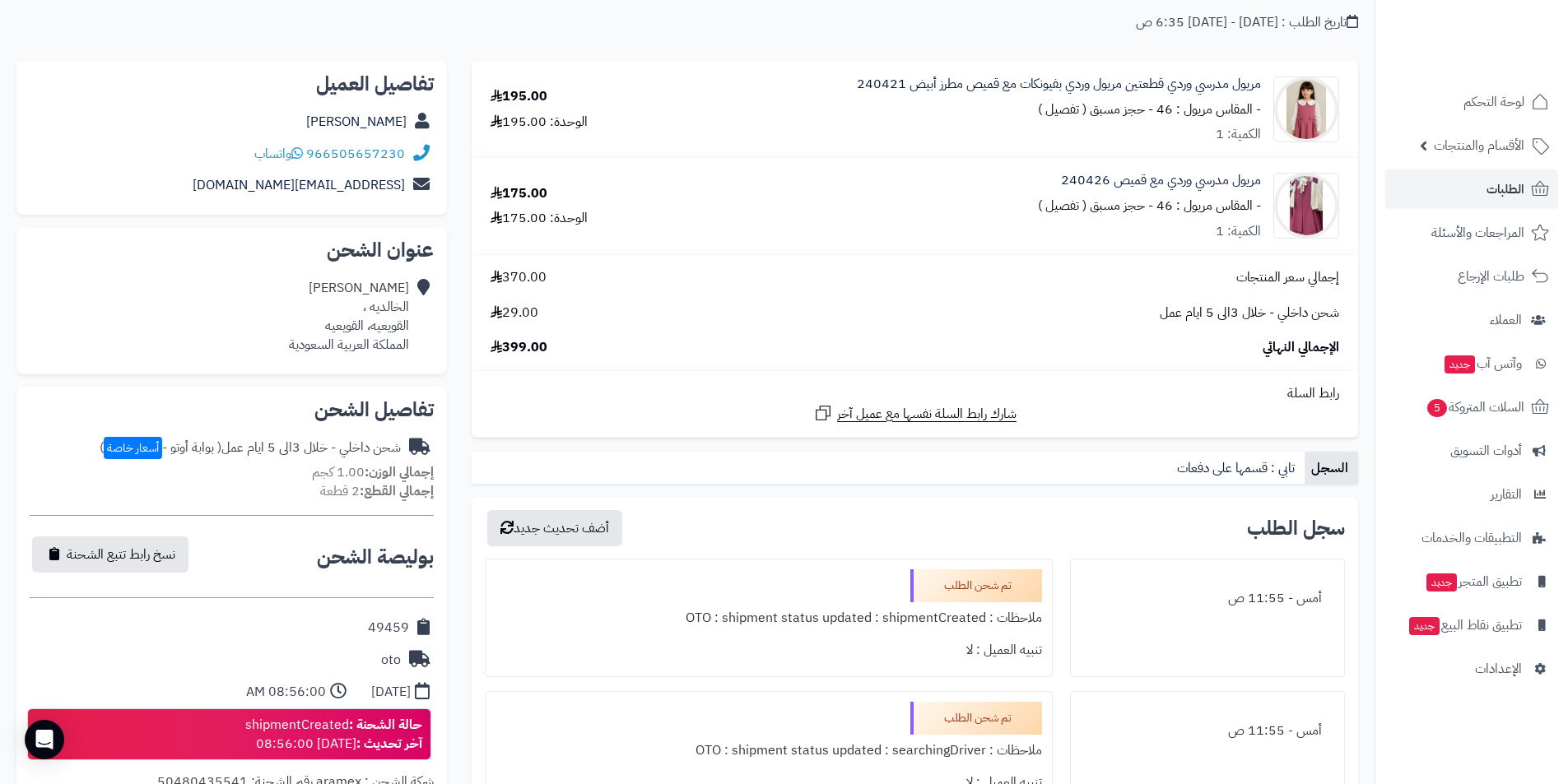
scroll to position [411, 0]
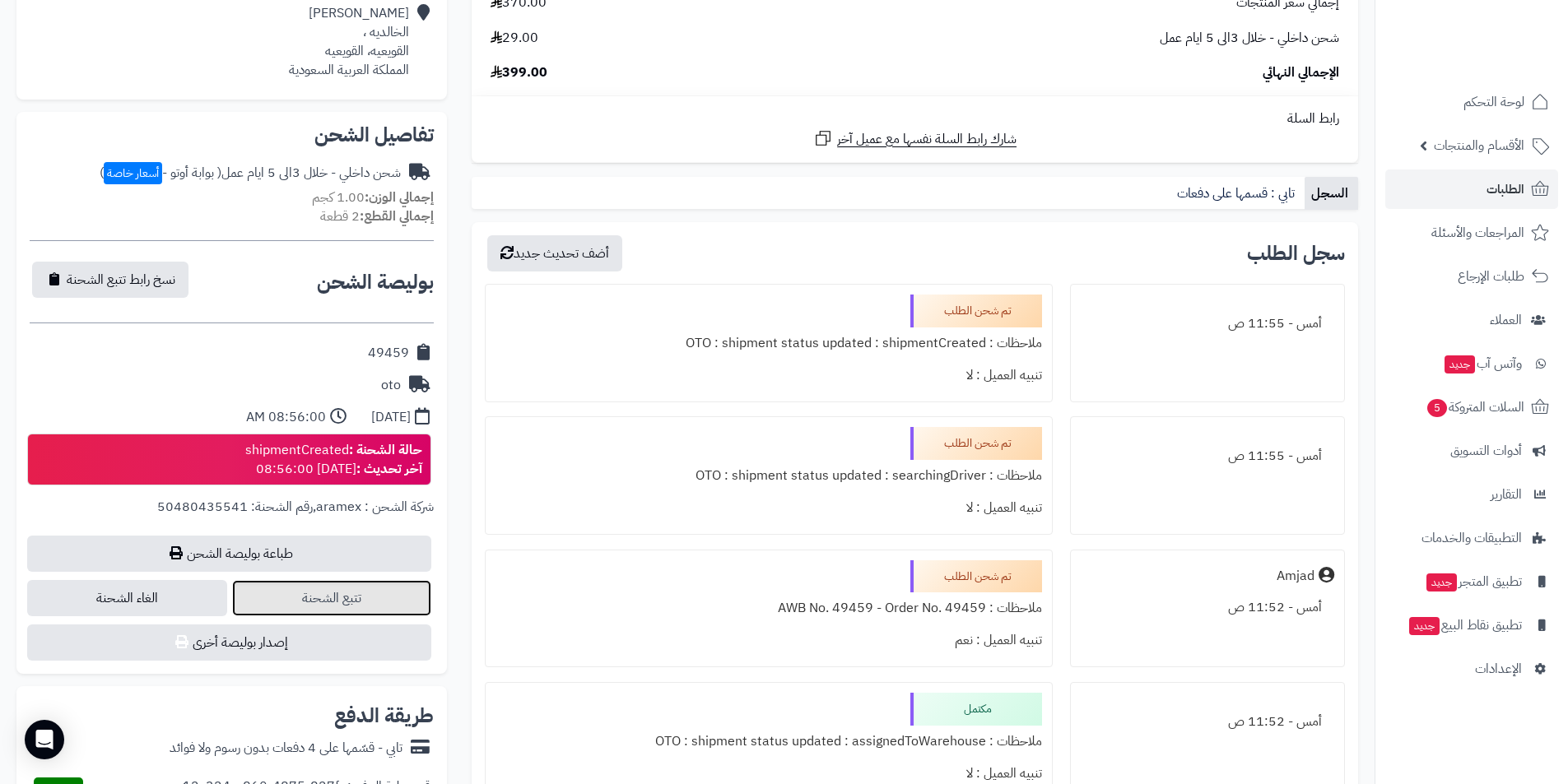
click at [324, 599] on link "تتبع الشحنة" at bounding box center [332, 598] width 200 height 36
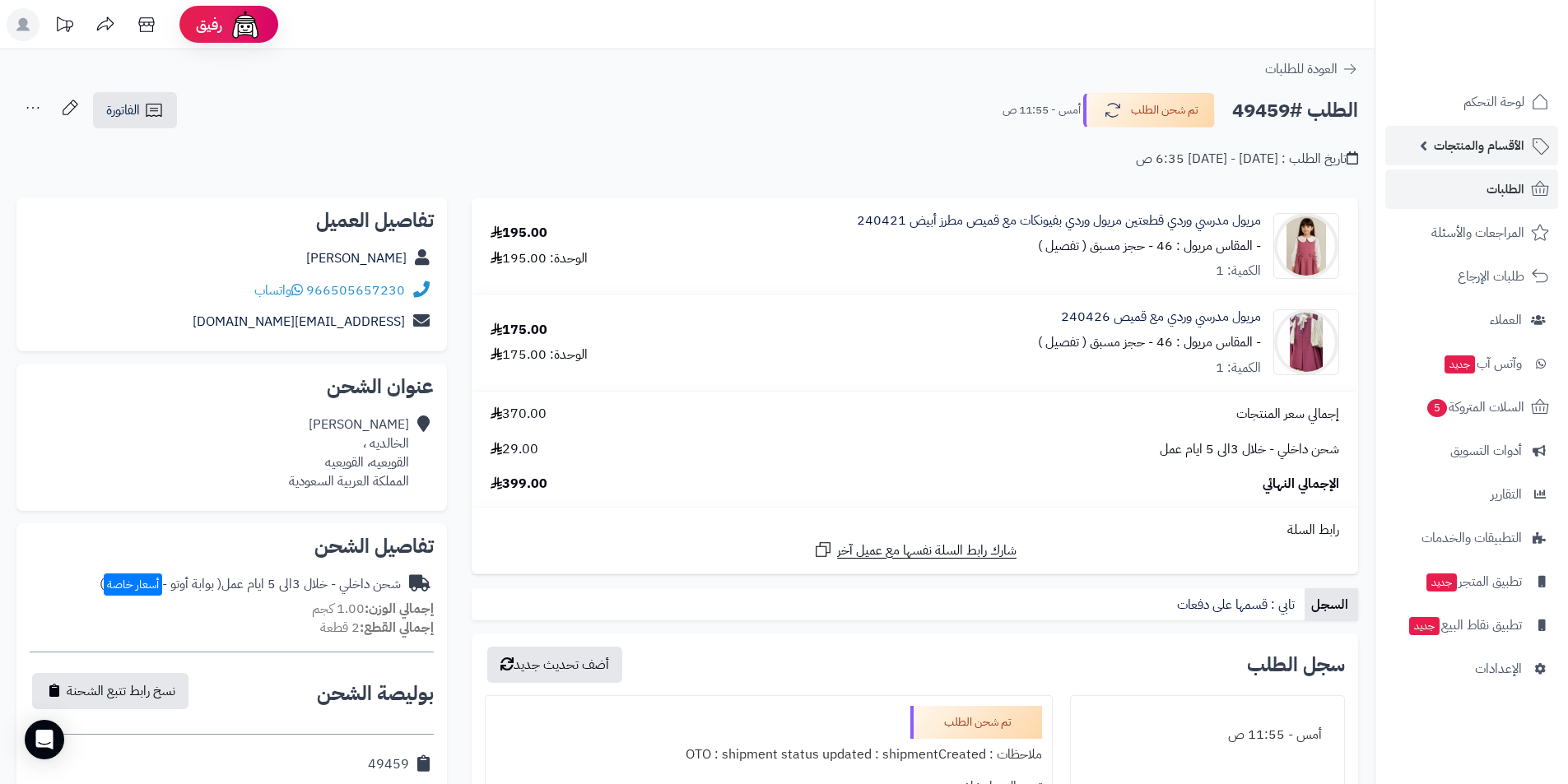
click at [1486, 151] on span "الأقسام والمنتجات" at bounding box center [1480, 145] width 90 height 23
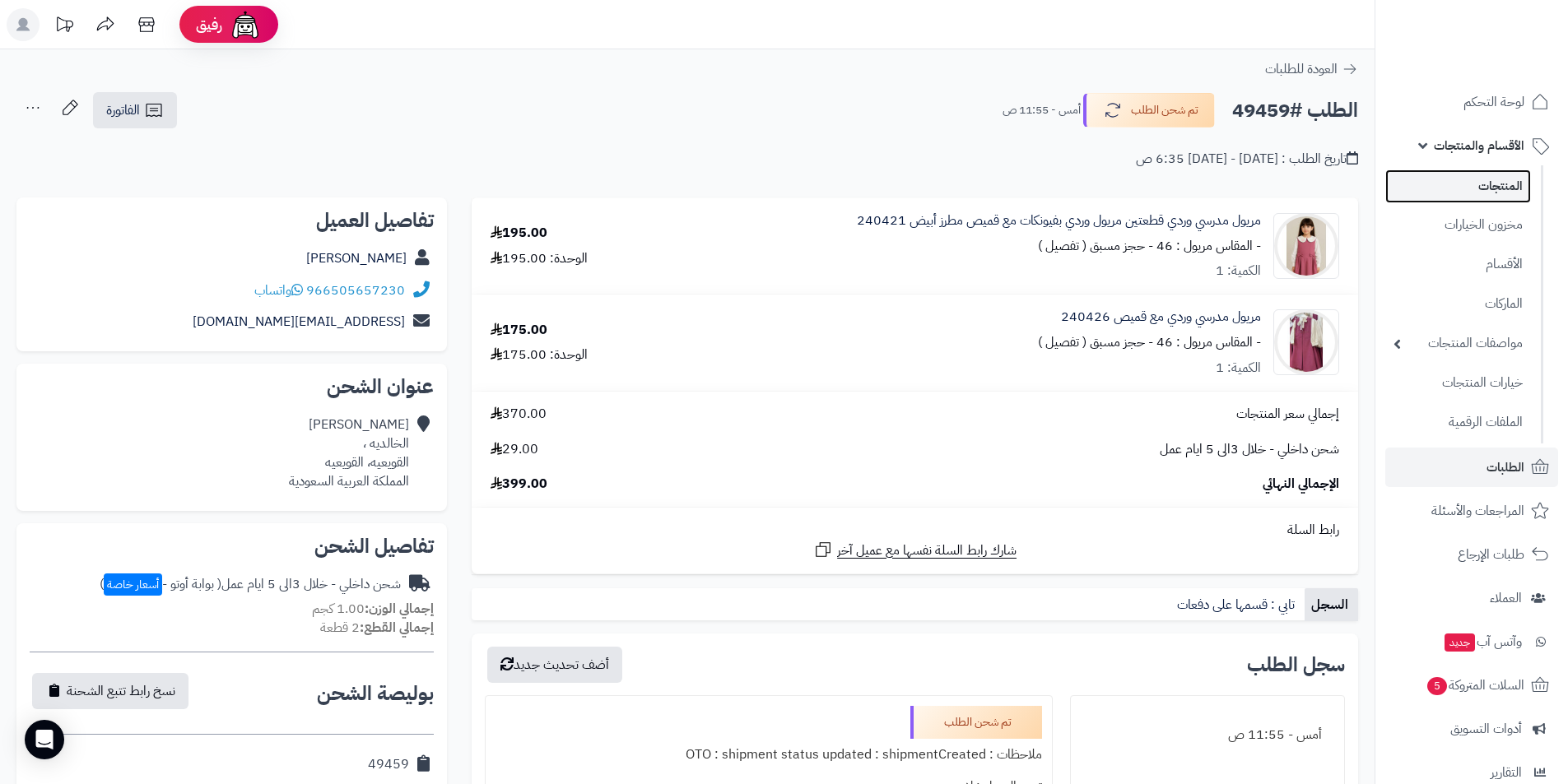
click at [1475, 193] on link "المنتجات" at bounding box center [1458, 186] width 145 height 33
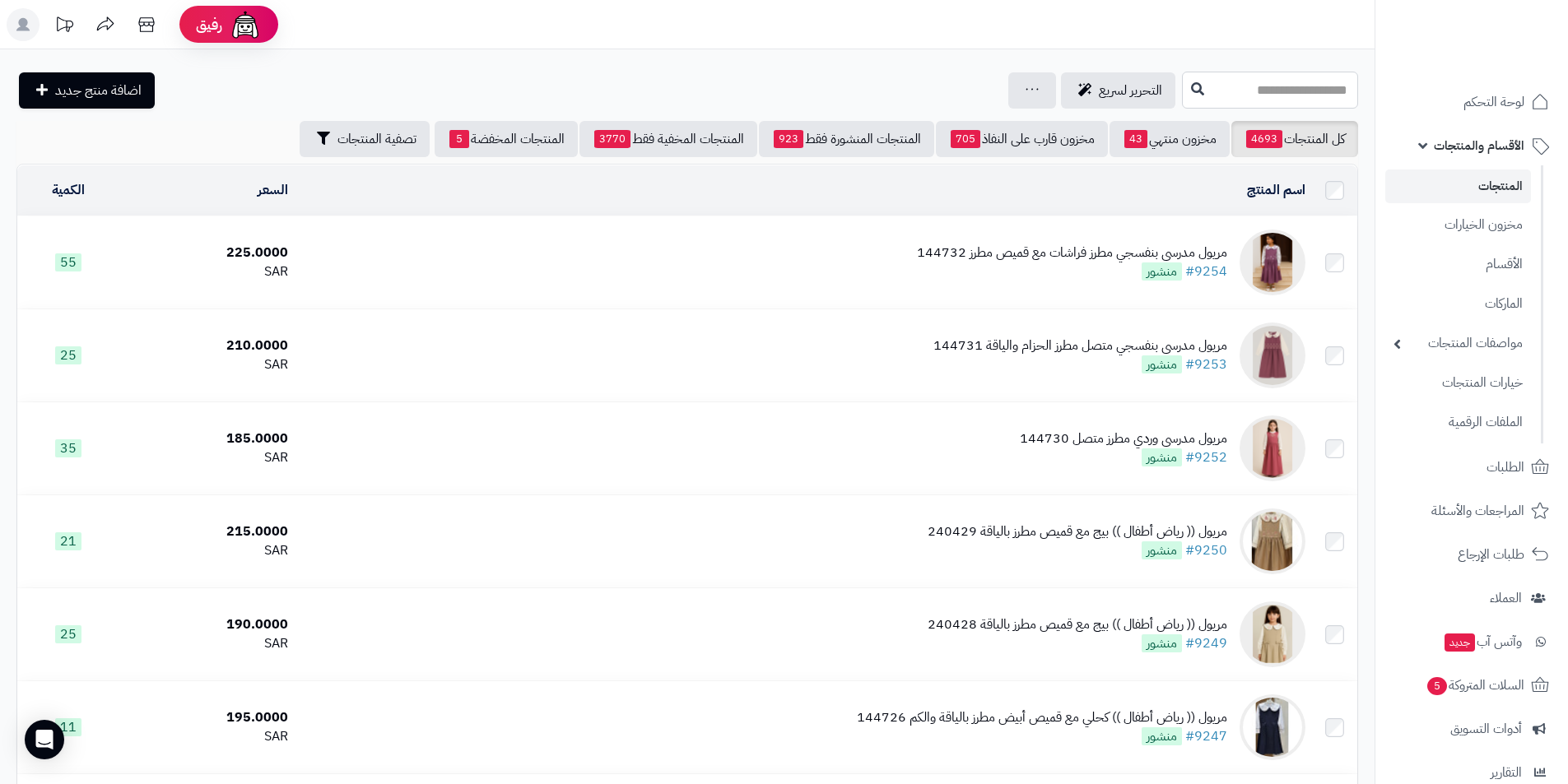
click at [1227, 99] on input "text" at bounding box center [1270, 90] width 176 height 37
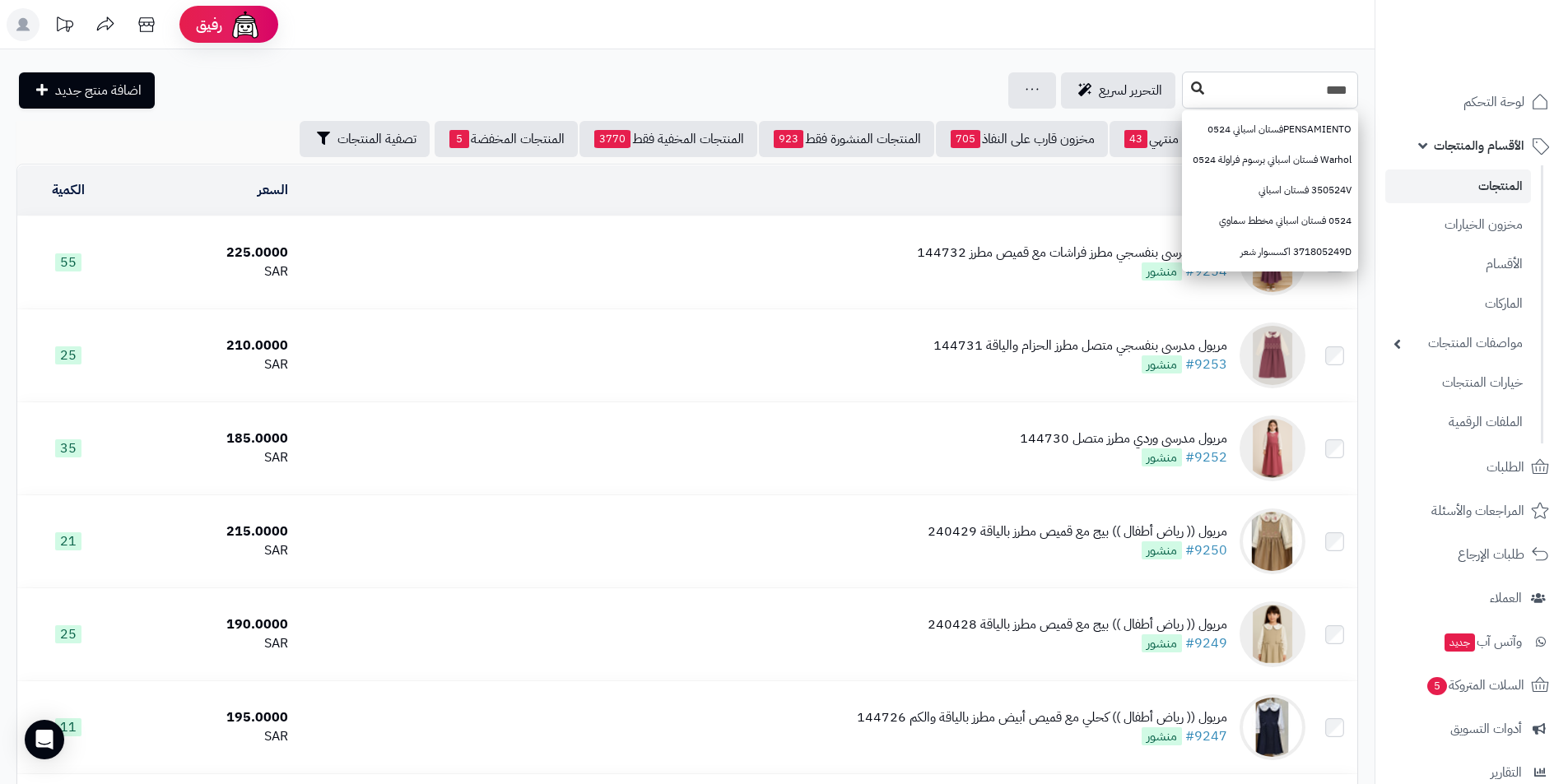
type input "****"
click at [1185, 82] on button at bounding box center [1197, 89] width 25 height 31
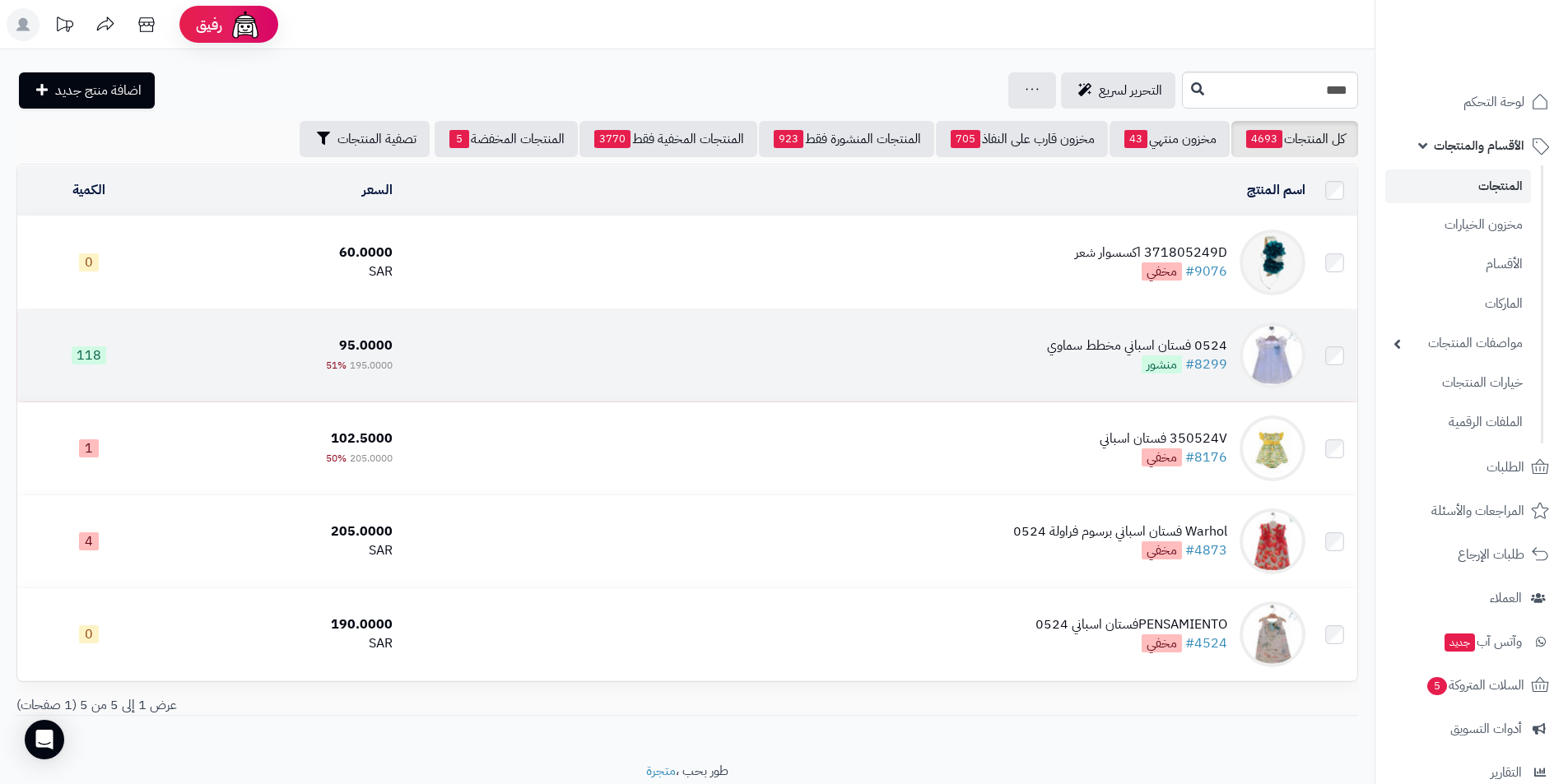
click at [997, 338] on td "0524 فستان اسباني مخطط سماوي #8299 منشور" at bounding box center [856, 355] width 913 height 92
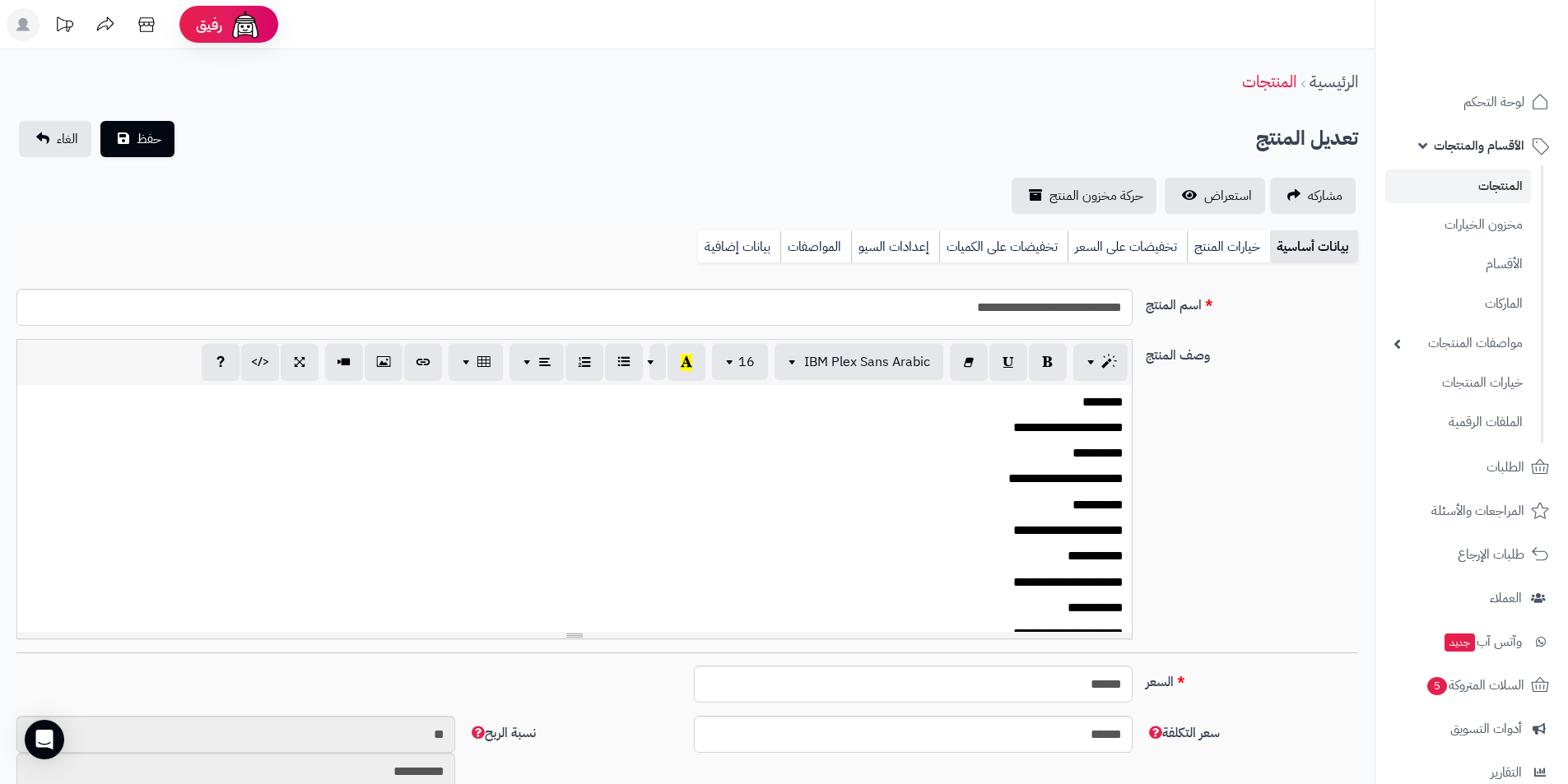
click at [1215, 236] on link "خيارات المنتج" at bounding box center [1228, 247] width 83 height 33
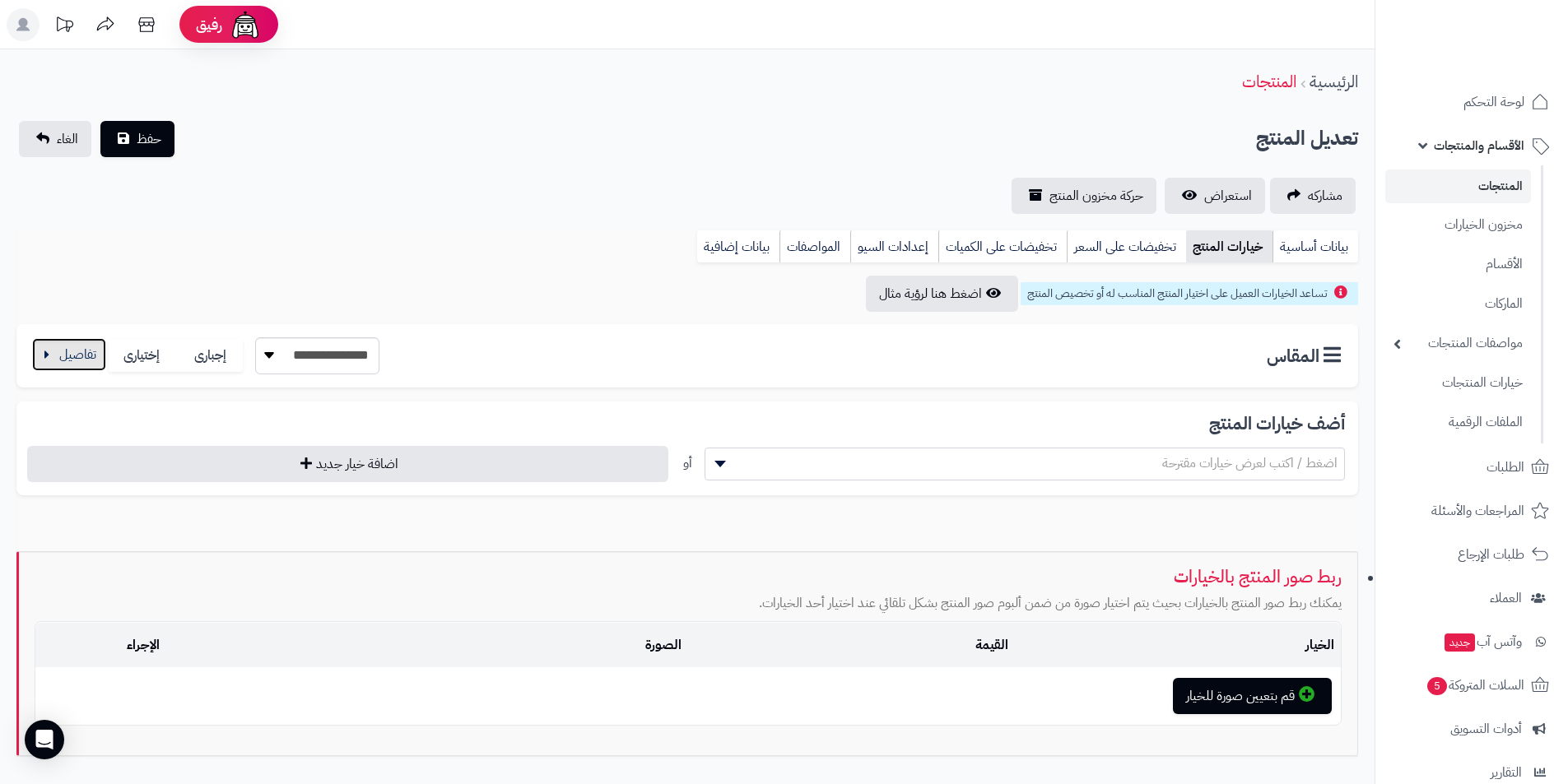
click at [64, 361] on button "button" at bounding box center [69, 355] width 74 height 33
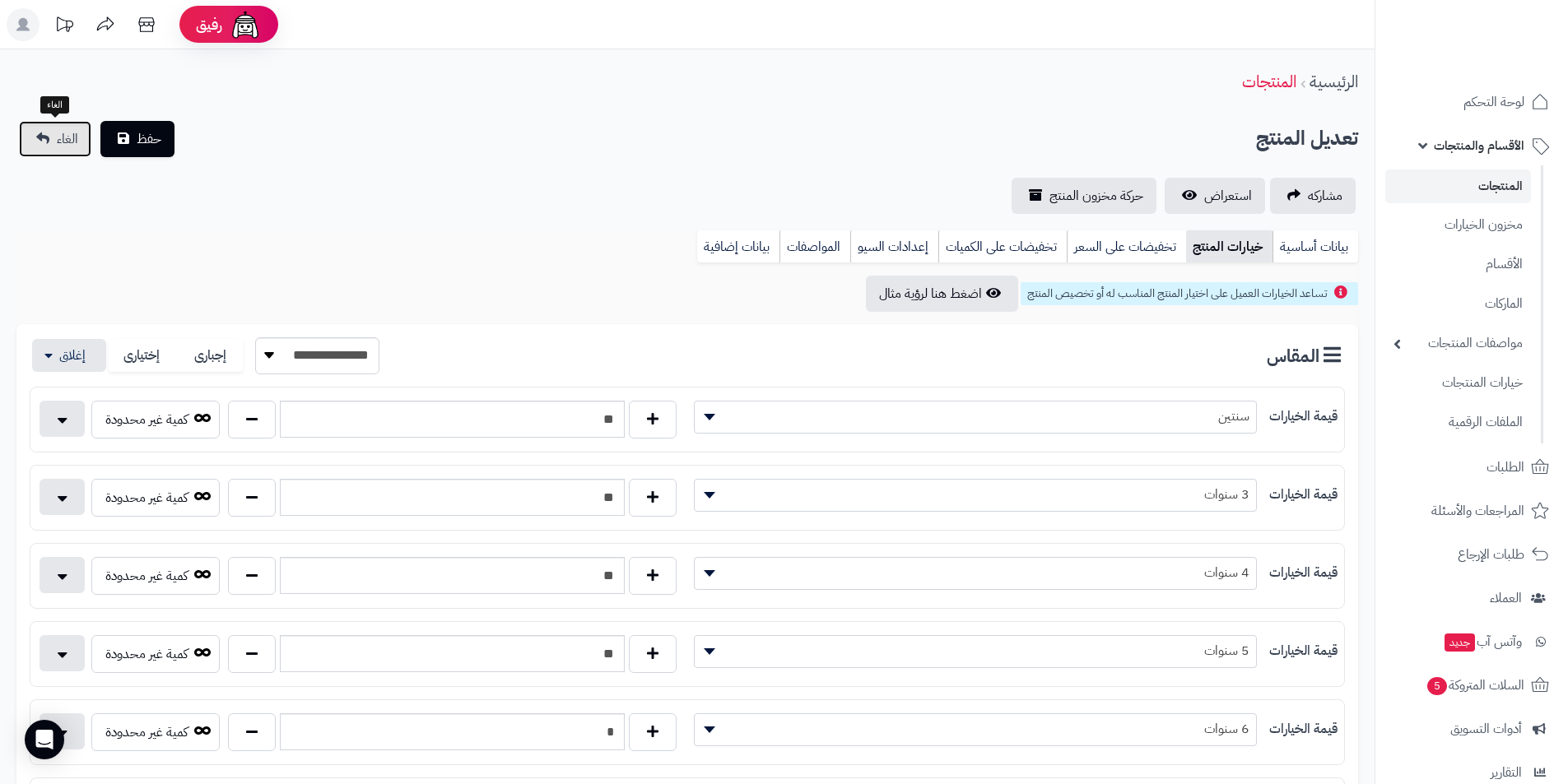
click at [61, 142] on span "الغاء" at bounding box center [68, 139] width 22 height 20
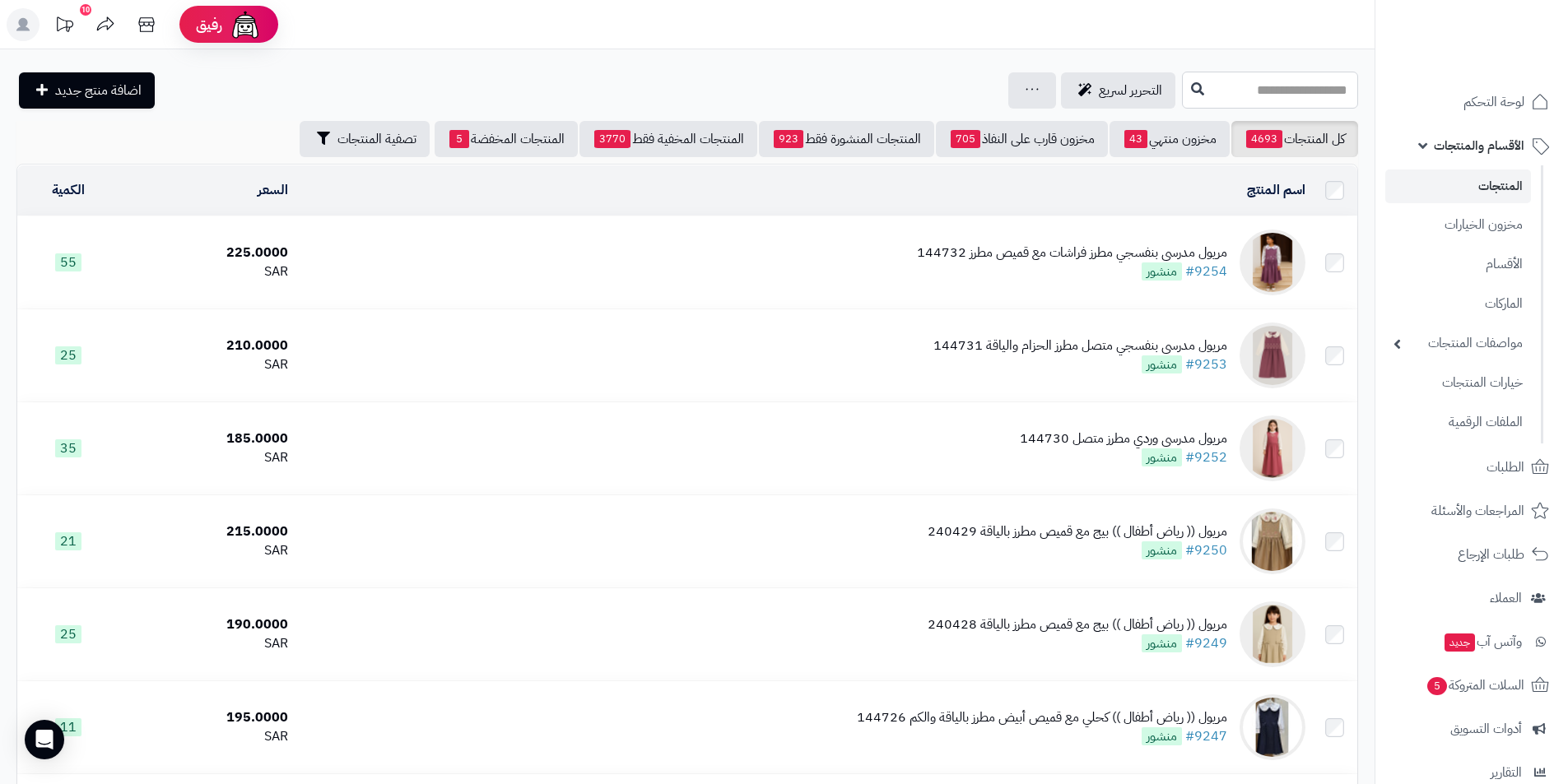
click at [1295, 99] on input "text" at bounding box center [1270, 90] width 176 height 37
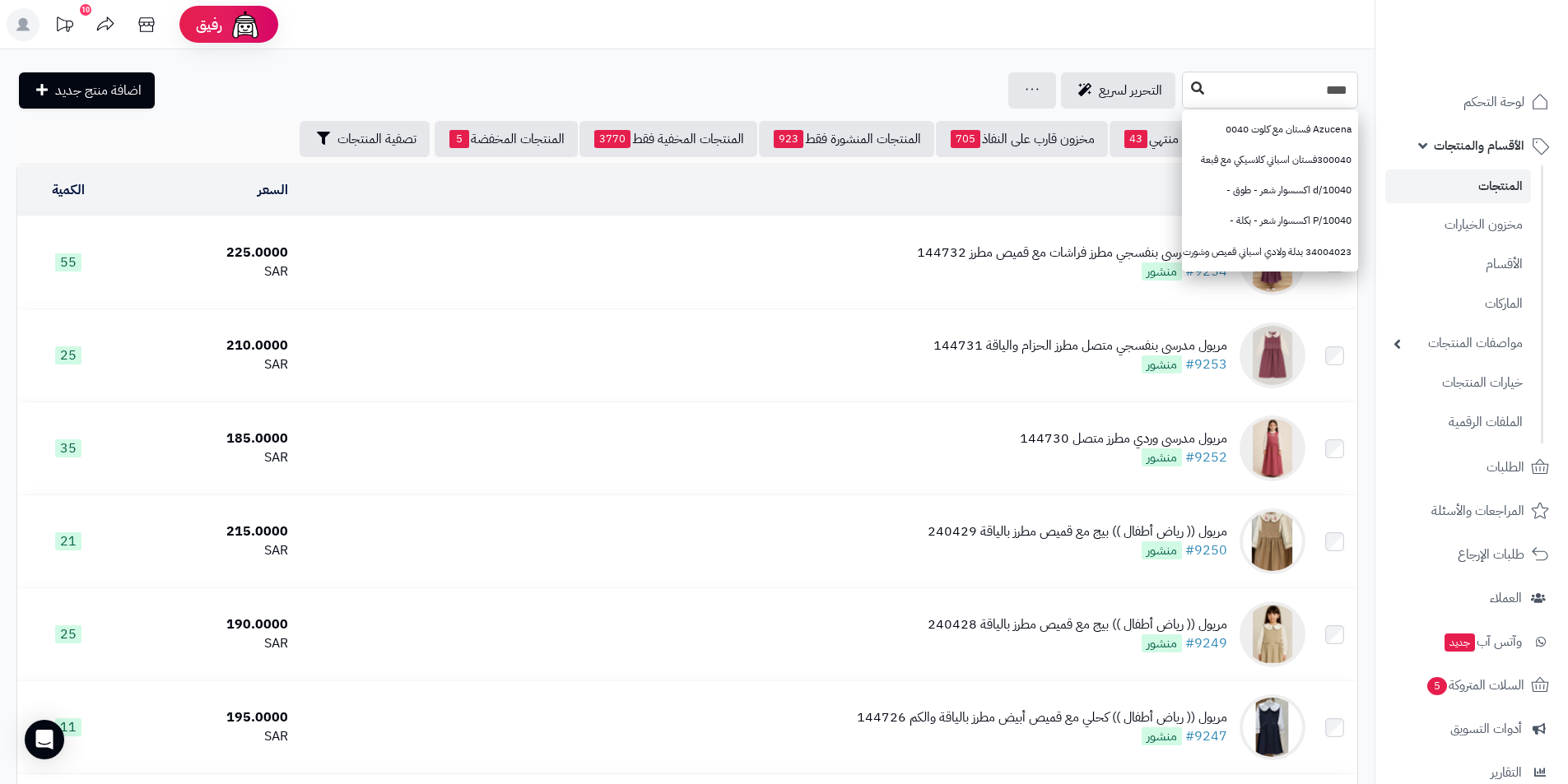
type input "****"
click at [1191, 94] on icon at bounding box center [1197, 87] width 13 height 13
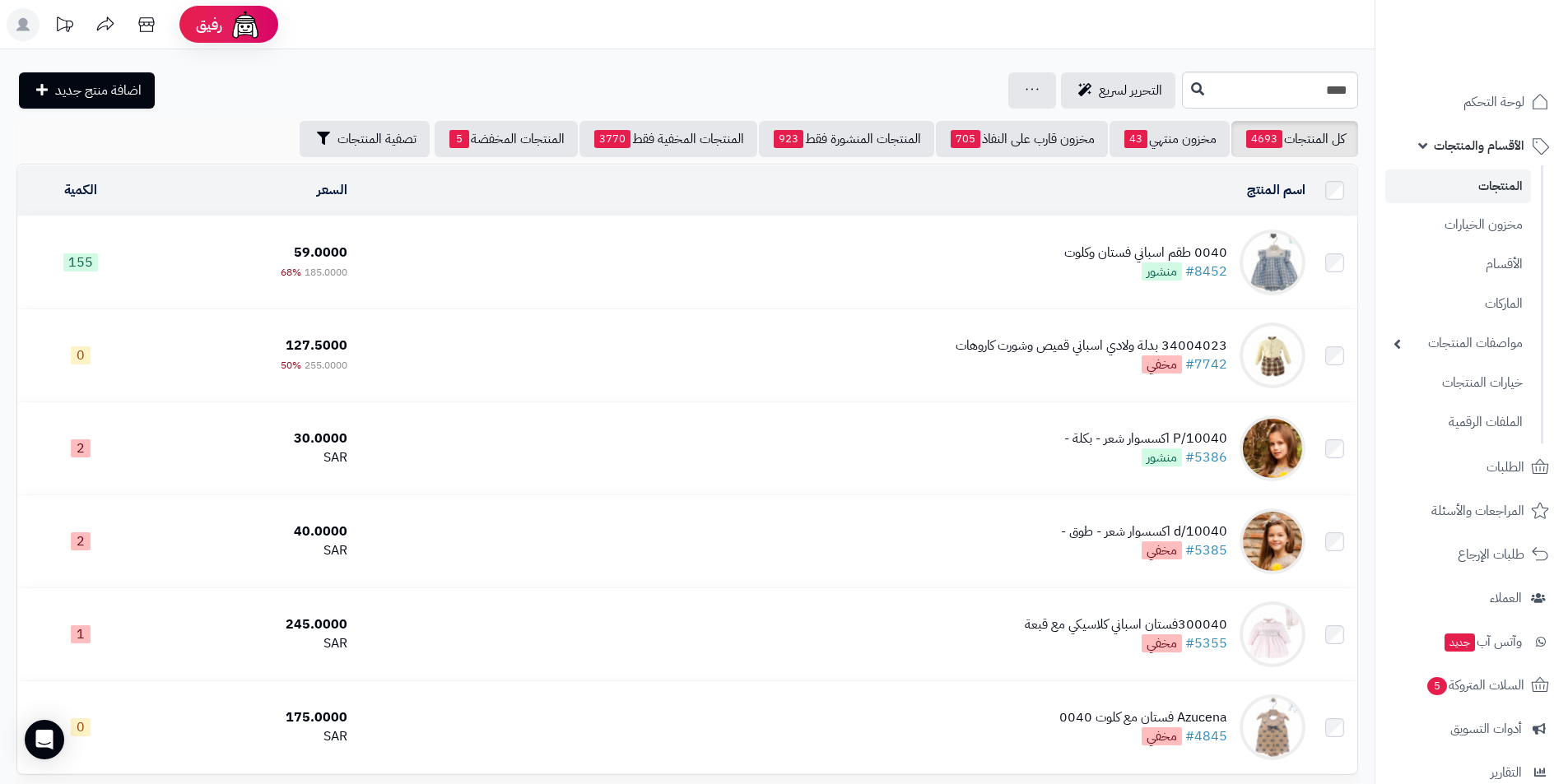
click at [1054, 251] on td "0040 طقم اسباني فستان وكلوت #8452 منشور" at bounding box center [834, 263] width 958 height 92
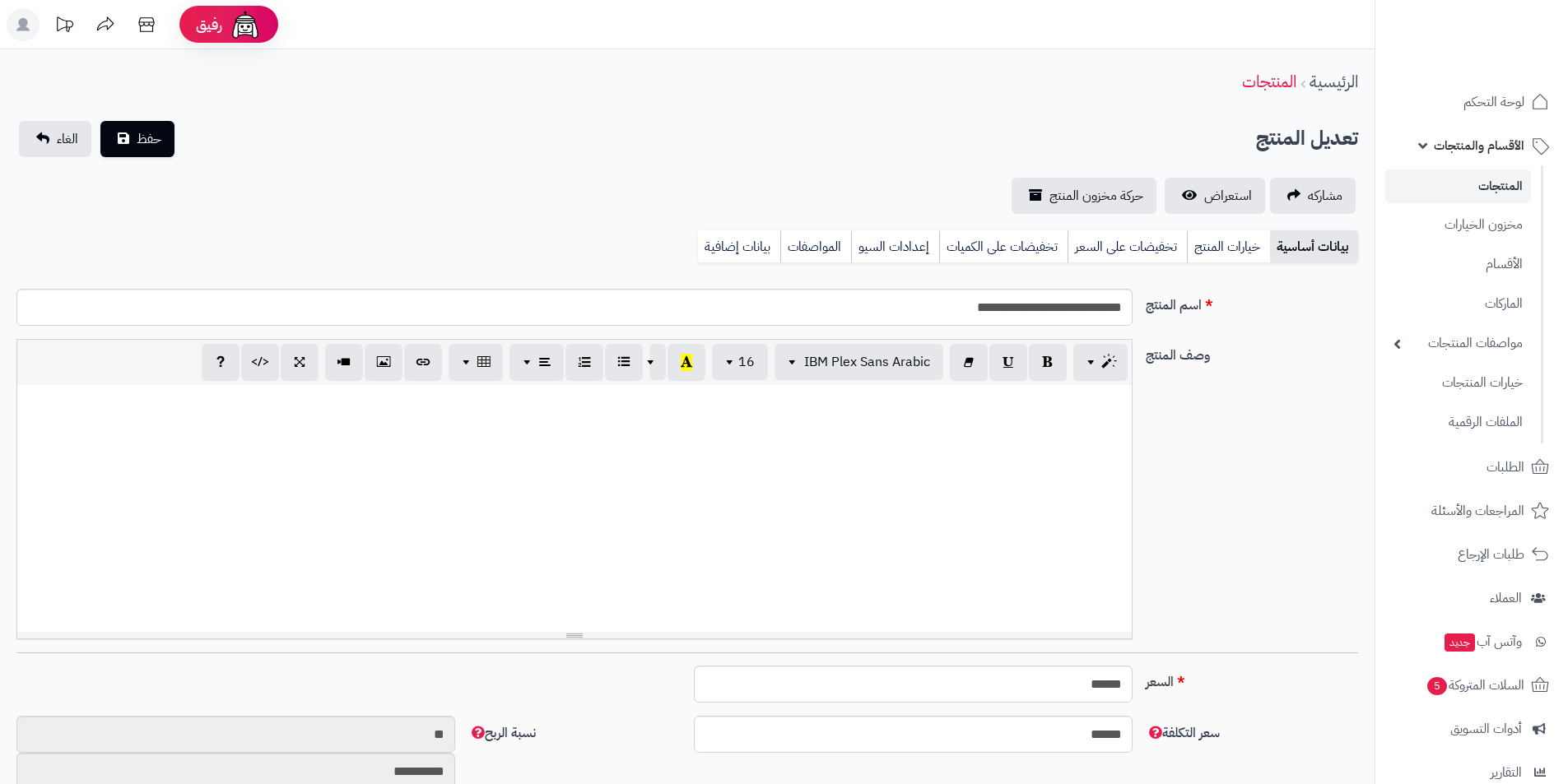
scroll to position [218, 0]
click at [1211, 251] on link "خيارات المنتج" at bounding box center [1228, 247] width 83 height 33
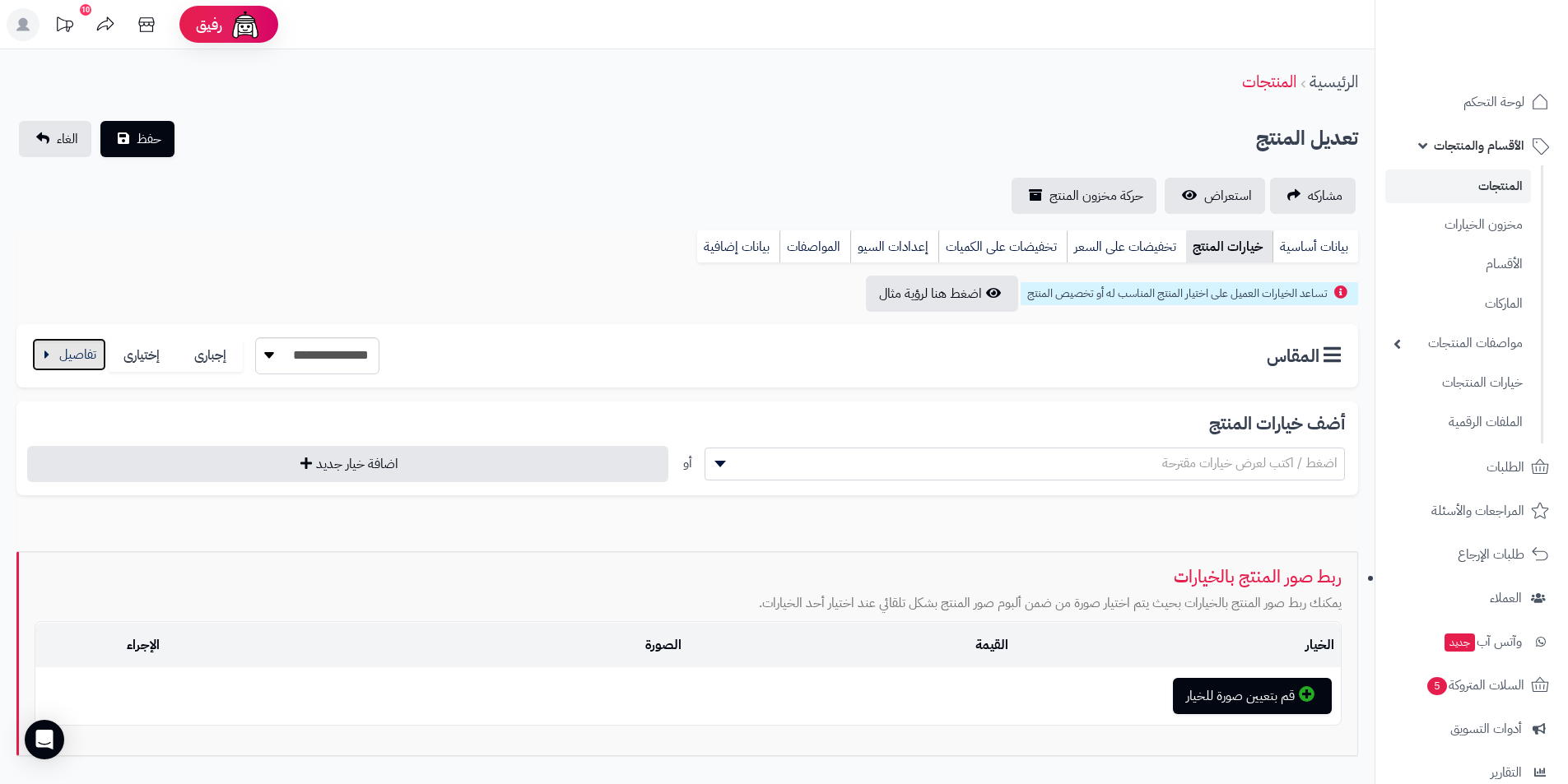
click at [88, 354] on button "button" at bounding box center [69, 355] width 74 height 33
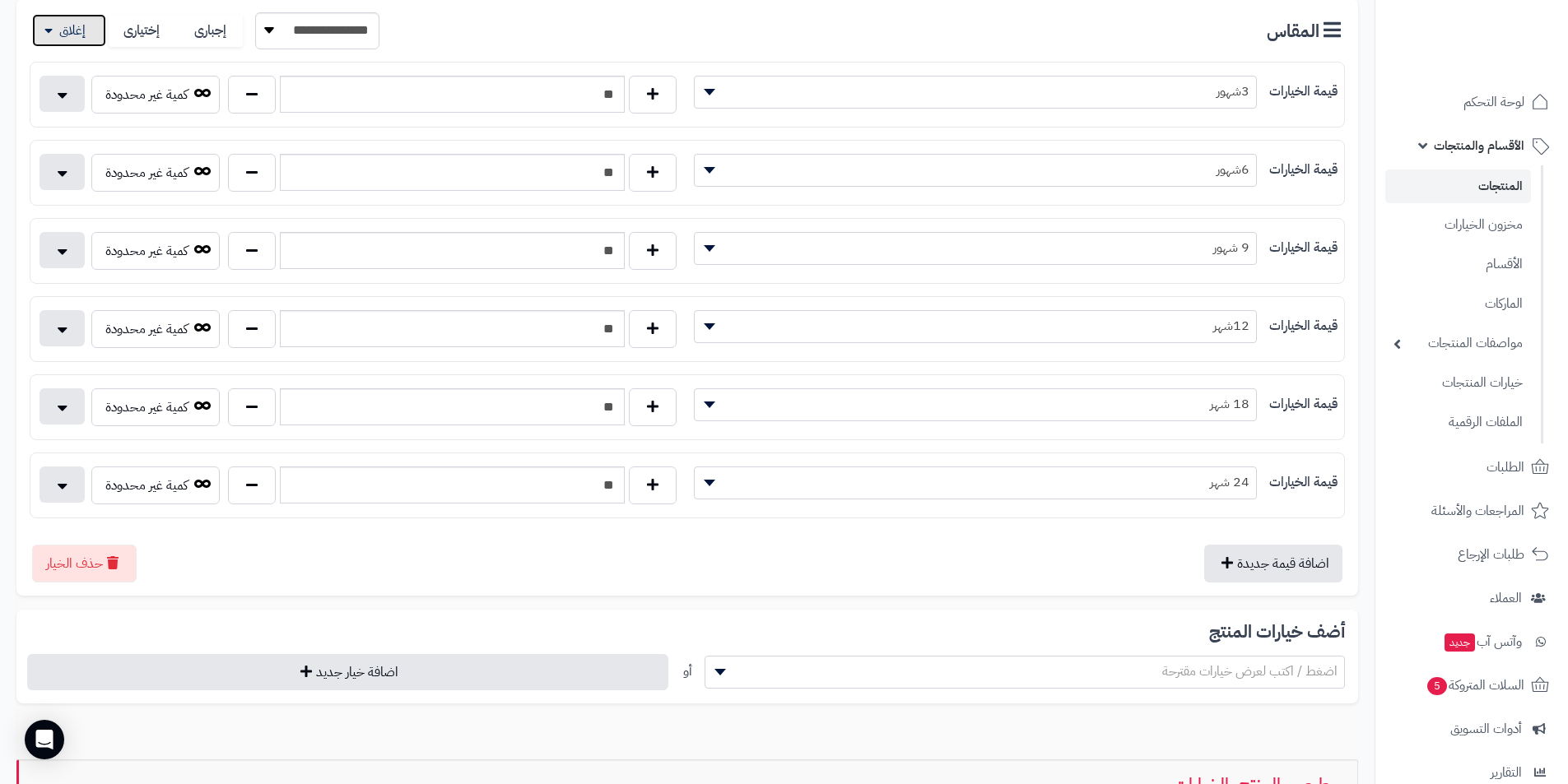
scroll to position [329, 0]
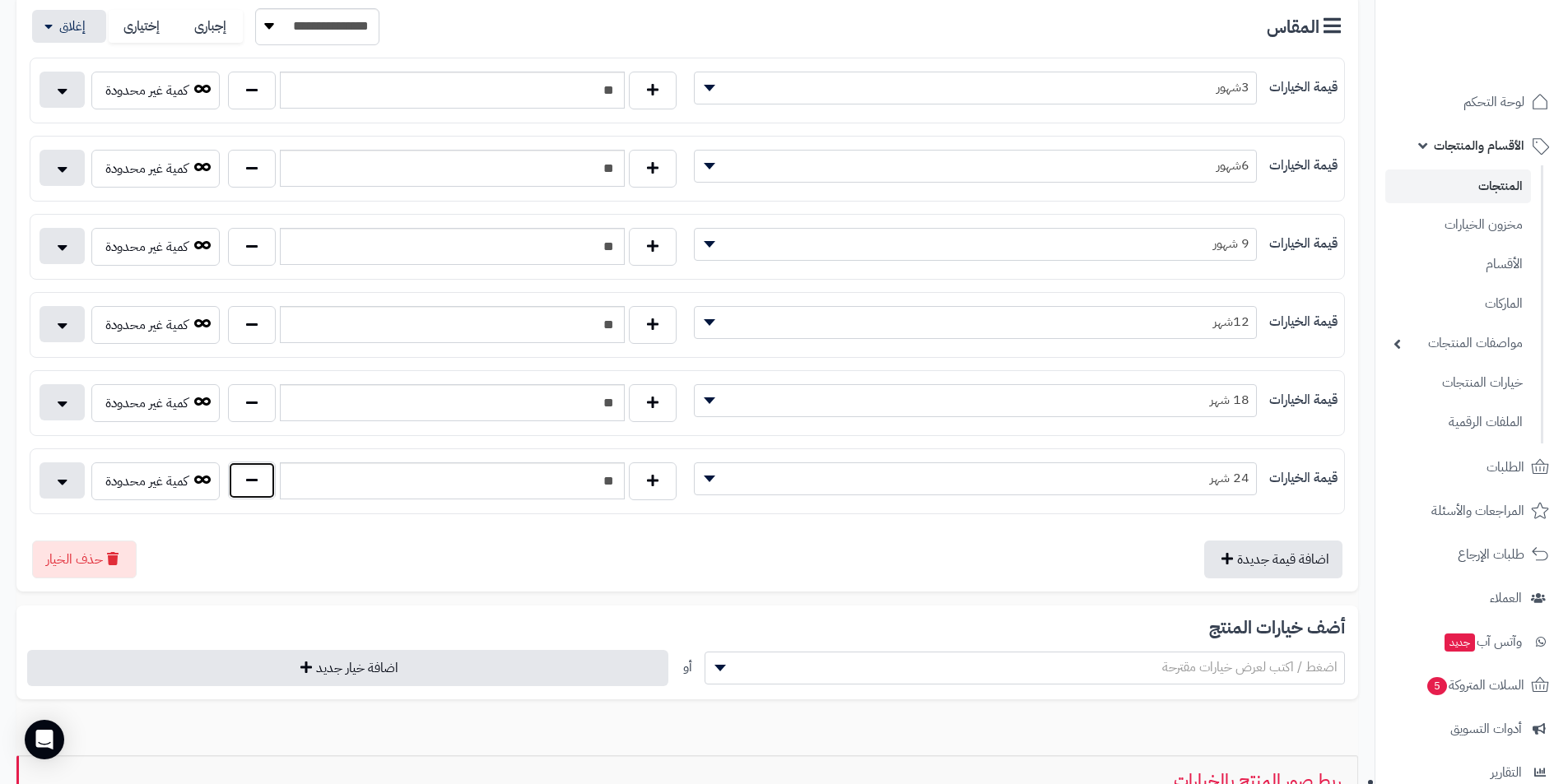
click at [267, 487] on button "button" at bounding box center [251, 480] width 48 height 38
type input "**"
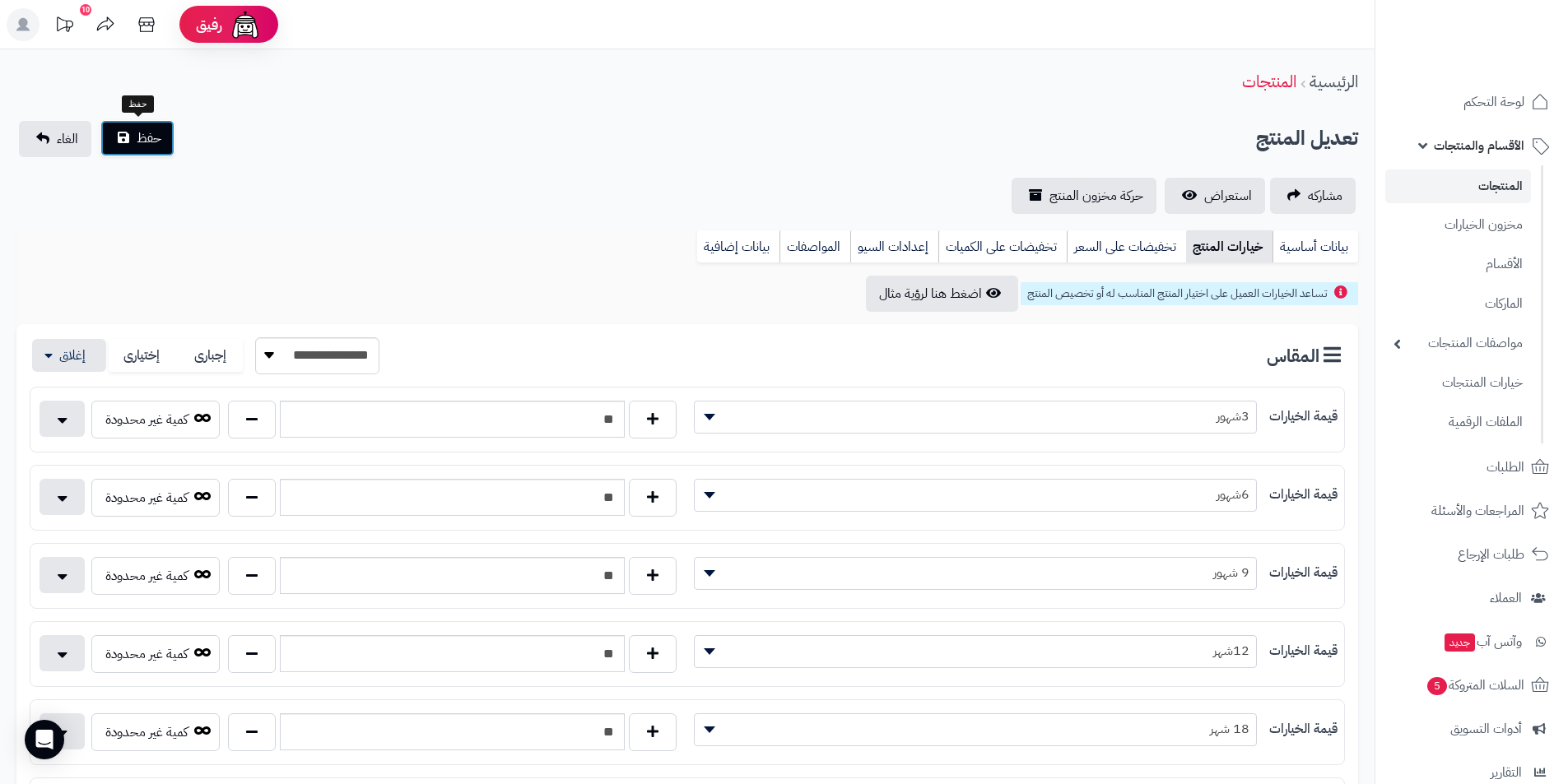
click at [152, 145] on span "حفظ" at bounding box center [148, 138] width 25 height 20
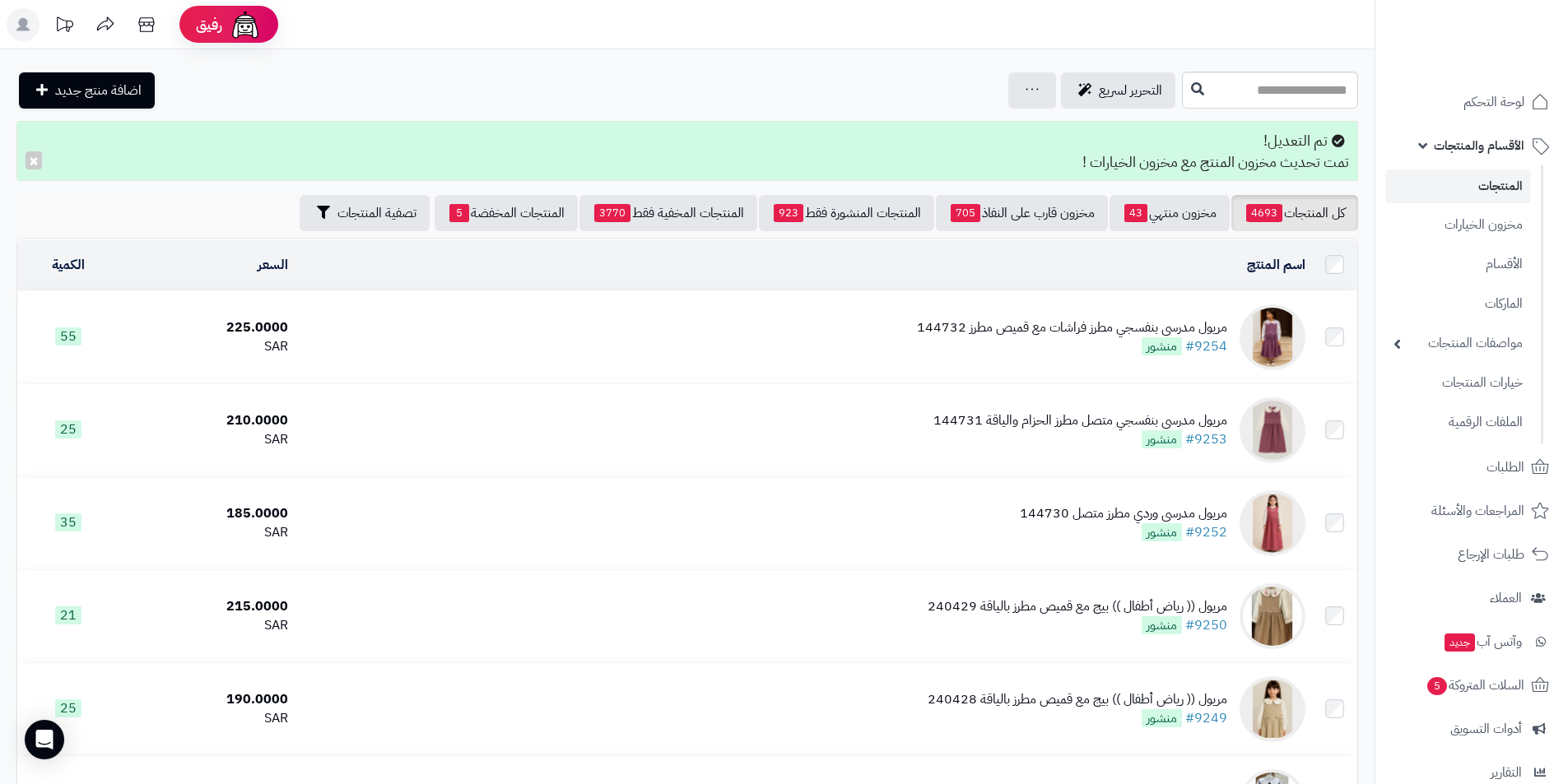
click at [1492, 187] on link "المنتجات" at bounding box center [1458, 186] width 145 height 33
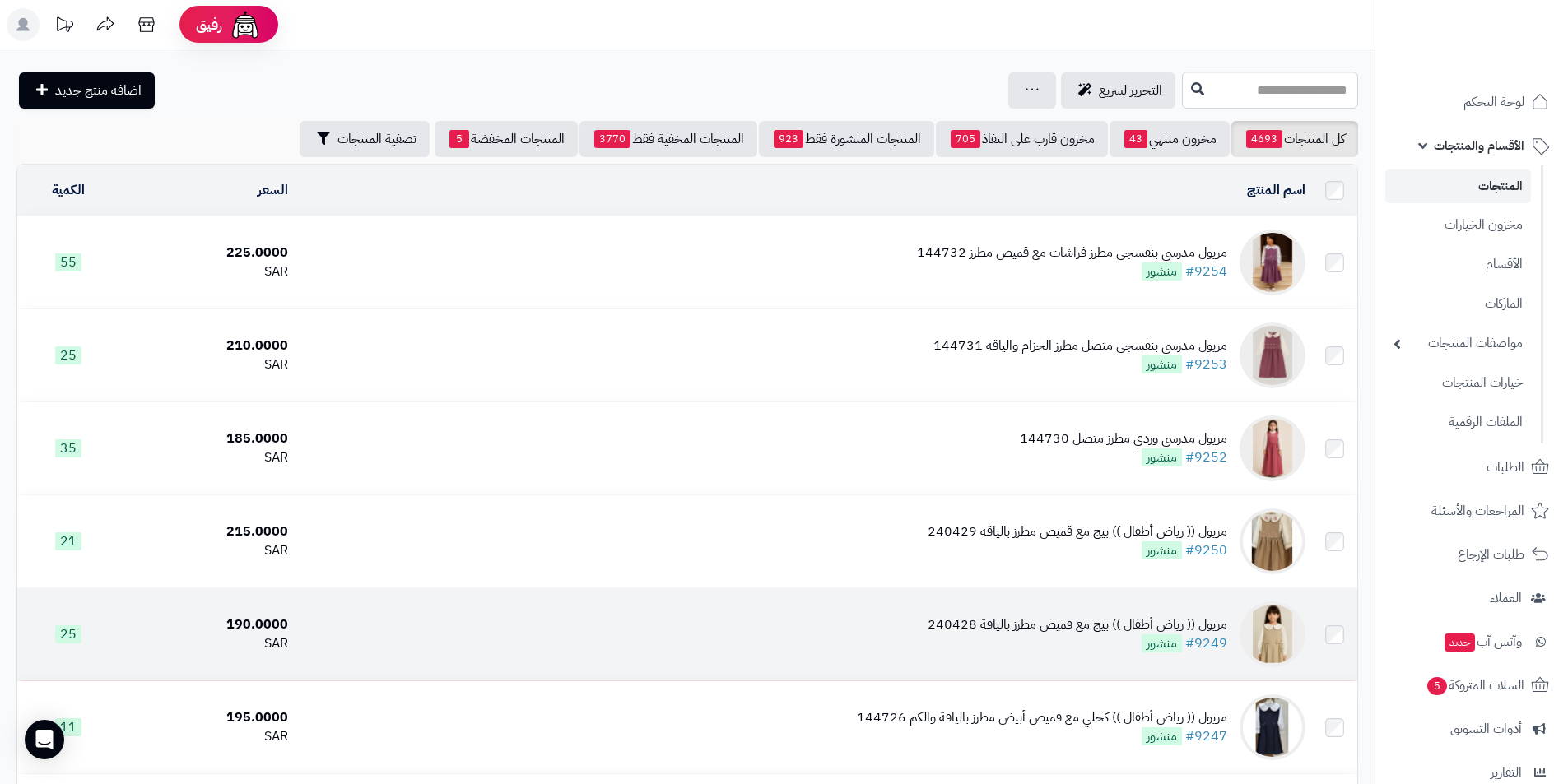
click at [1002, 634] on div "مريول (( رياض أطفال )) بيج مع قميص مطرز بالياقة 240428 #9249 منشور" at bounding box center [1077, 634] width 299 height 38
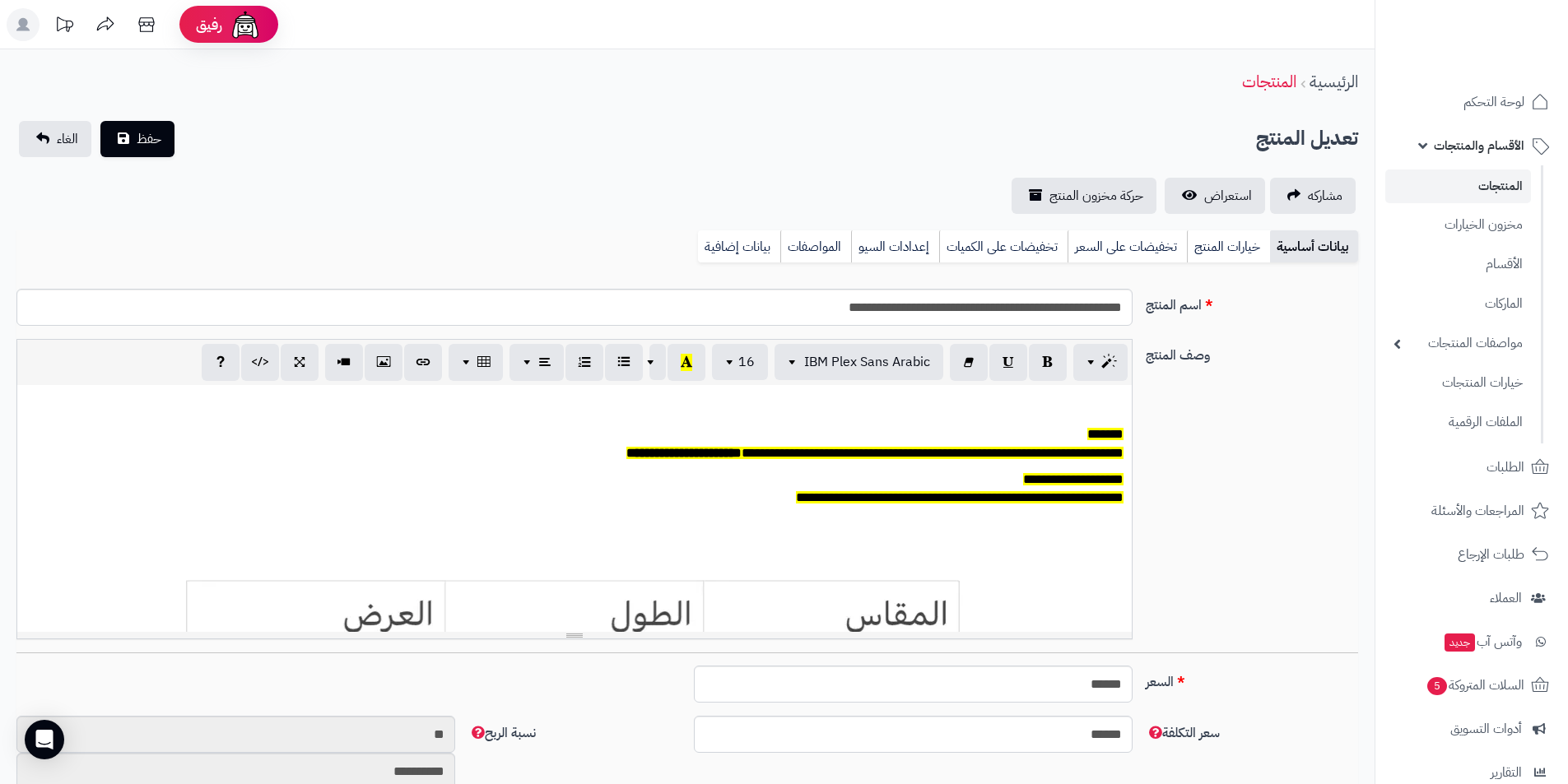
scroll to position [135, 0]
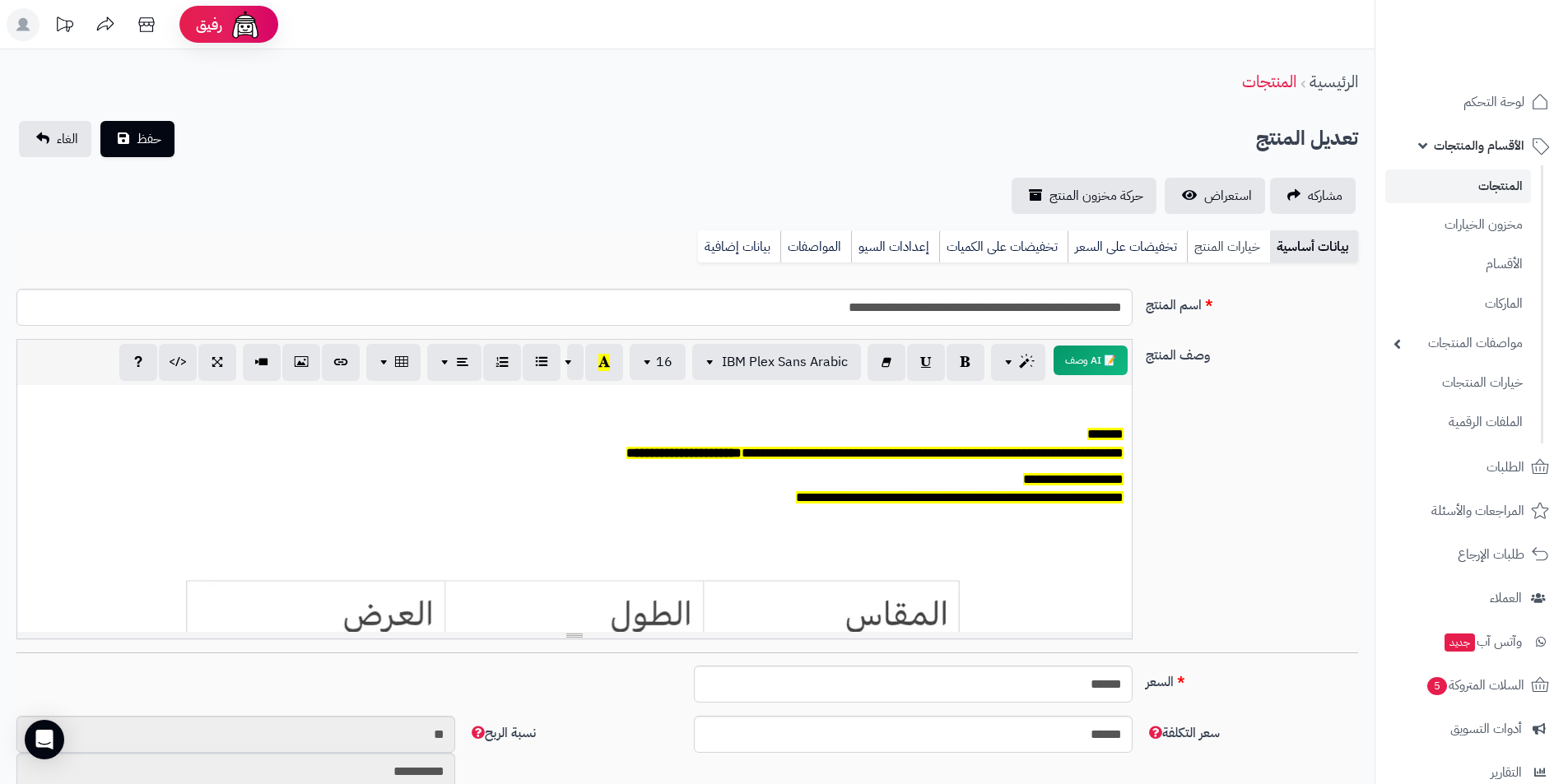
click at [1216, 240] on link "خيارات المنتج" at bounding box center [1228, 247] width 83 height 33
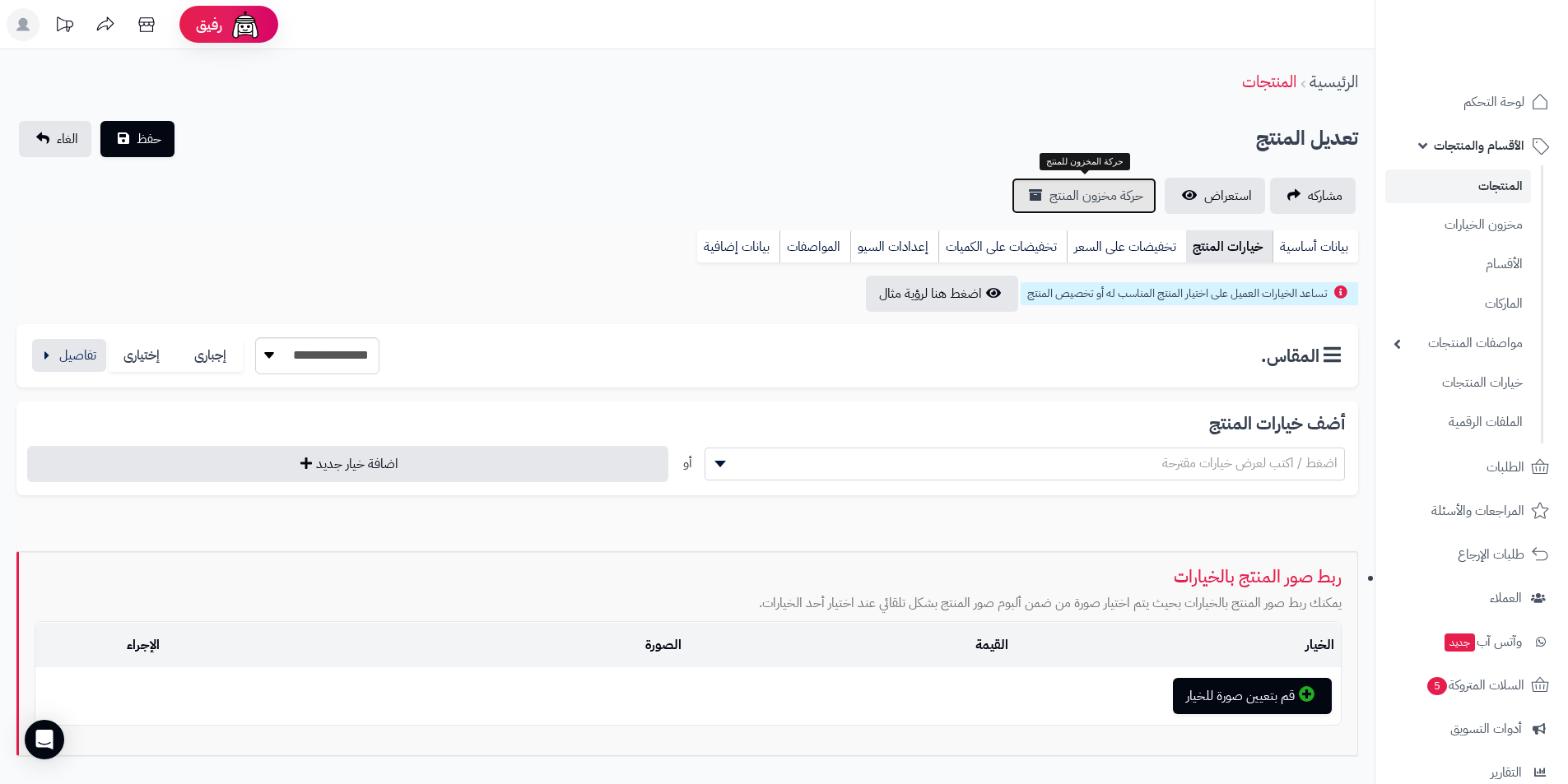
click at [1119, 202] on span "حركة مخزون المنتج" at bounding box center [1097, 195] width 94 height 20
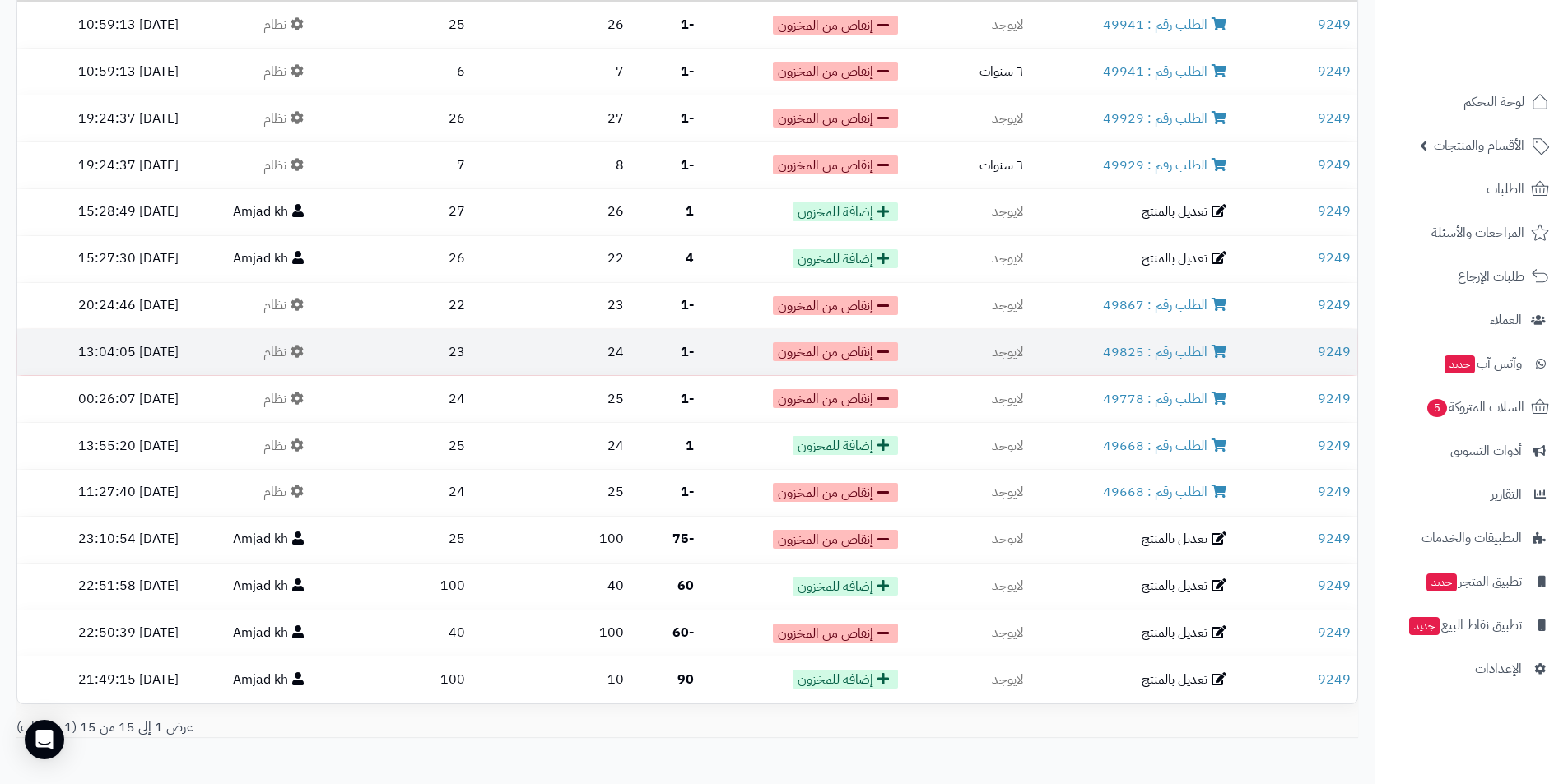
scroll to position [98, 0]
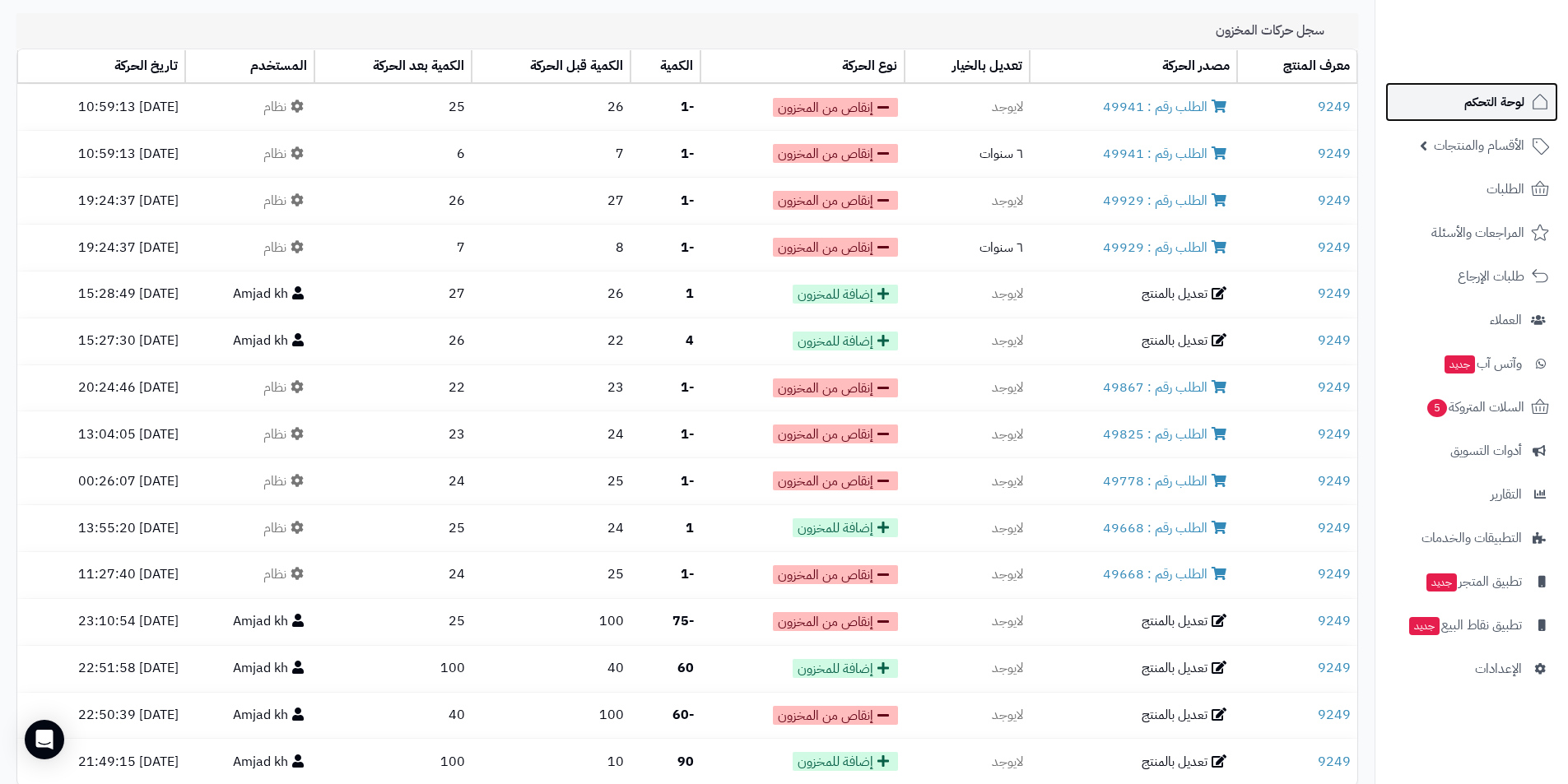
click at [1468, 92] on span "لوحة التحكم" at bounding box center [1494, 101] width 60 height 23
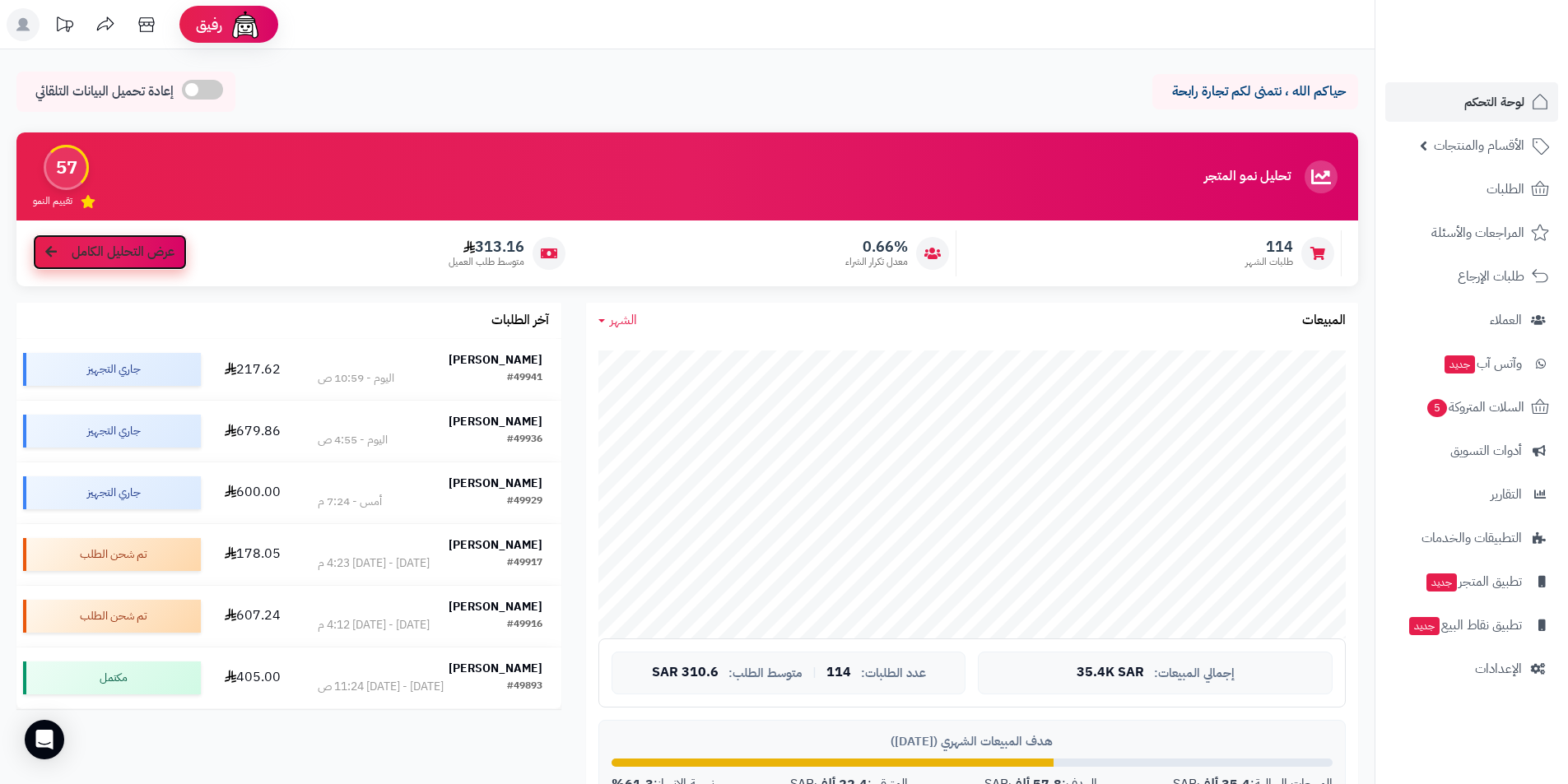
click at [125, 248] on span "عرض التحليل الكامل" at bounding box center [123, 251] width 103 height 19
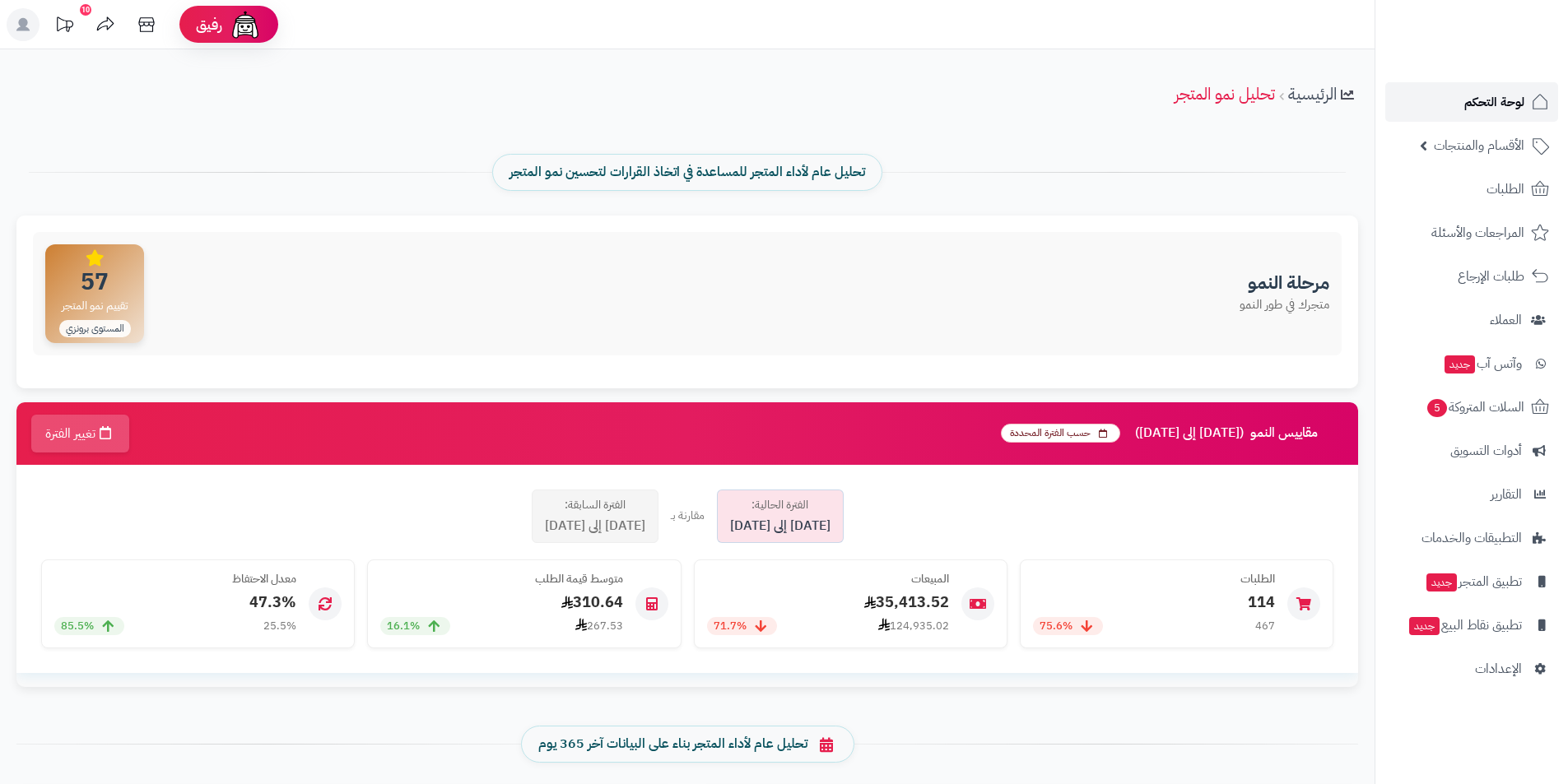
click at [1473, 100] on span "لوحة التحكم" at bounding box center [1494, 101] width 60 height 23
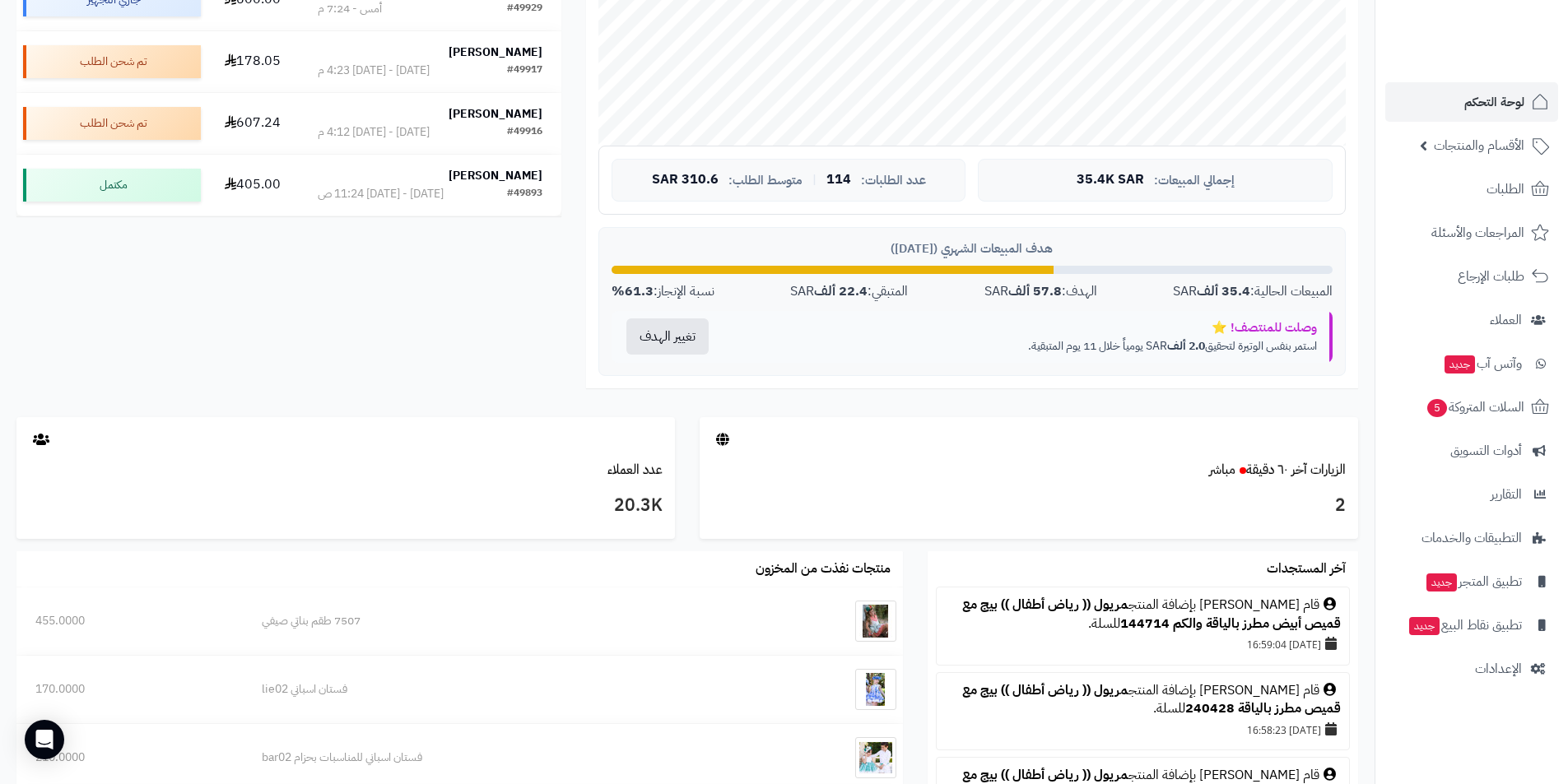
scroll to position [494, 0]
click at [1486, 196] on link "الطلبات" at bounding box center [1472, 189] width 173 height 39
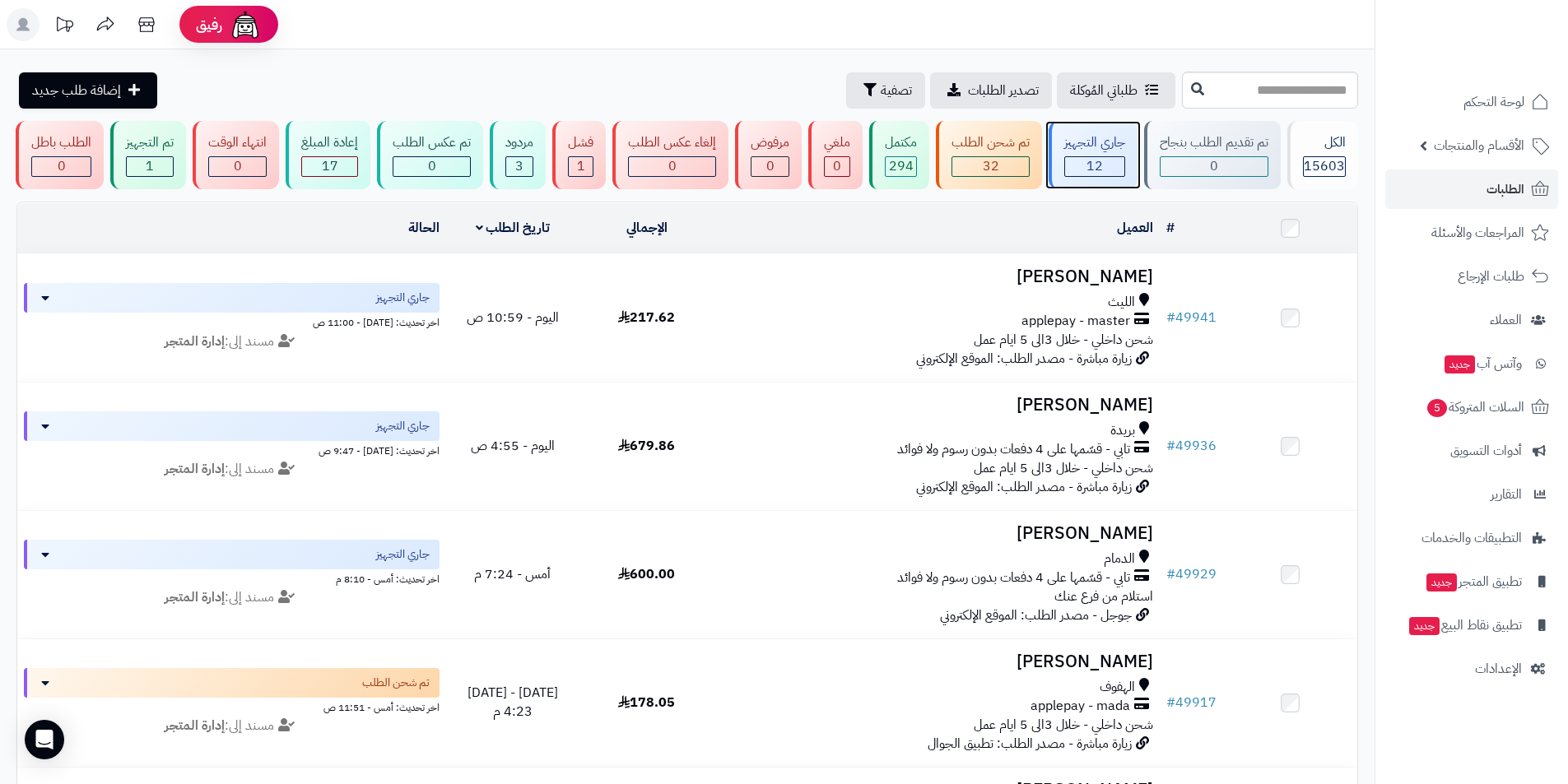
click at [1098, 172] on span "12" at bounding box center [1095, 166] width 17 height 20
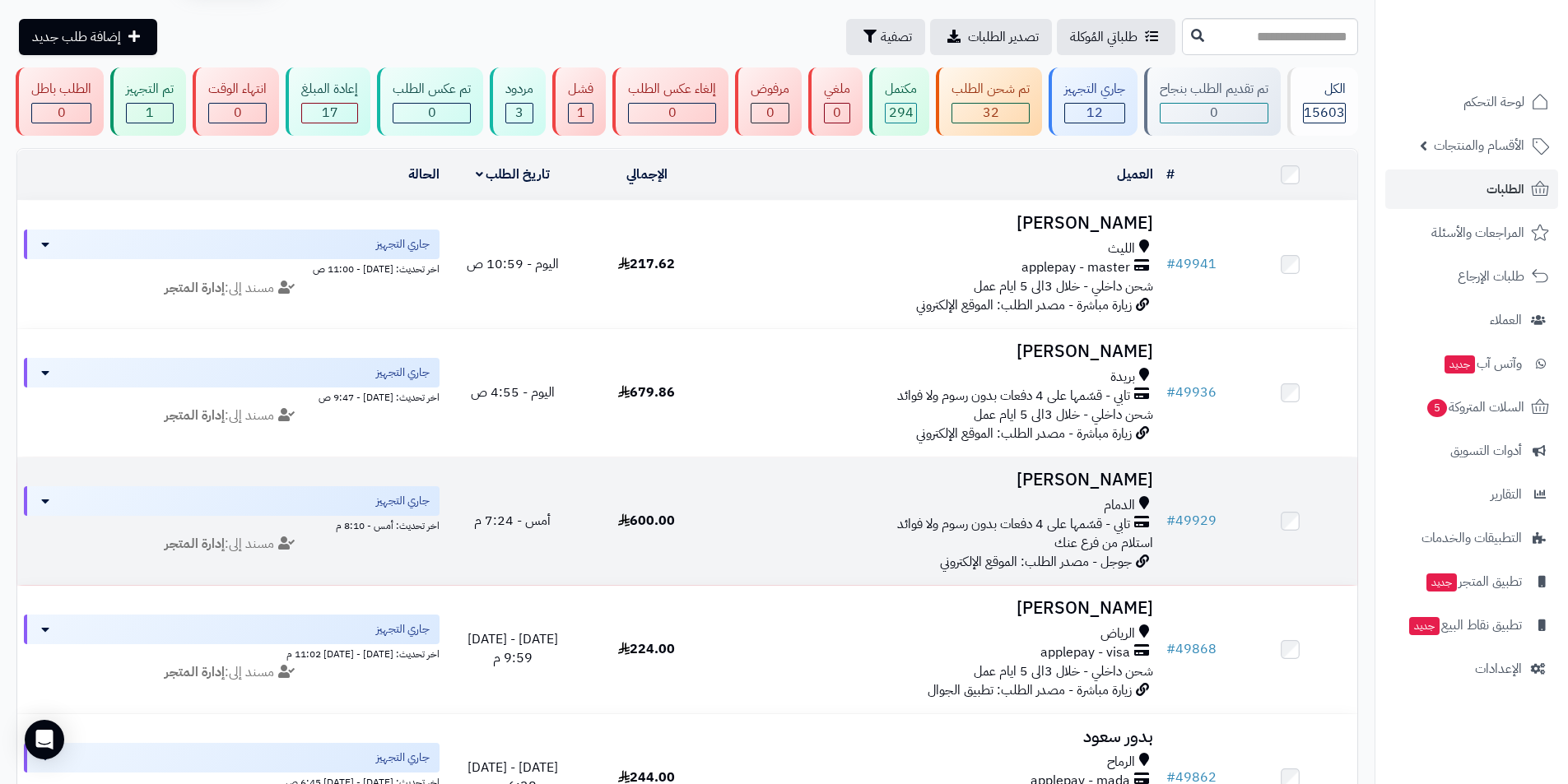
scroll to position [165, 0]
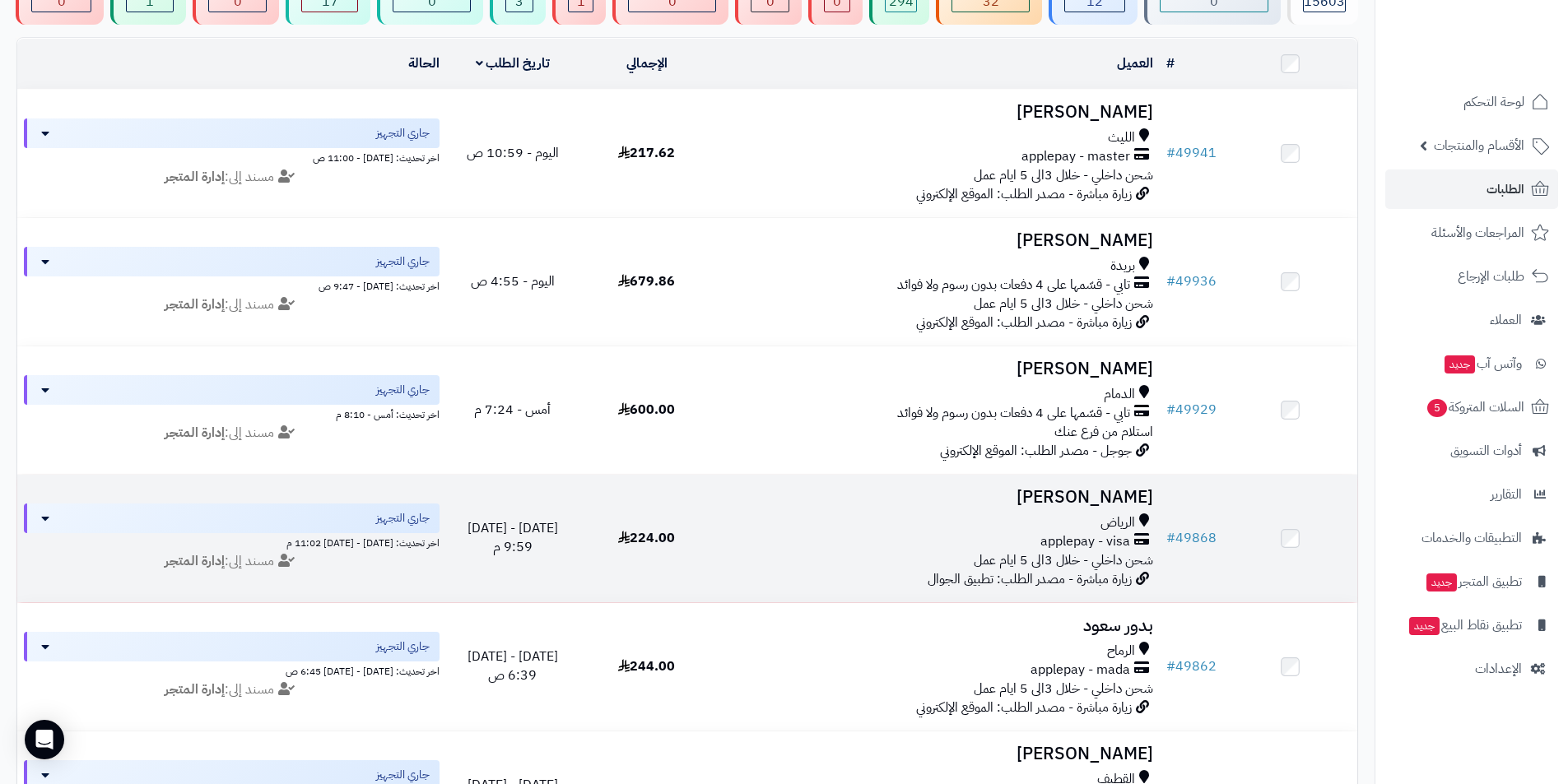
click at [1110, 505] on h3 "[PERSON_NAME]" at bounding box center [937, 497] width 433 height 19
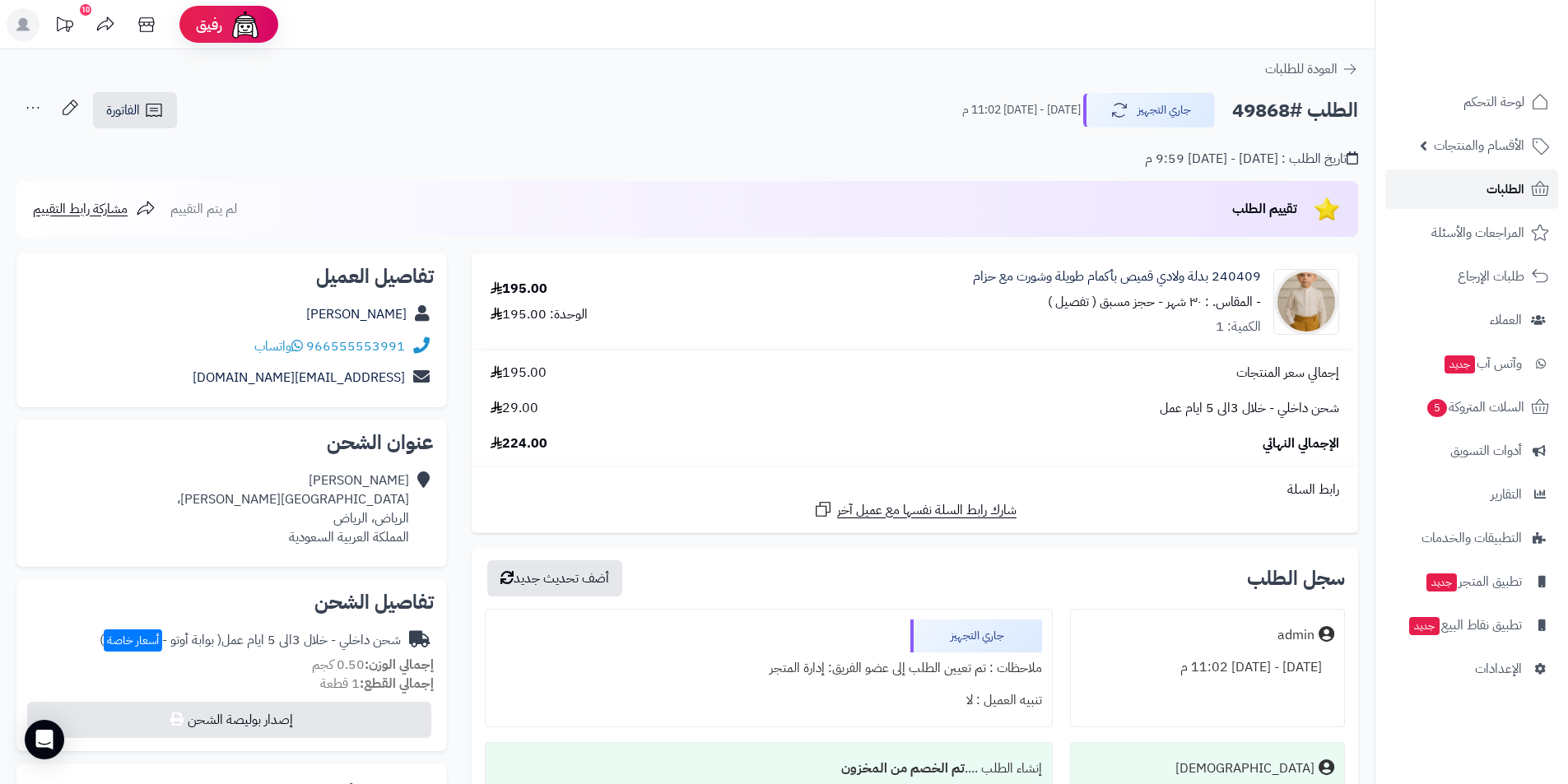
click at [1483, 197] on link "الطلبات" at bounding box center [1472, 189] width 173 height 39
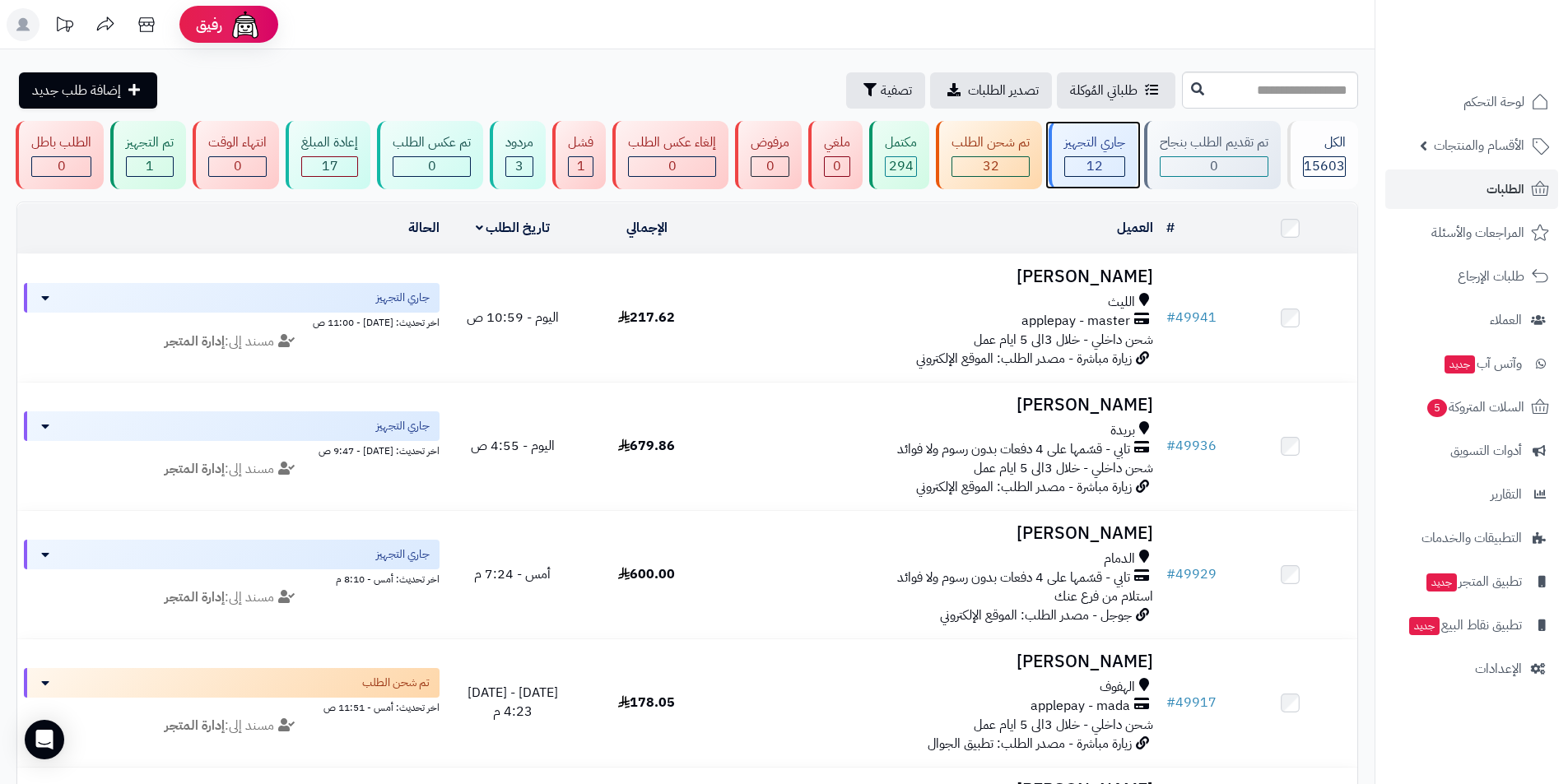
click at [1113, 166] on div "12" at bounding box center [1095, 166] width 59 height 19
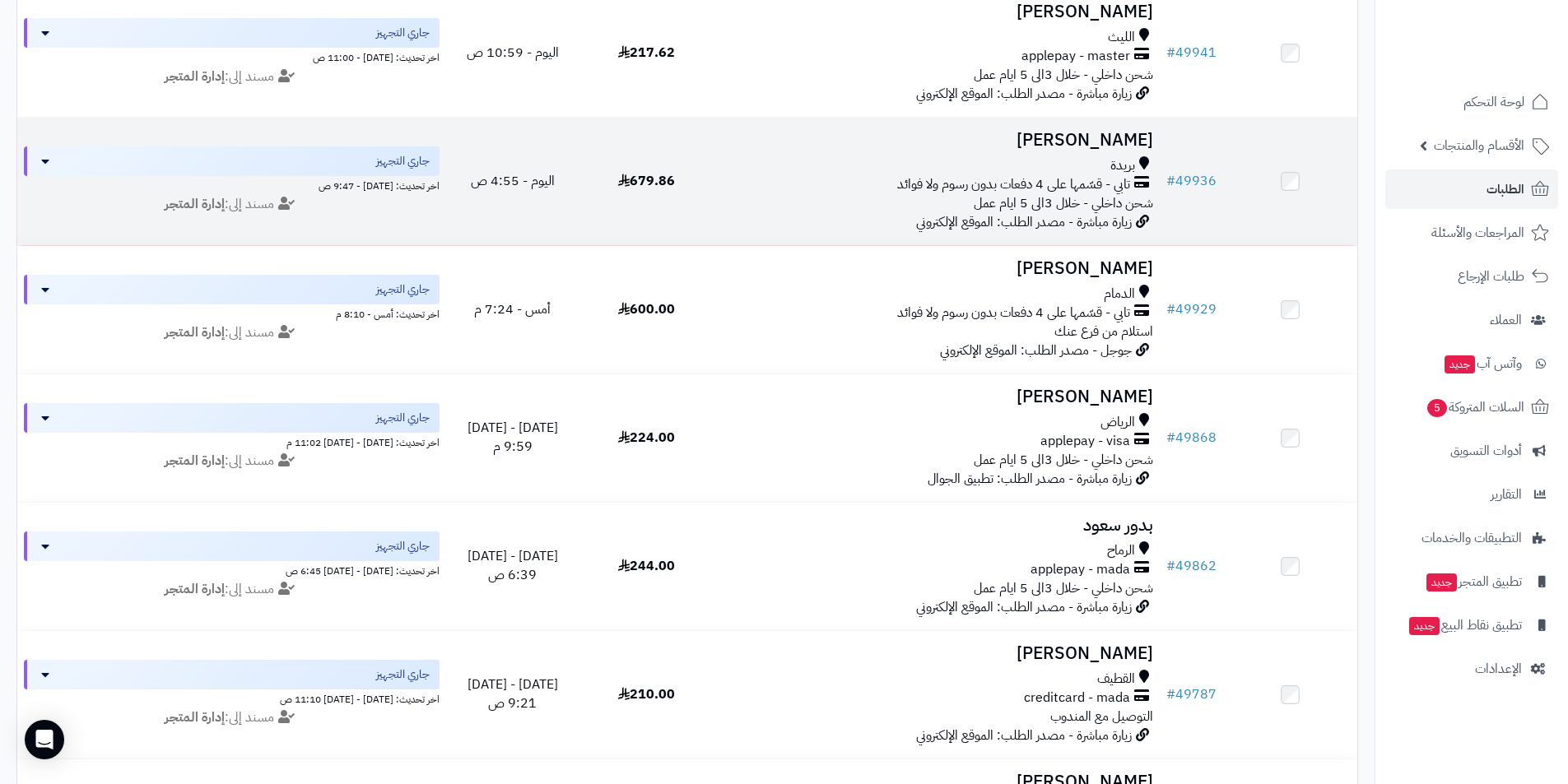
scroll to position [329, 0]
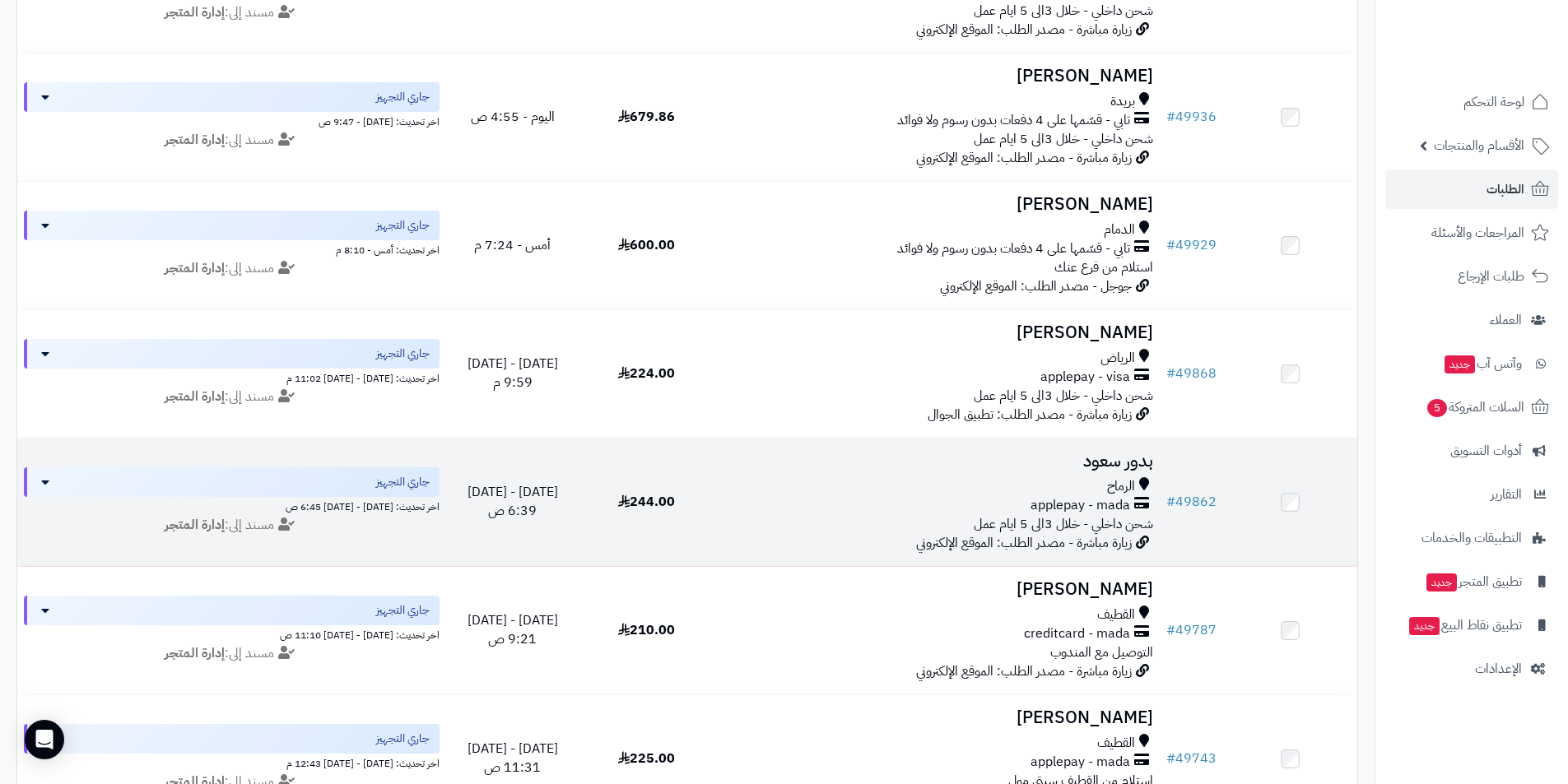
click at [1093, 477] on div "الرماح" at bounding box center [937, 486] width 433 height 19
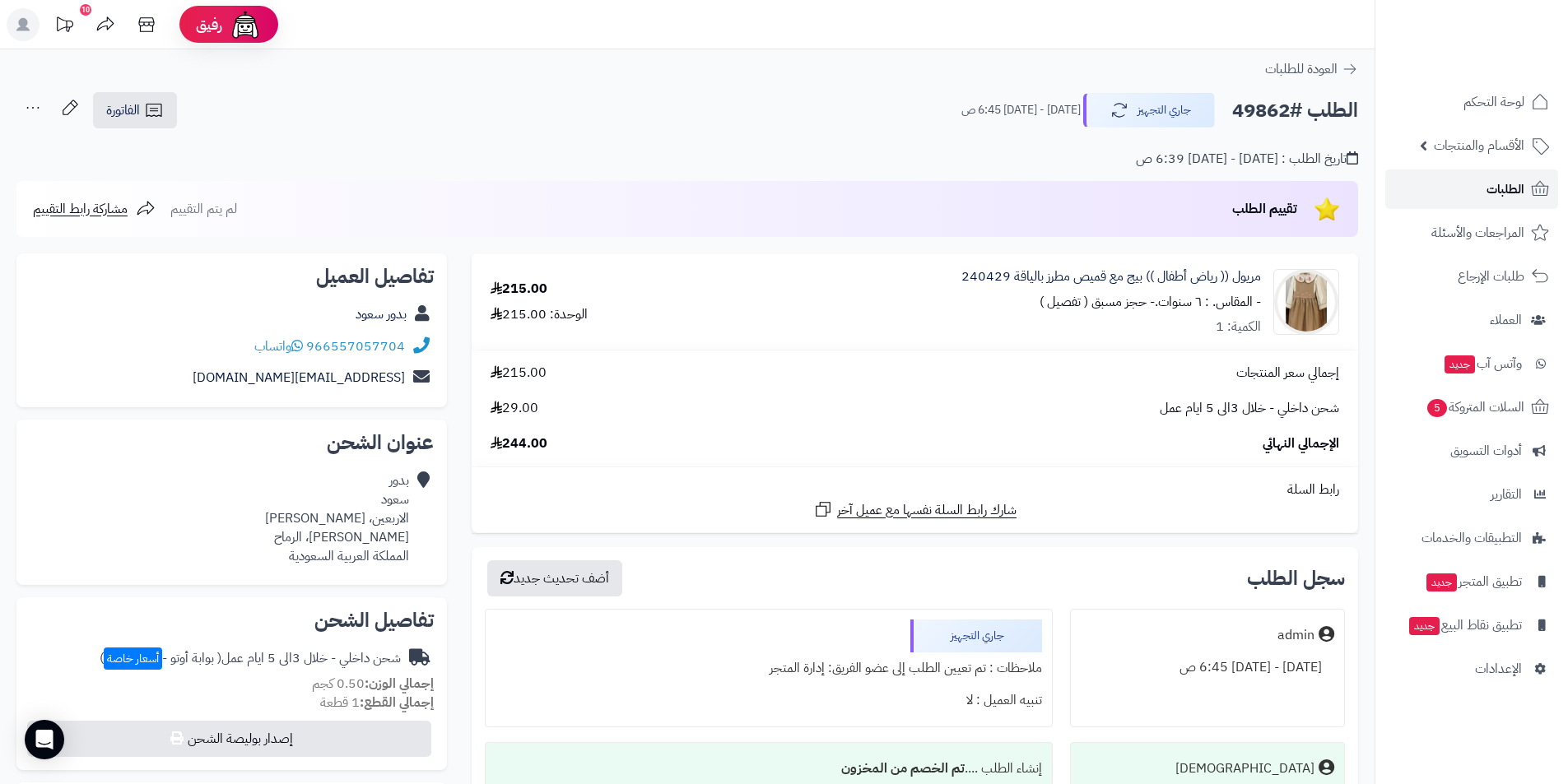
click at [1499, 189] on span "الطلبات" at bounding box center [1505, 188] width 38 height 23
